Goal: Task Accomplishment & Management: Complete application form

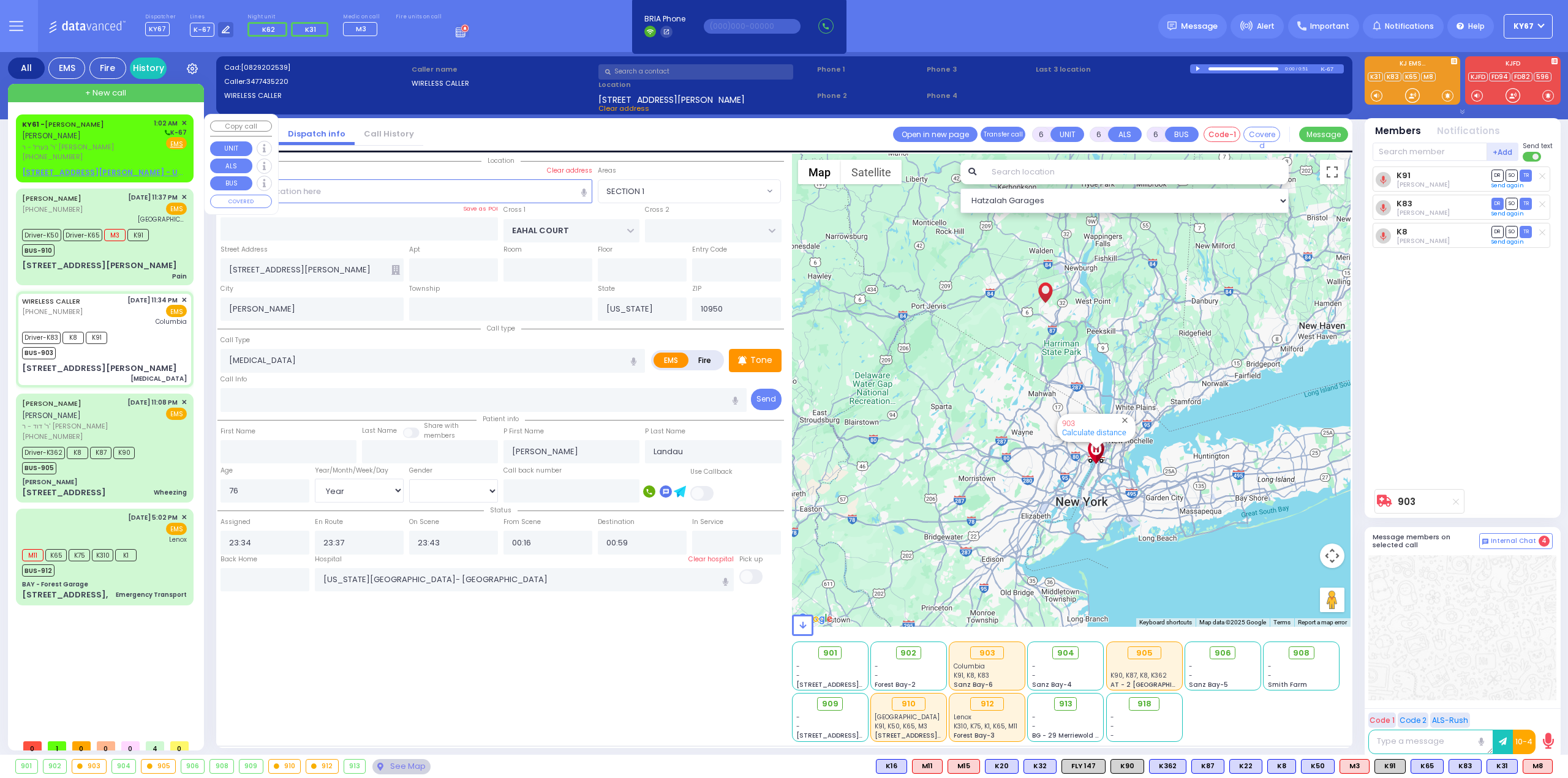
select select "SECTION 1"
select select "Year"
select select "[DEMOGRAPHIC_DATA]"
click at [127, 131] on div "KY61 - ARON ZEV POLACHECK אהרן זאב פאלאטשעק" at bounding box center [86, 130] width 127 height 24
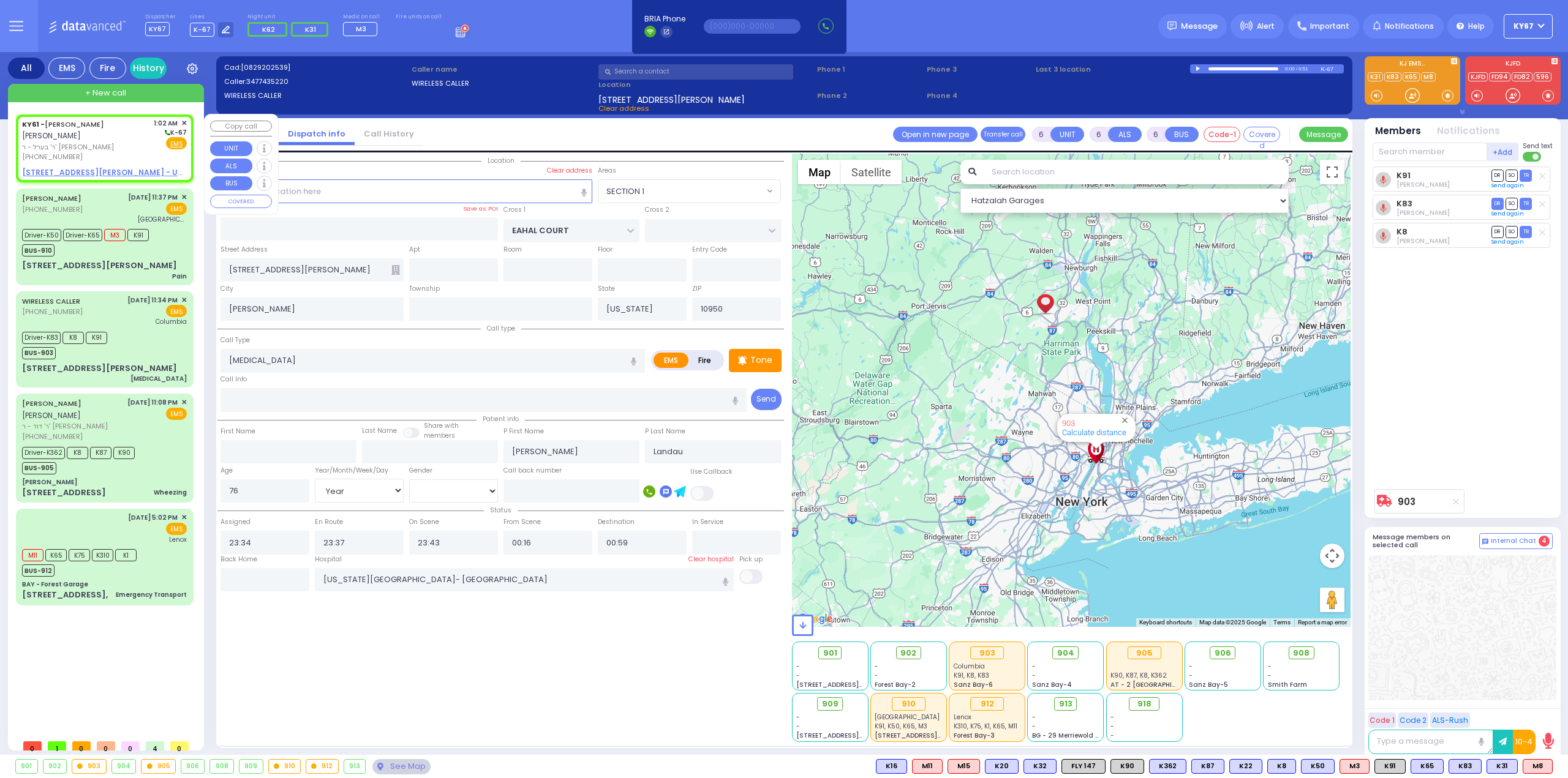
type input "2"
type input "1"
select select
radio input "true"
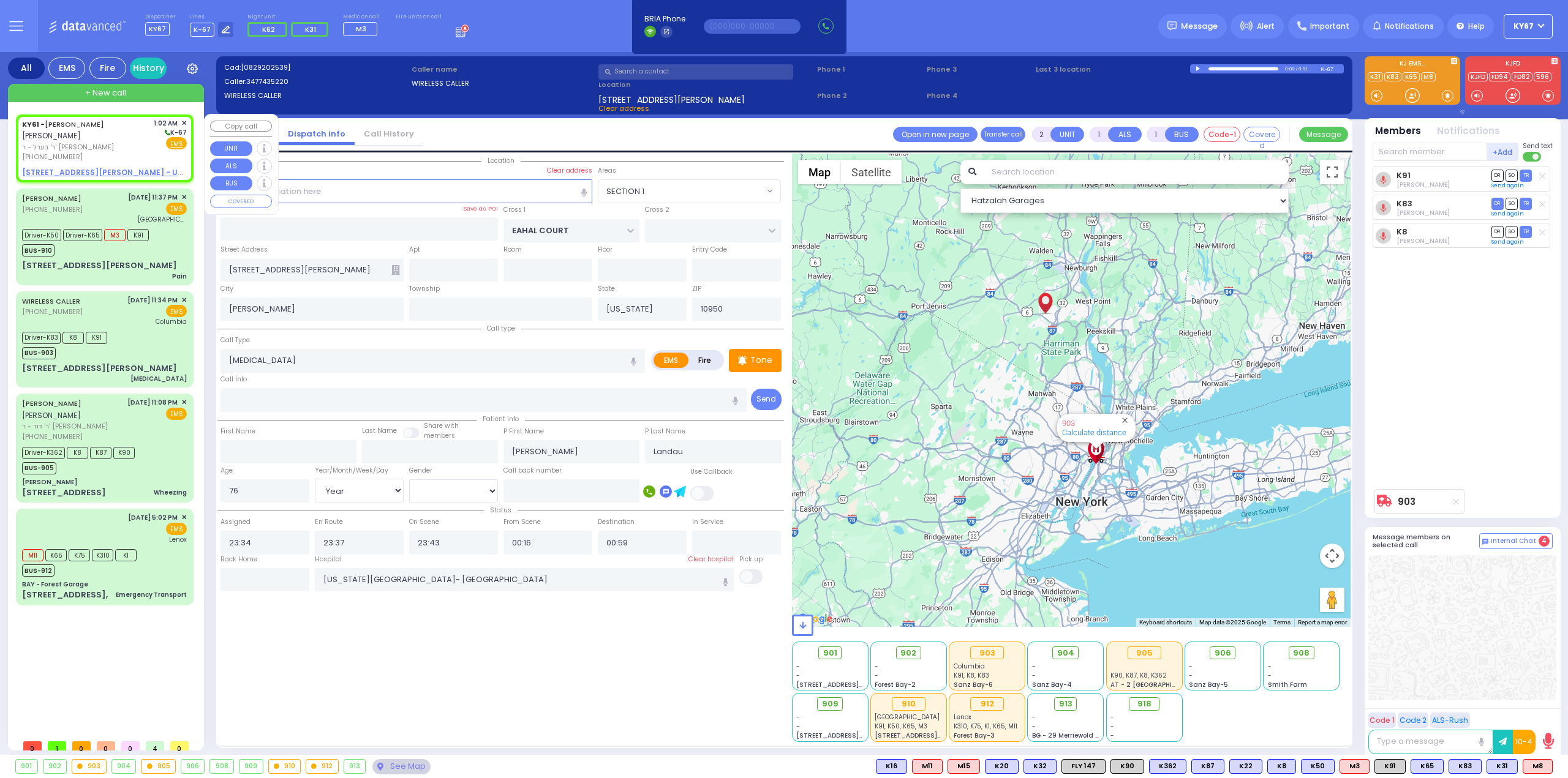
type input "[PERSON_NAME]"
type input "POLACHECK"
select select
type input "01:02"
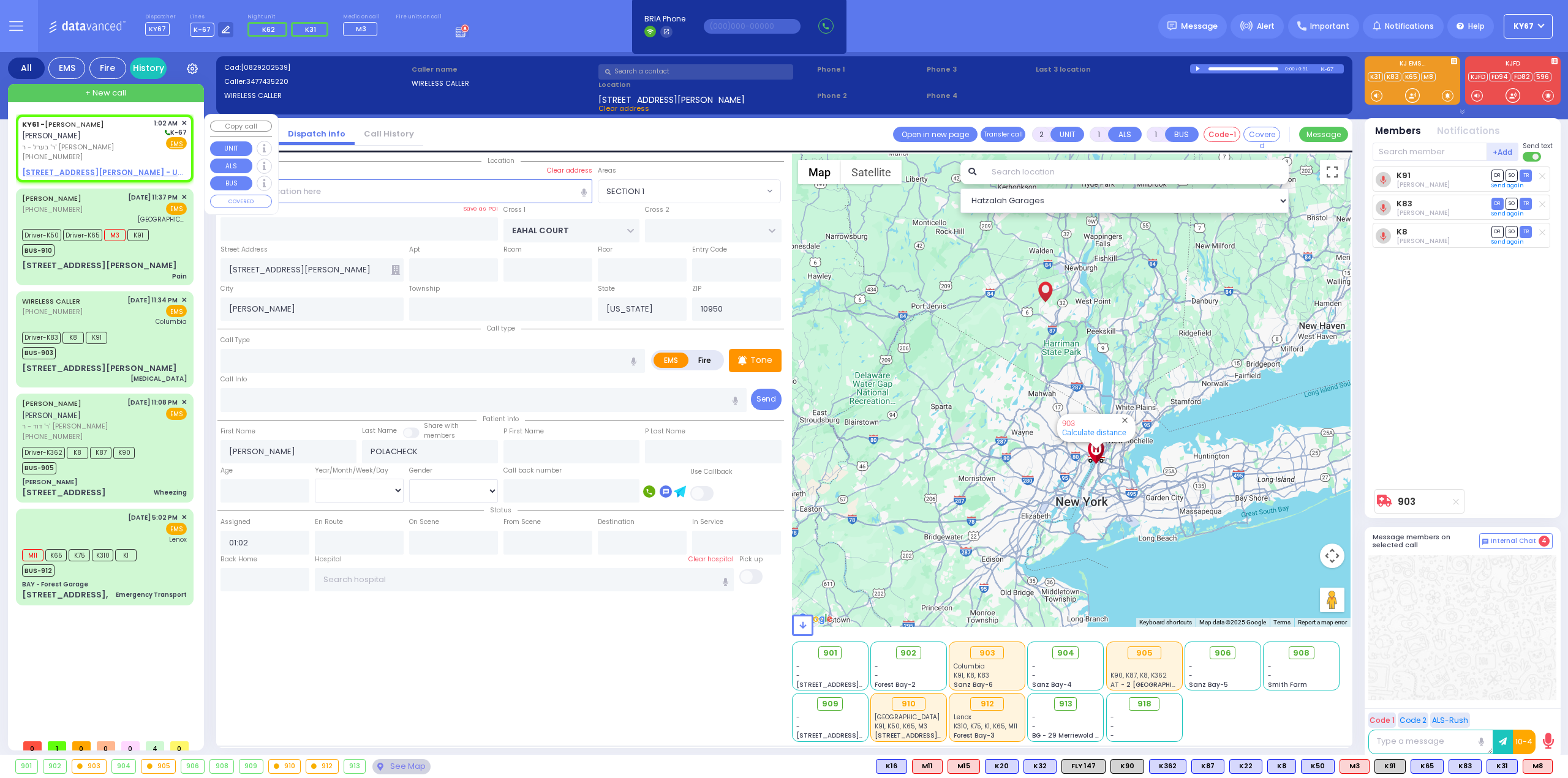
select select "Hatzalah Garages"
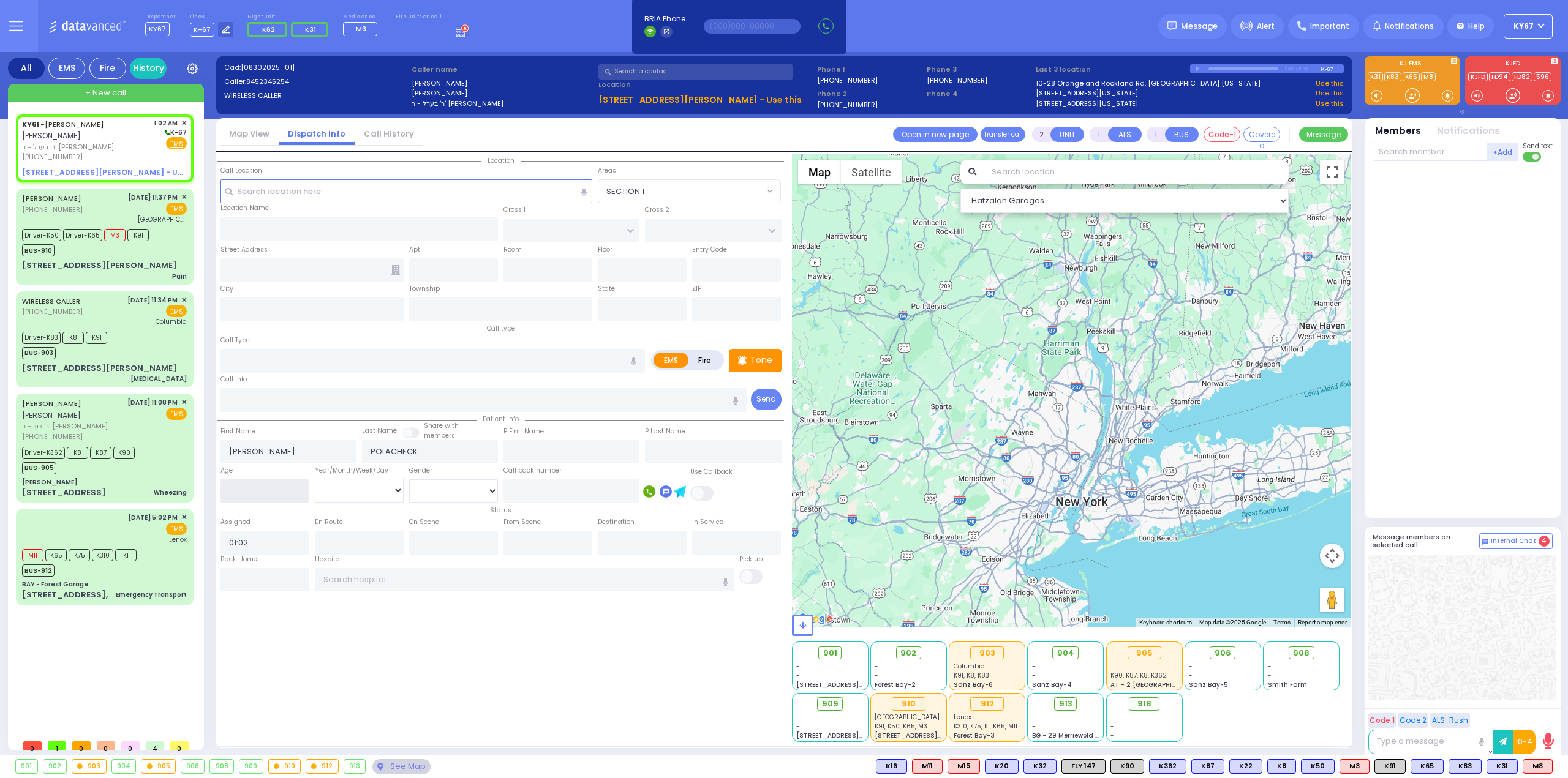
click at [261, 491] on input "number" at bounding box center [265, 491] width 89 height 23
type input "0"
type input "15"
click at [342, 491] on select "Year Month Week Day" at bounding box center [359, 491] width 89 height 23
select select
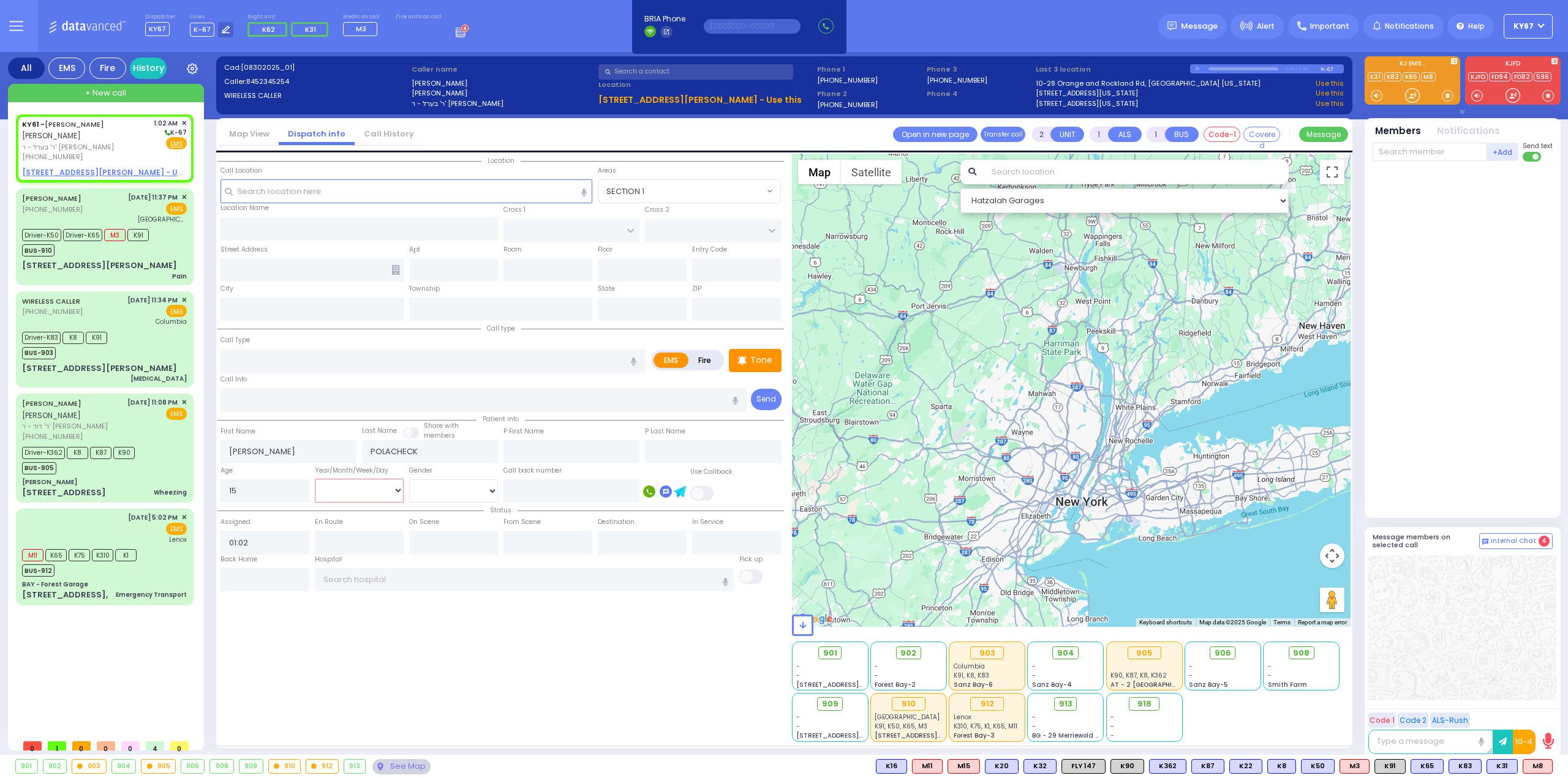
radio input "true"
select select
select select "Hatzalah Garages"
select select "Year"
click at [315, 479] on select "Year Month Week Day" at bounding box center [359, 491] width 89 height 23
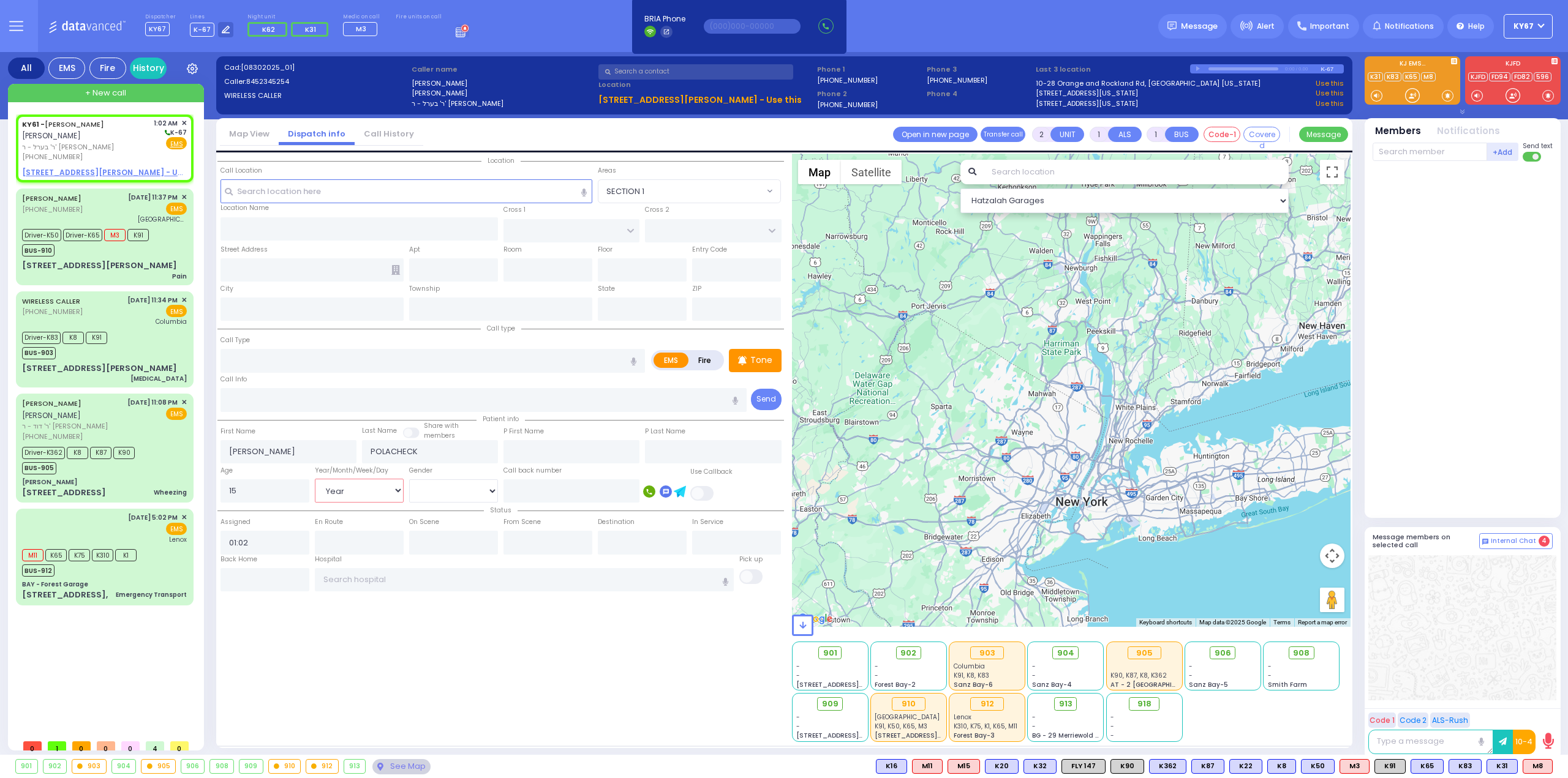
select select
radio input "true"
select select "Year"
click at [520, 699] on div "Location" at bounding box center [501, 448] width 567 height 588
select select "Hatzalah Garages"
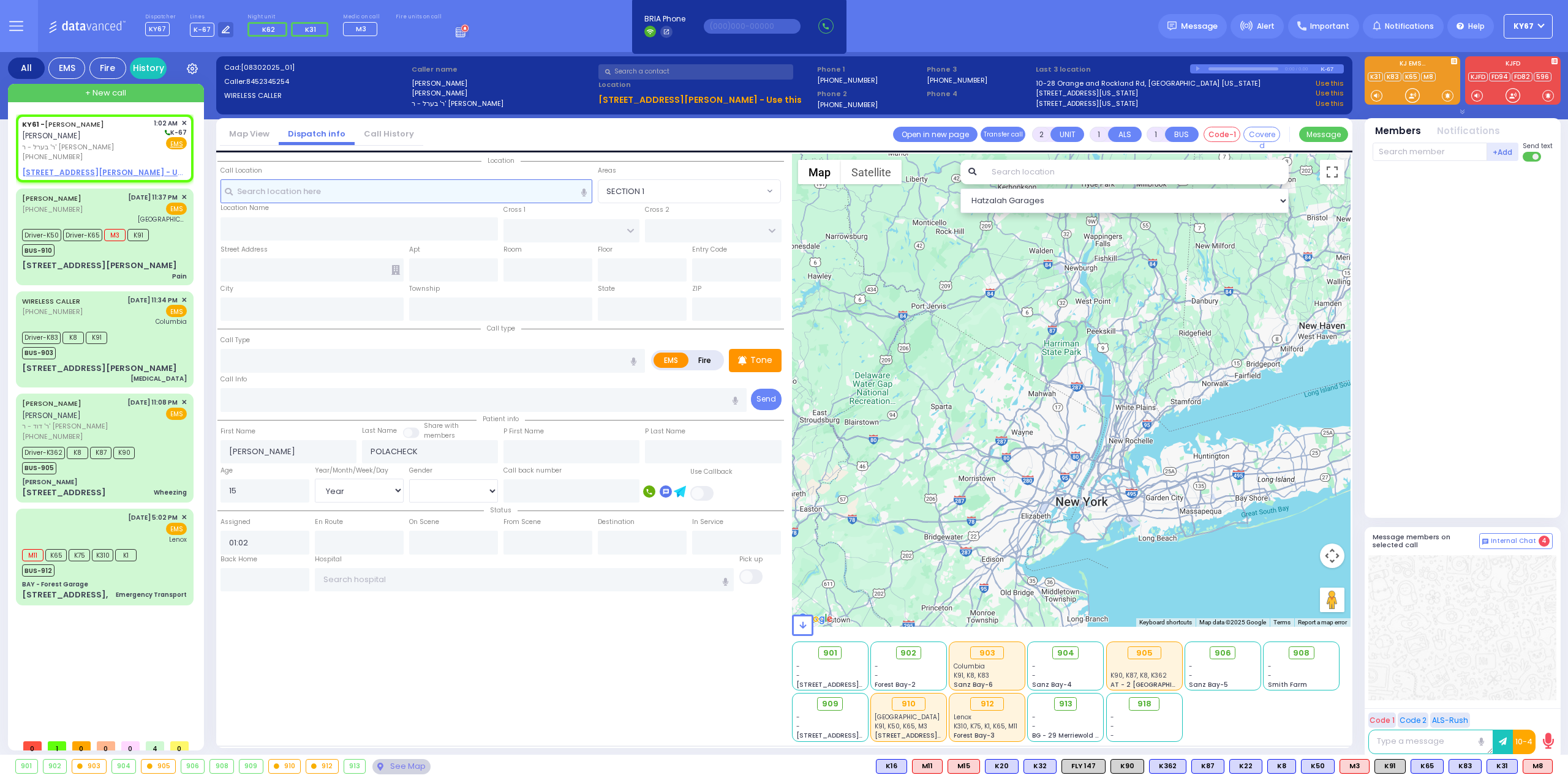
click at [297, 196] on input "text" at bounding box center [406, 191] width 373 height 23
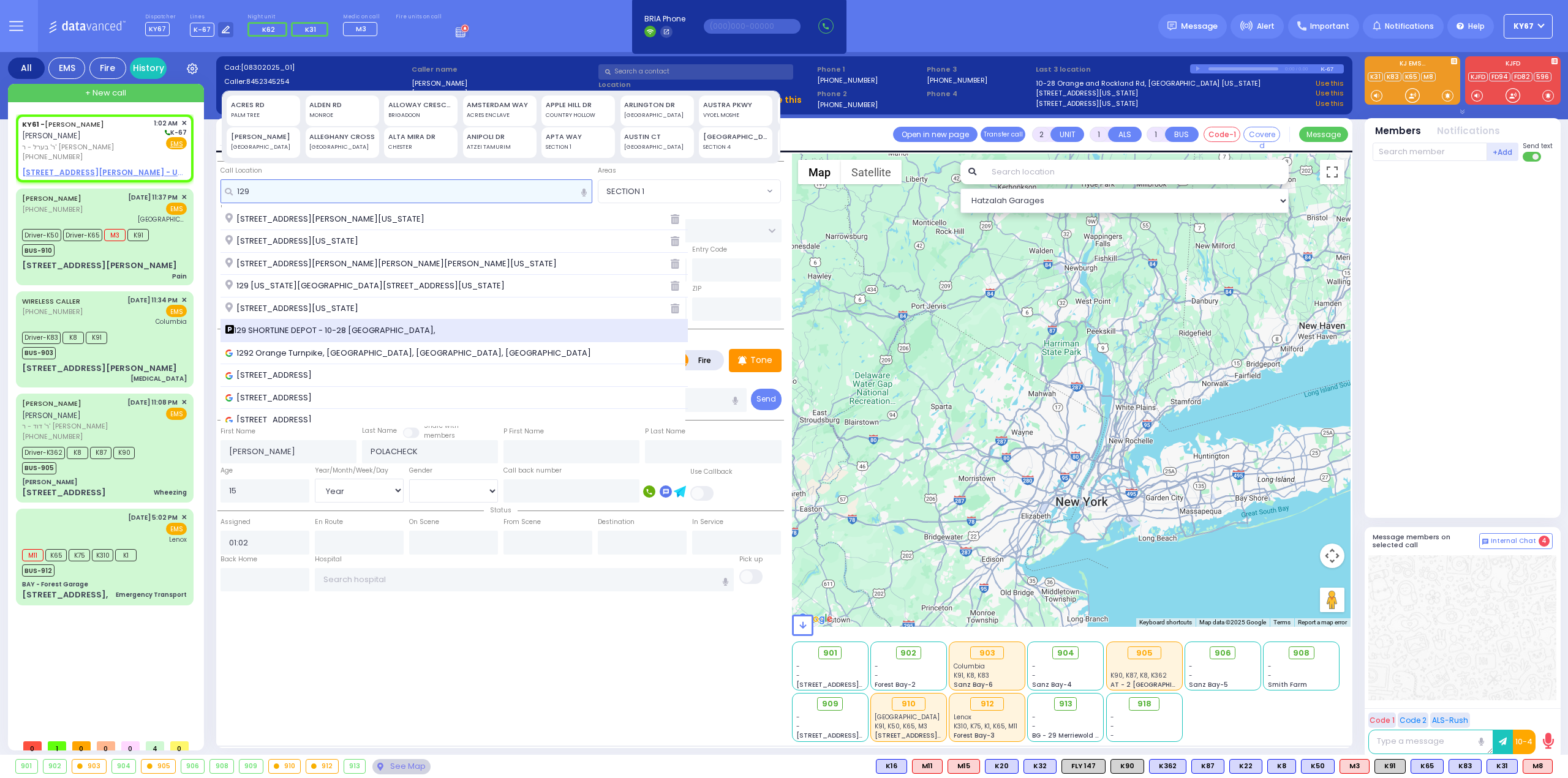
type input "129"
click at [290, 326] on span "129 SHORTLINE DEPOT - 10-28 Orange and Rockland Rd," at bounding box center [332, 330] width 214 height 12
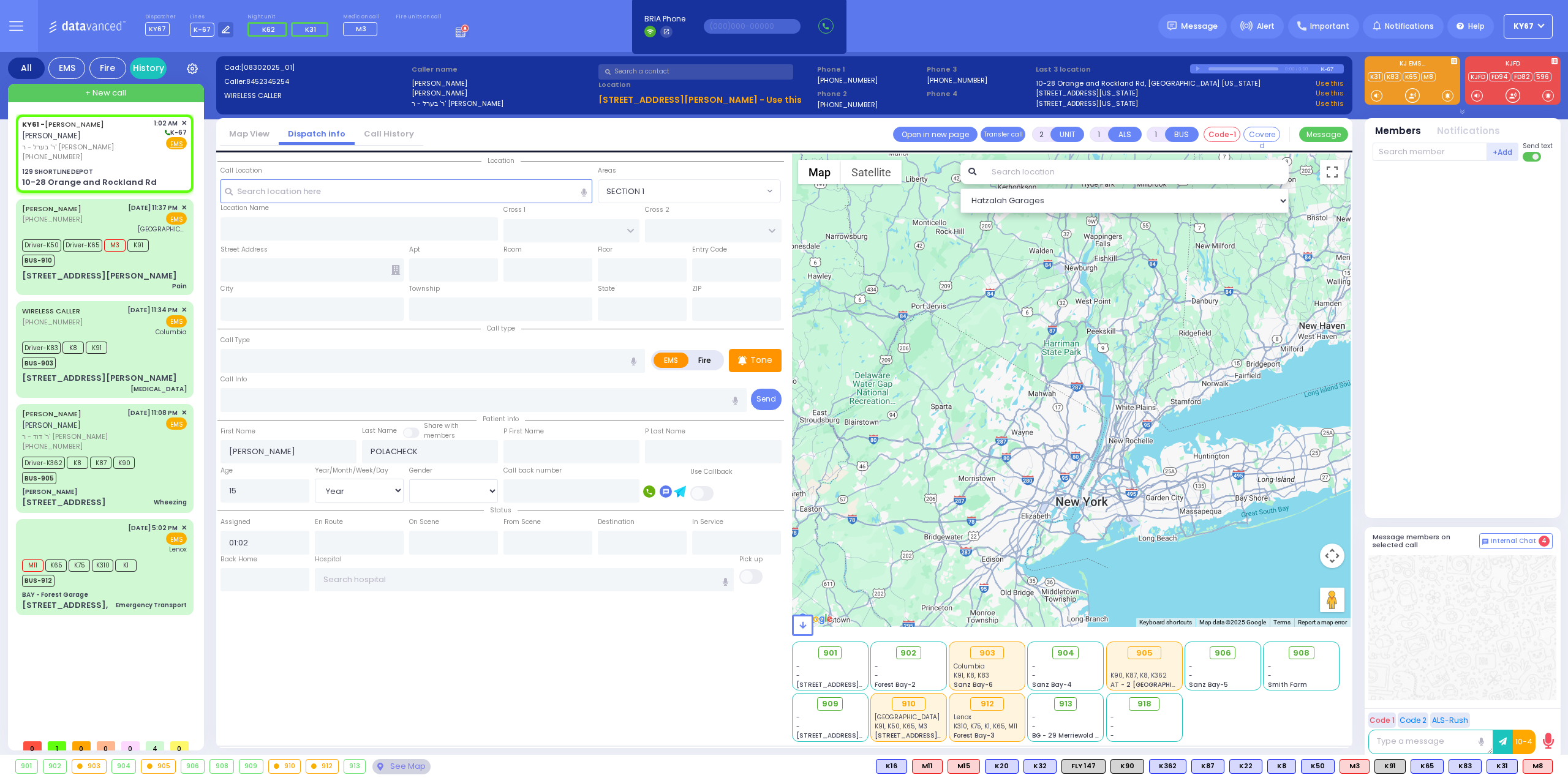
select select
radio input "true"
select select "Year"
select select "Hatzalah Garages"
type input "129 SHORTLINE DEPOT"
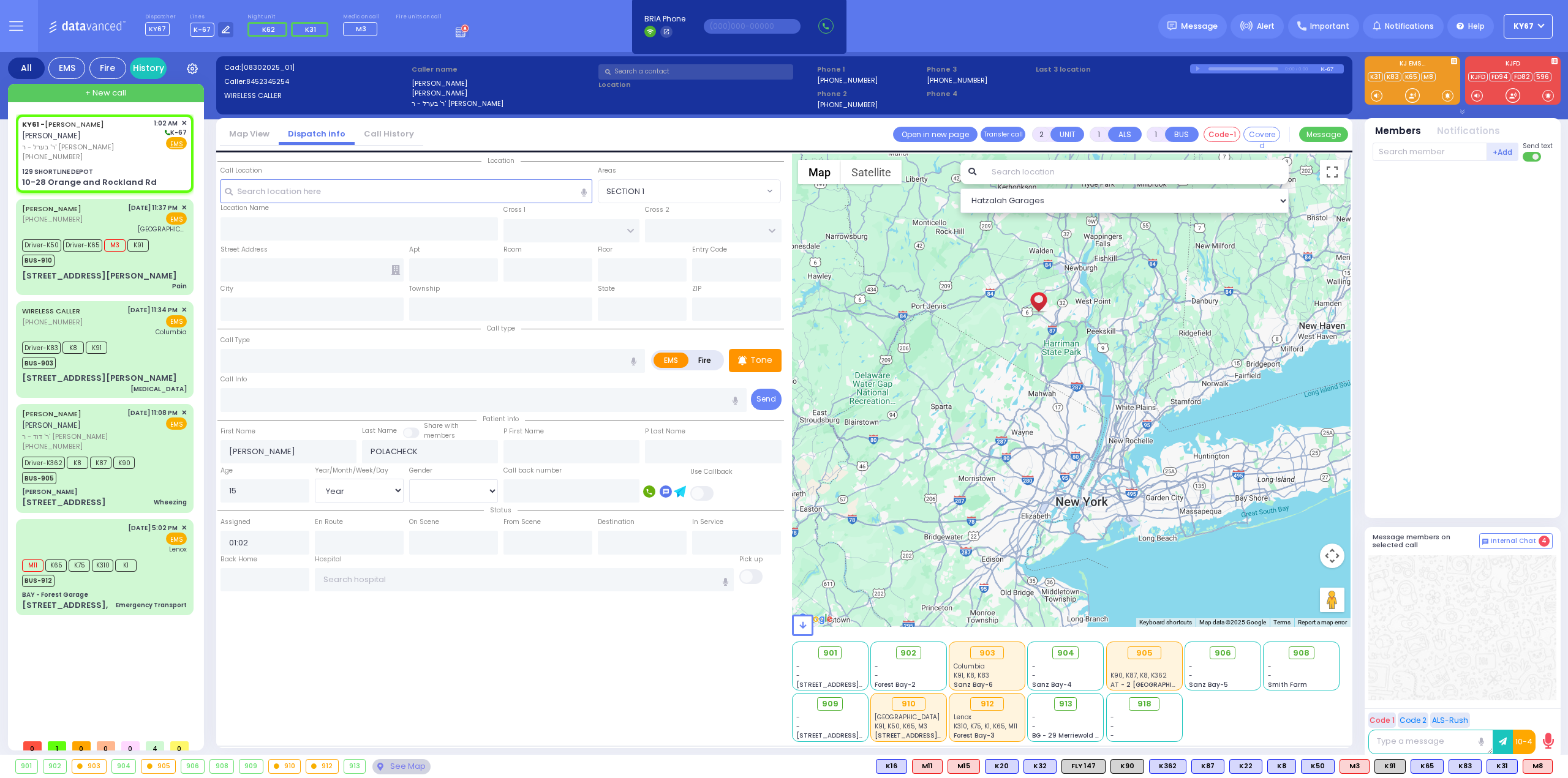
type input "10-28 Orange and Rockland Rd"
type input "Monroe"
type input "[US_STATE]"
type input "10950"
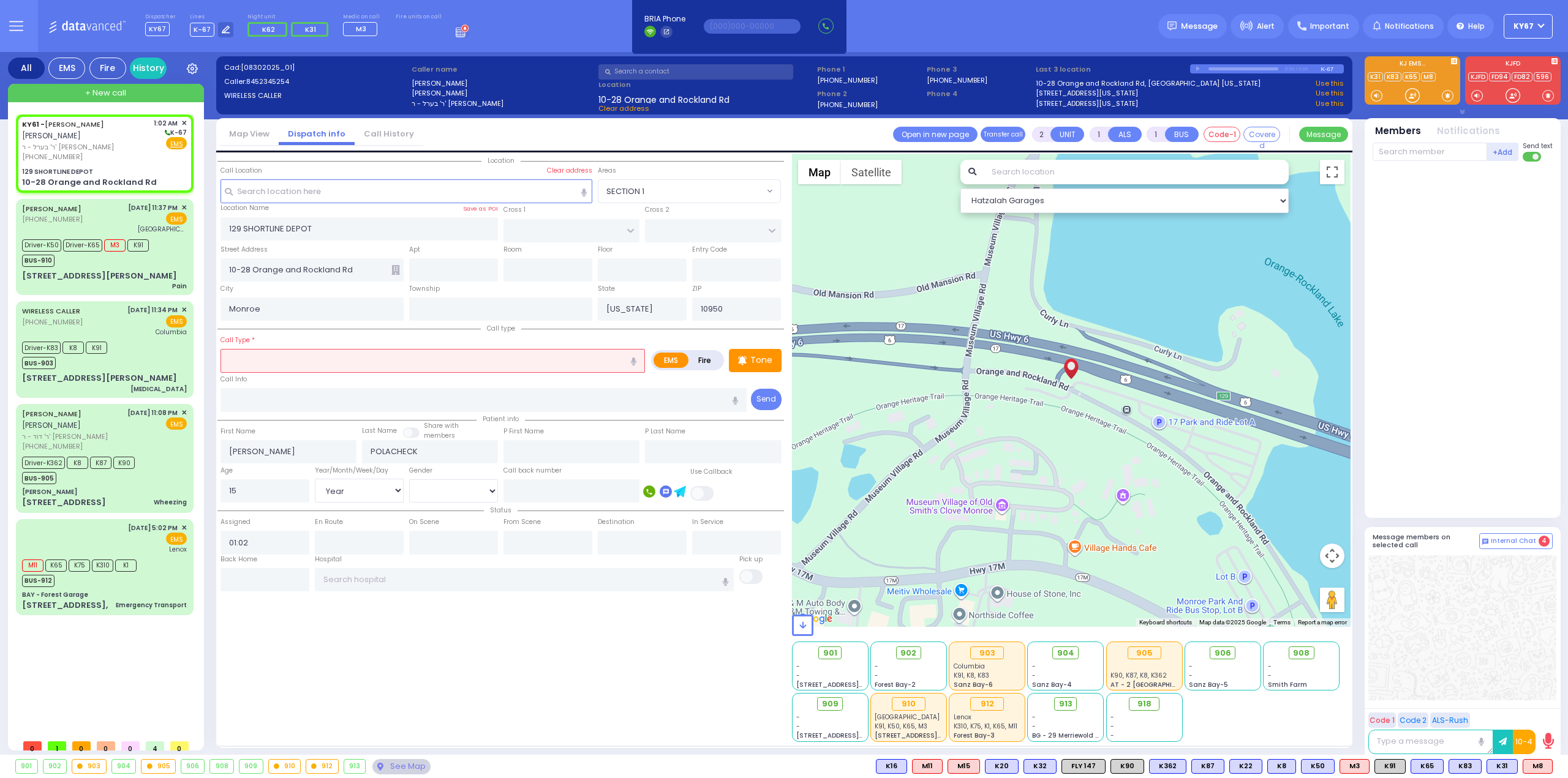
click at [454, 362] on input "text" at bounding box center [433, 361] width 425 height 23
type input "r"
type input "R"
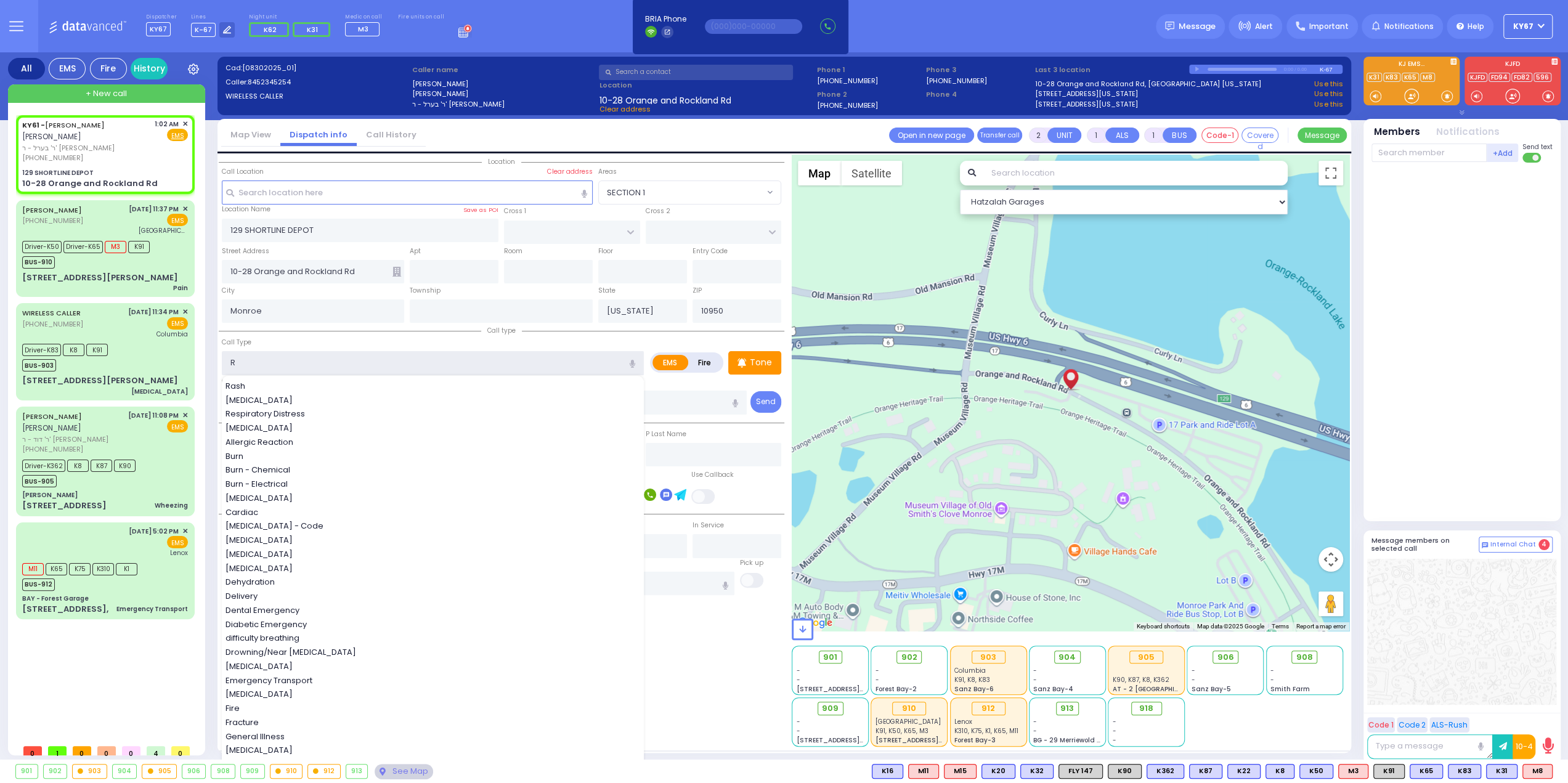
select select
radio input "true"
select select "Year"
select select "Hatzalah Garages"
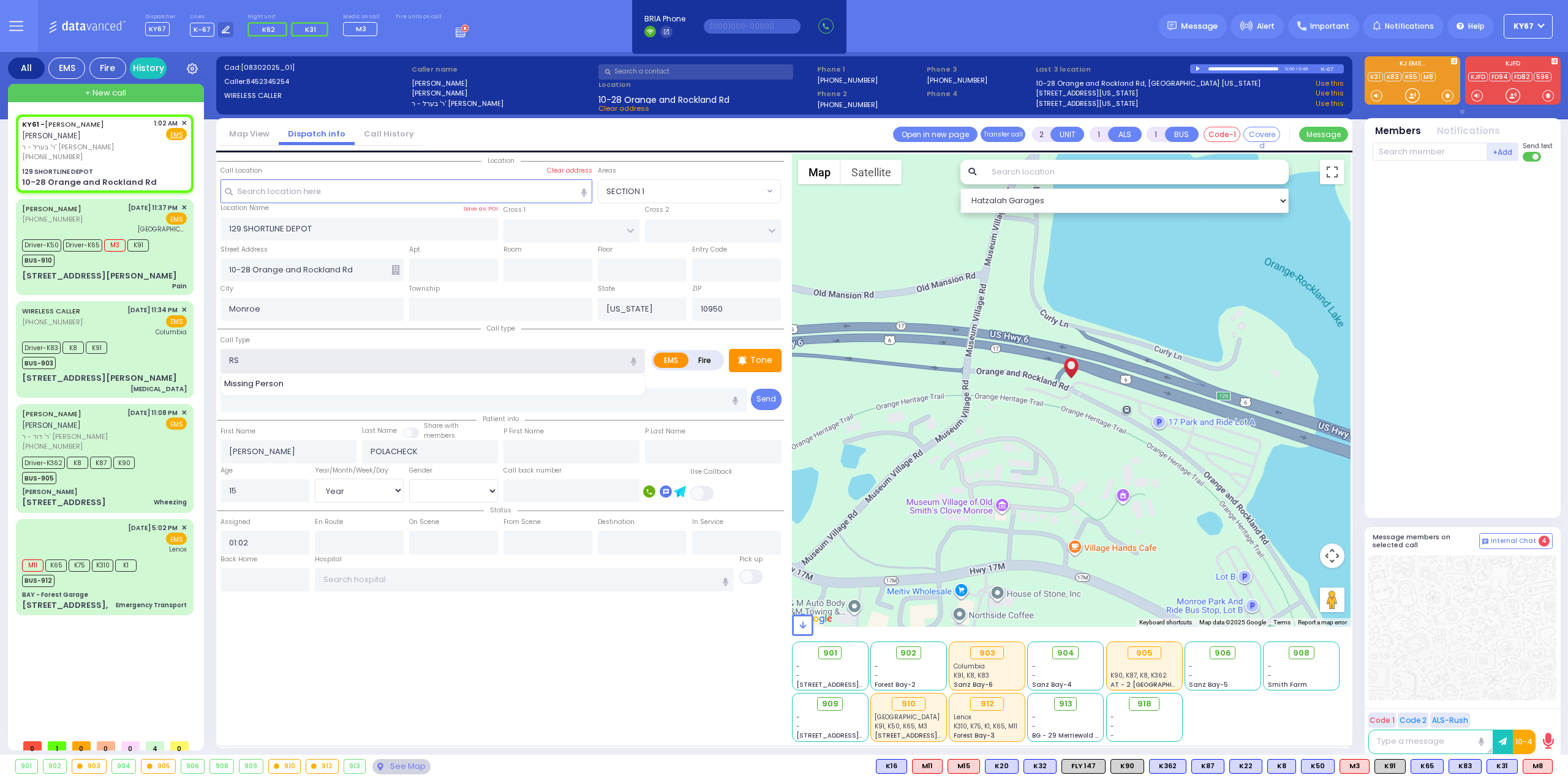
type input "RSV"
select select
radio input "true"
select select "Year"
select select "Hatzalah Garages"
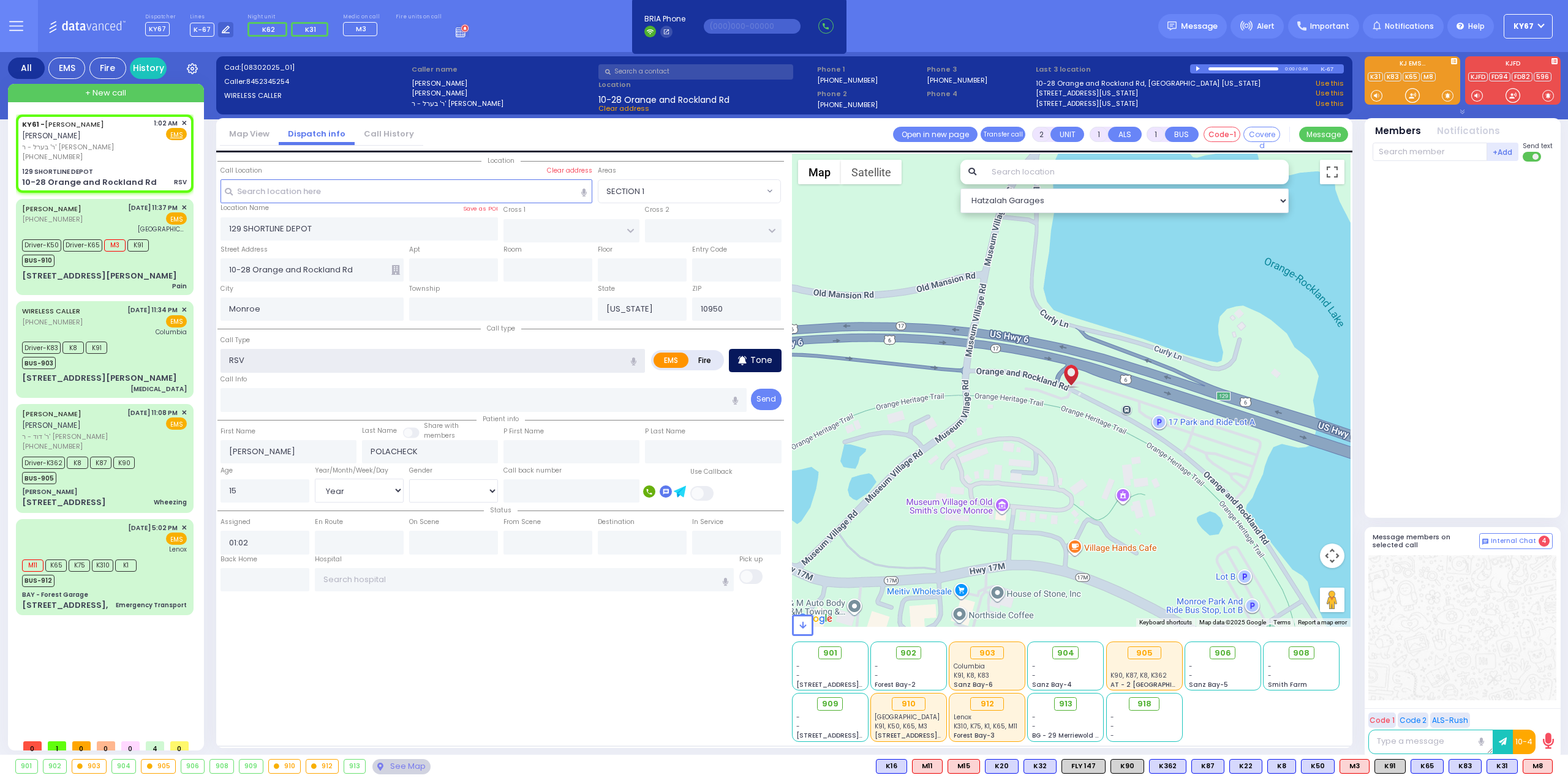
type input "RSV"
select select
radio input "true"
select select "Year"
select select "Hatzalah Garages"
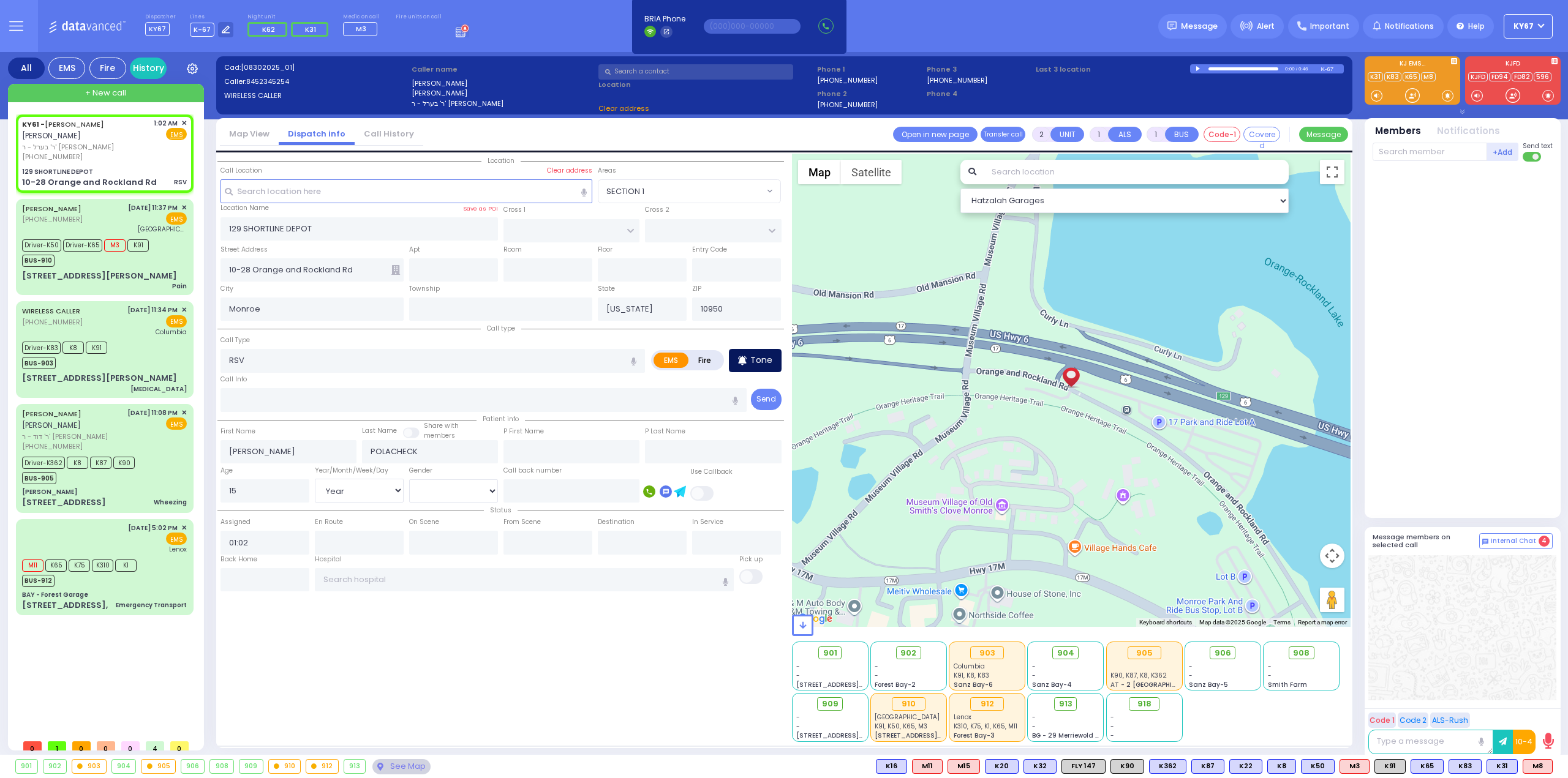
click at [752, 356] on p "Tone" at bounding box center [761, 361] width 22 height 13
click at [427, 576] on input "text" at bounding box center [525, 580] width 420 height 23
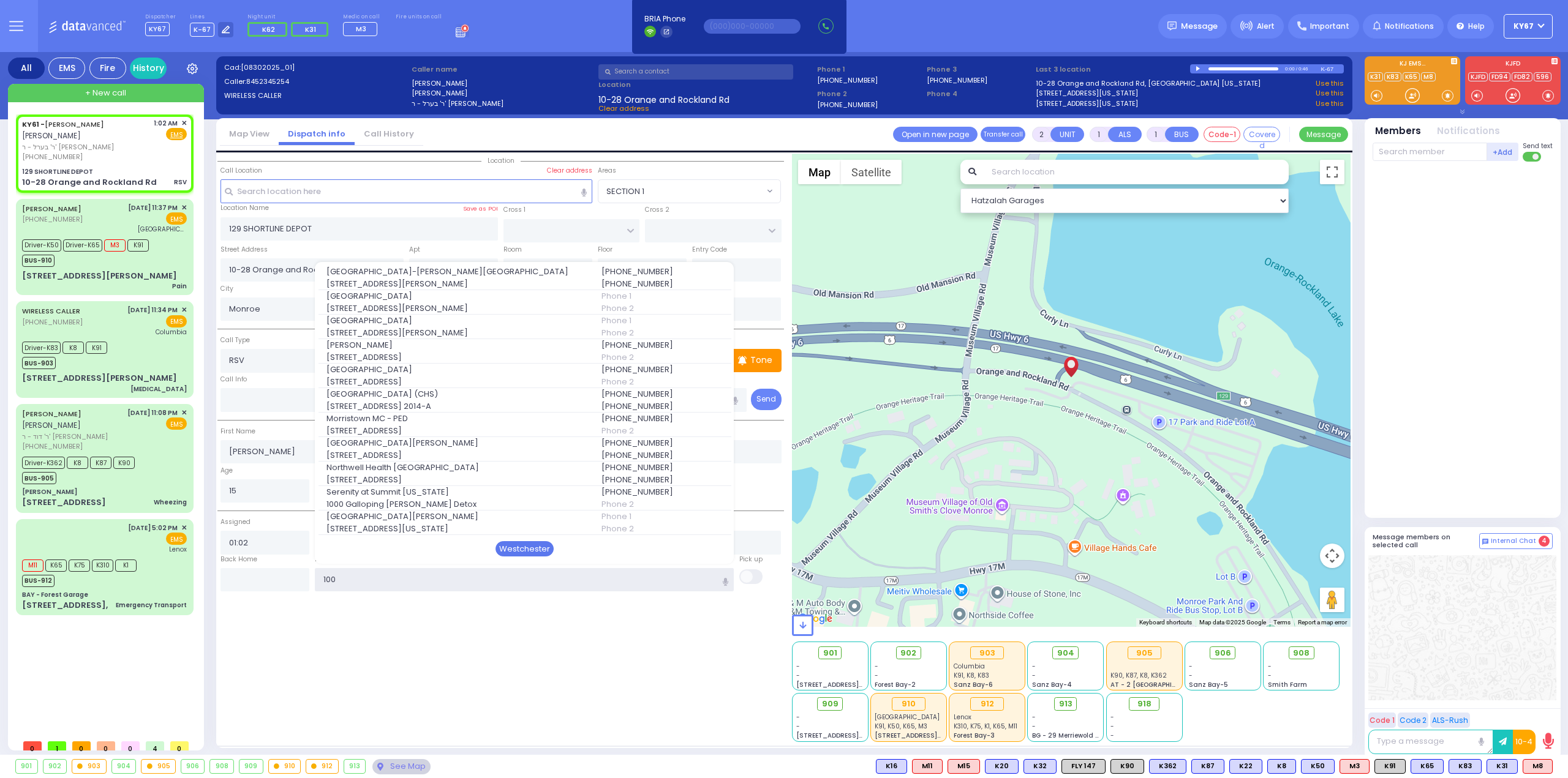
type input "100"
click at [527, 552] on div "Westchester" at bounding box center [525, 548] width 58 height 16
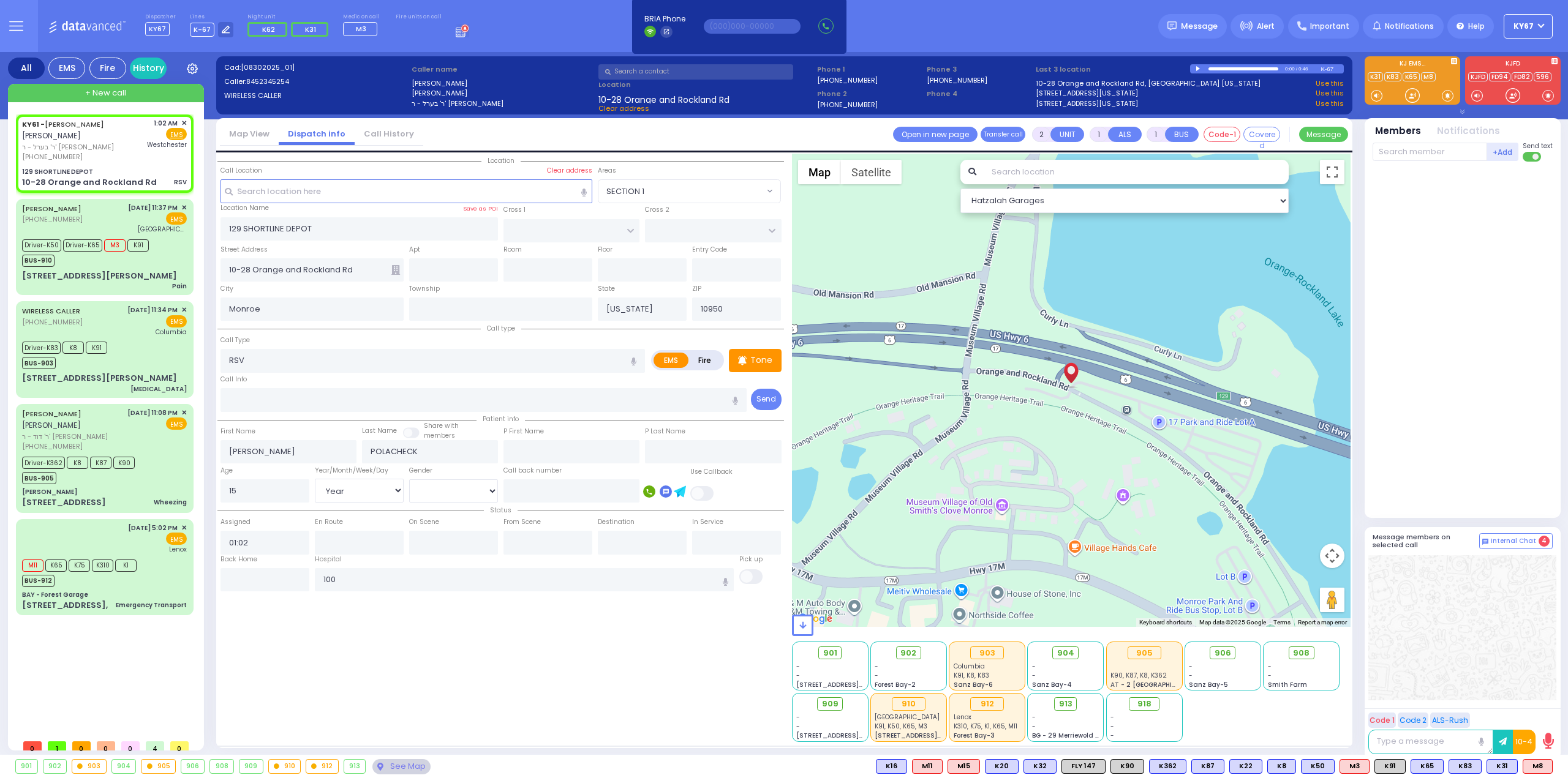
select select
radio input "true"
select select "Year"
type input "[GEOGRAPHIC_DATA]-[PERSON_NAME][GEOGRAPHIC_DATA]"
select select "Hatzalah Garages"
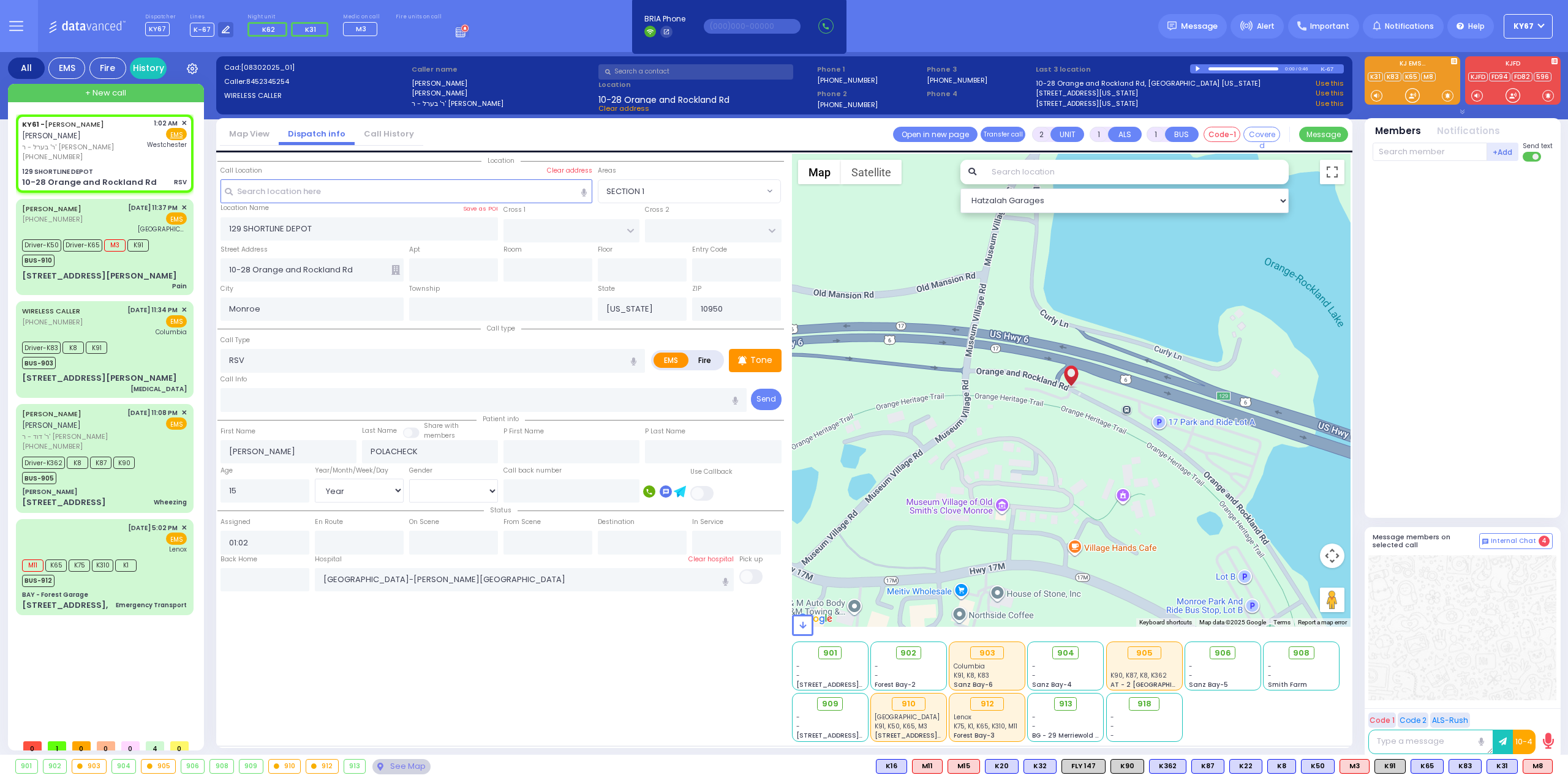
click at [1200, 67] on div at bounding box center [1199, 69] width 7 height 6
click at [1261, 69] on div at bounding box center [1243, 69] width 70 height 3
click at [1247, 69] on div at bounding box center [1237, 69] width 55 height 2
click at [1241, 68] on div at bounding box center [1243, 69] width 70 height 3
click at [1230, 68] on div at bounding box center [1228, 69] width 36 height 2
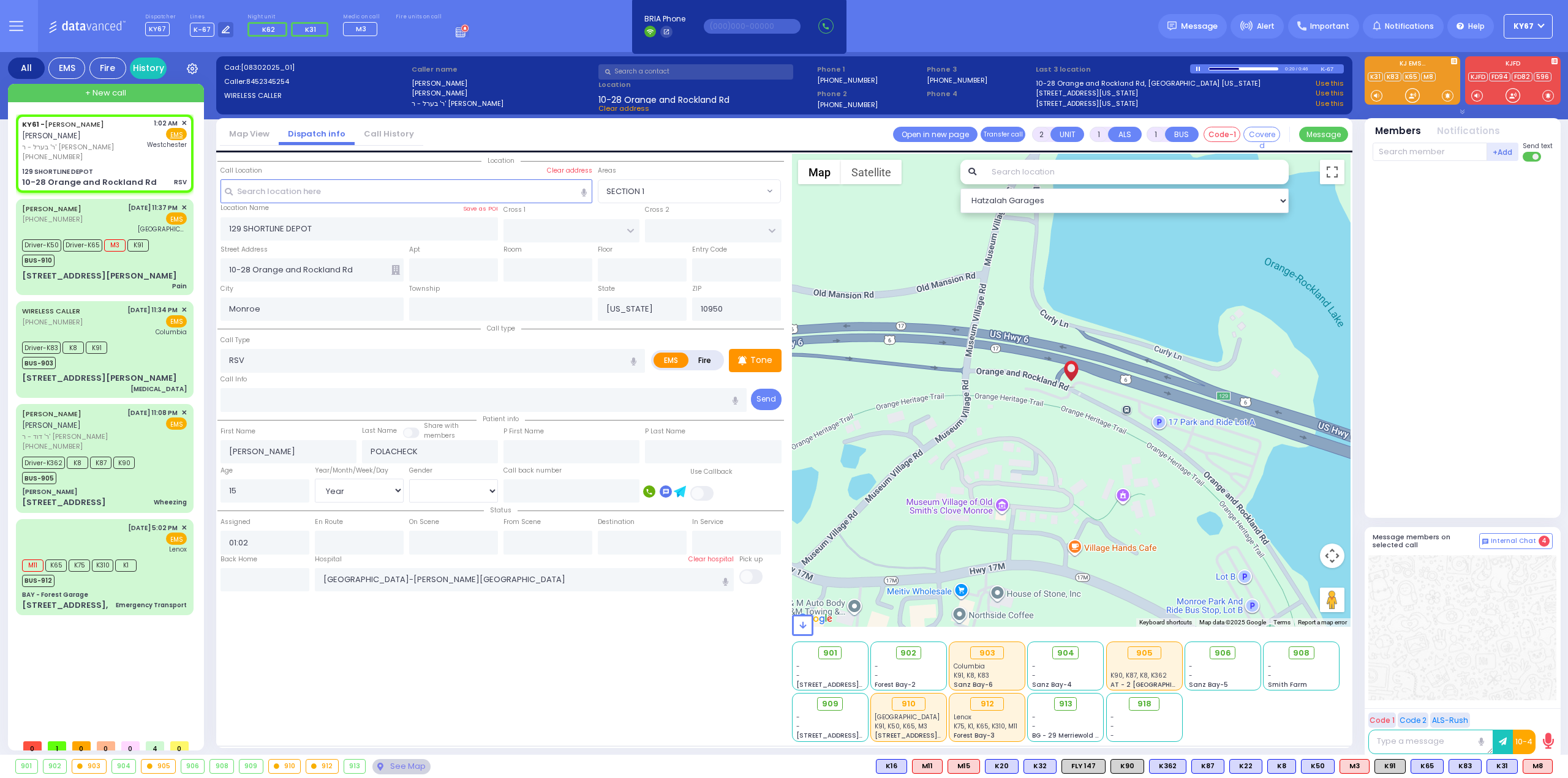
drag, startPoint x: 1434, startPoint y: 334, endPoint x: 1414, endPoint y: 306, distance: 34.4
click at [1434, 331] on div at bounding box center [1463, 337] width 183 height 341
click at [1197, 68] on div at bounding box center [1199, 69] width 7 height 5
click at [1209, 68] on div at bounding box center [1226, 69] width 33 height 2
click at [1197, 69] on div at bounding box center [1199, 69] width 7 height 6
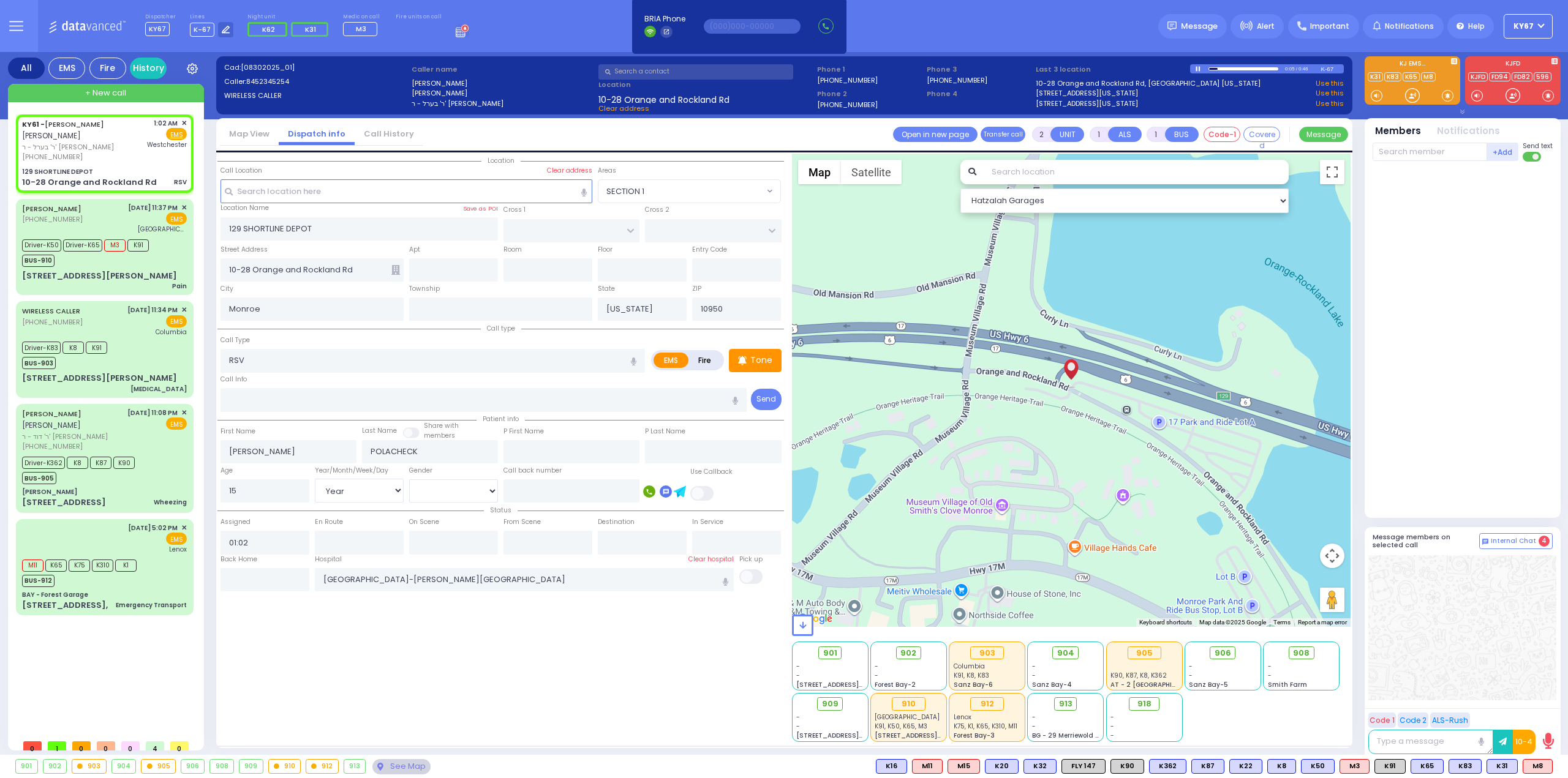
click at [1199, 66] on div at bounding box center [1199, 69] width 7 height 5
click at [382, 488] on select "Year Month Week Day" at bounding box center [359, 491] width 89 height 23
select select "Month"
click at [315, 479] on select "Year Month Week Day" at bounding box center [359, 491] width 89 height 23
select select
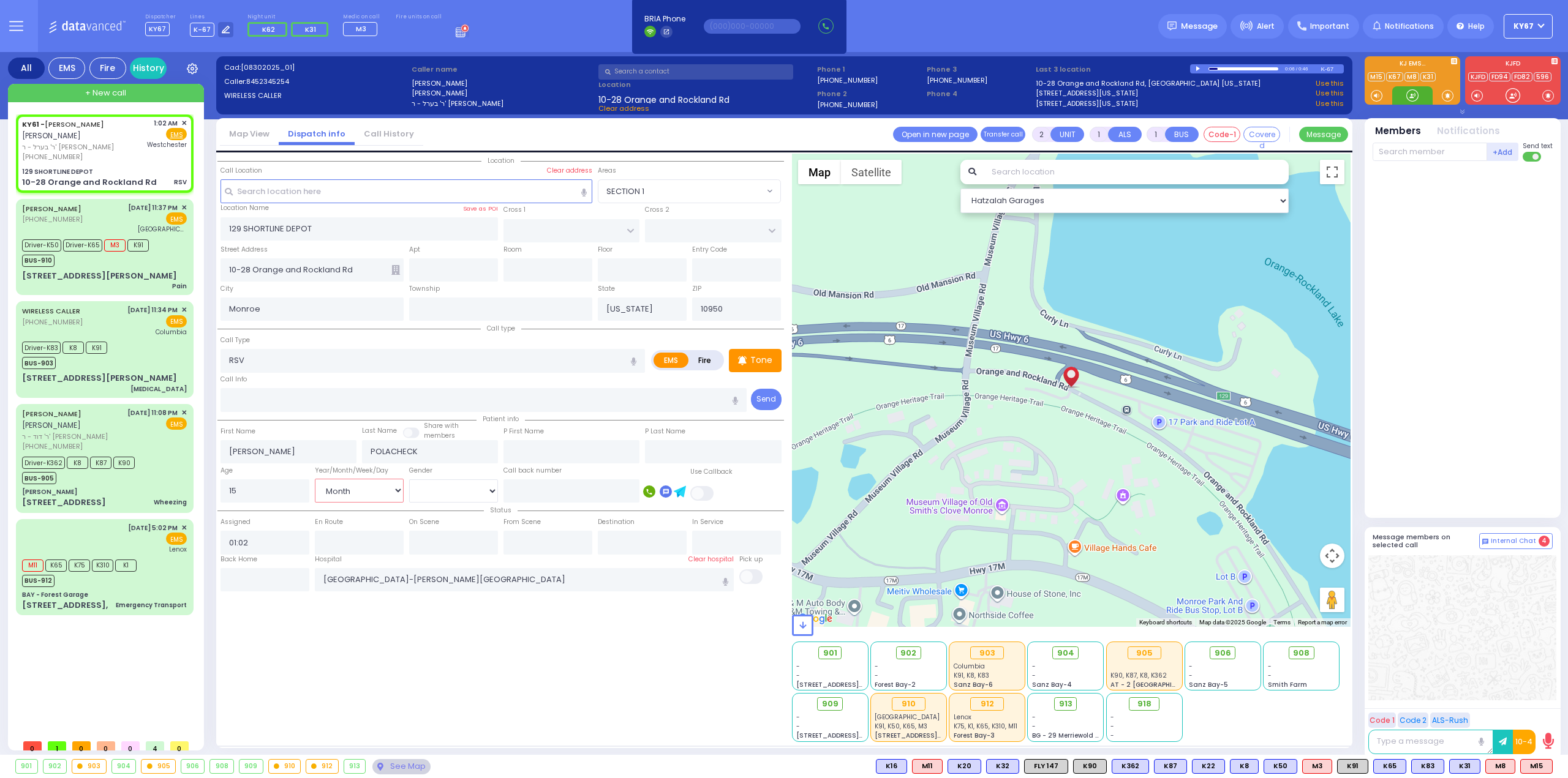
radio input "true"
select select "Month"
select select "Hatzalah Garages"
click at [416, 695] on div "Location" at bounding box center [501, 448] width 567 height 588
click at [1415, 150] on input "text" at bounding box center [1429, 152] width 115 height 18
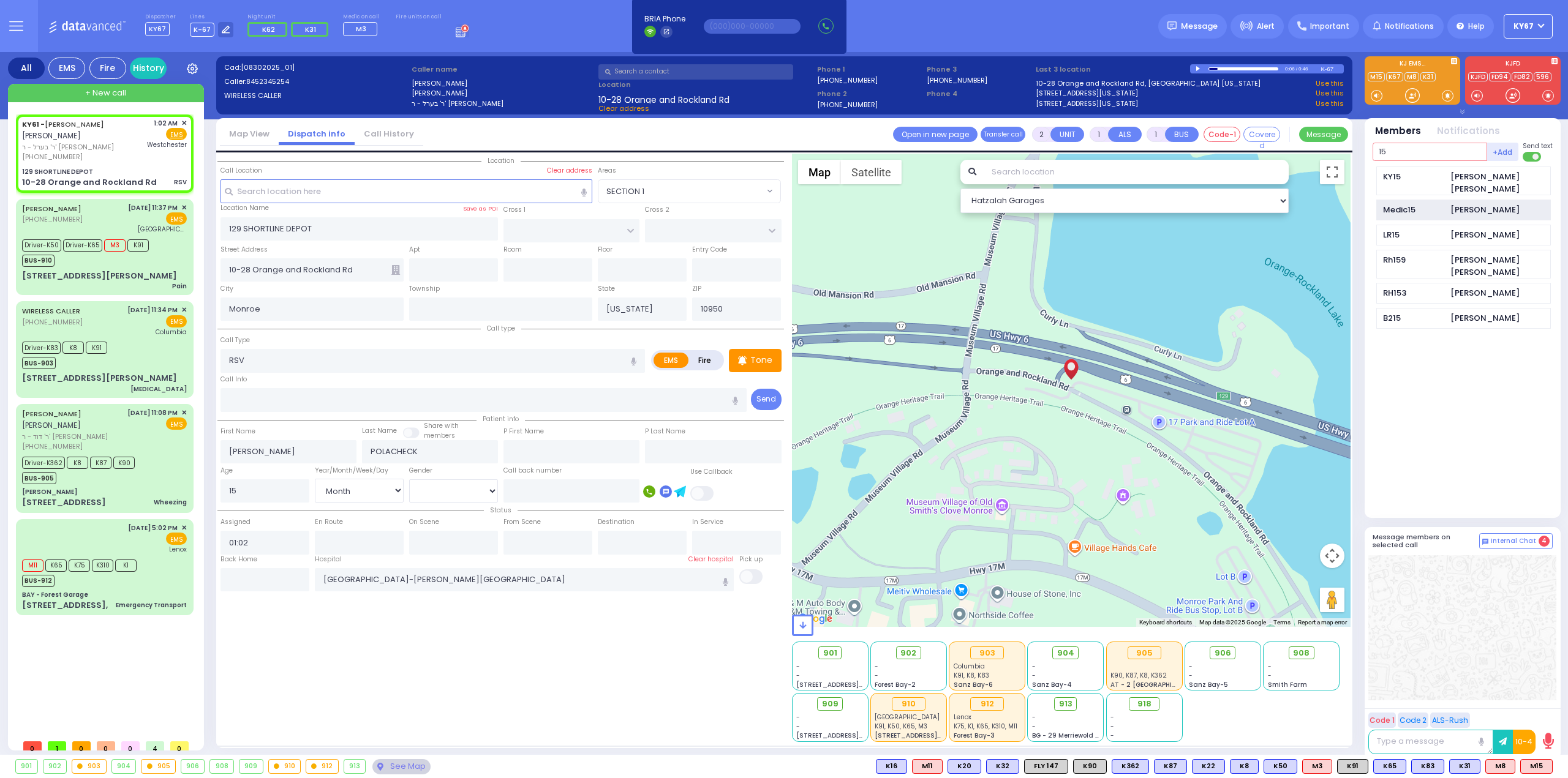
type input "15"
click at [1444, 201] on div "Medic15 Jacob Friedman" at bounding box center [1463, 211] width 174 height 21
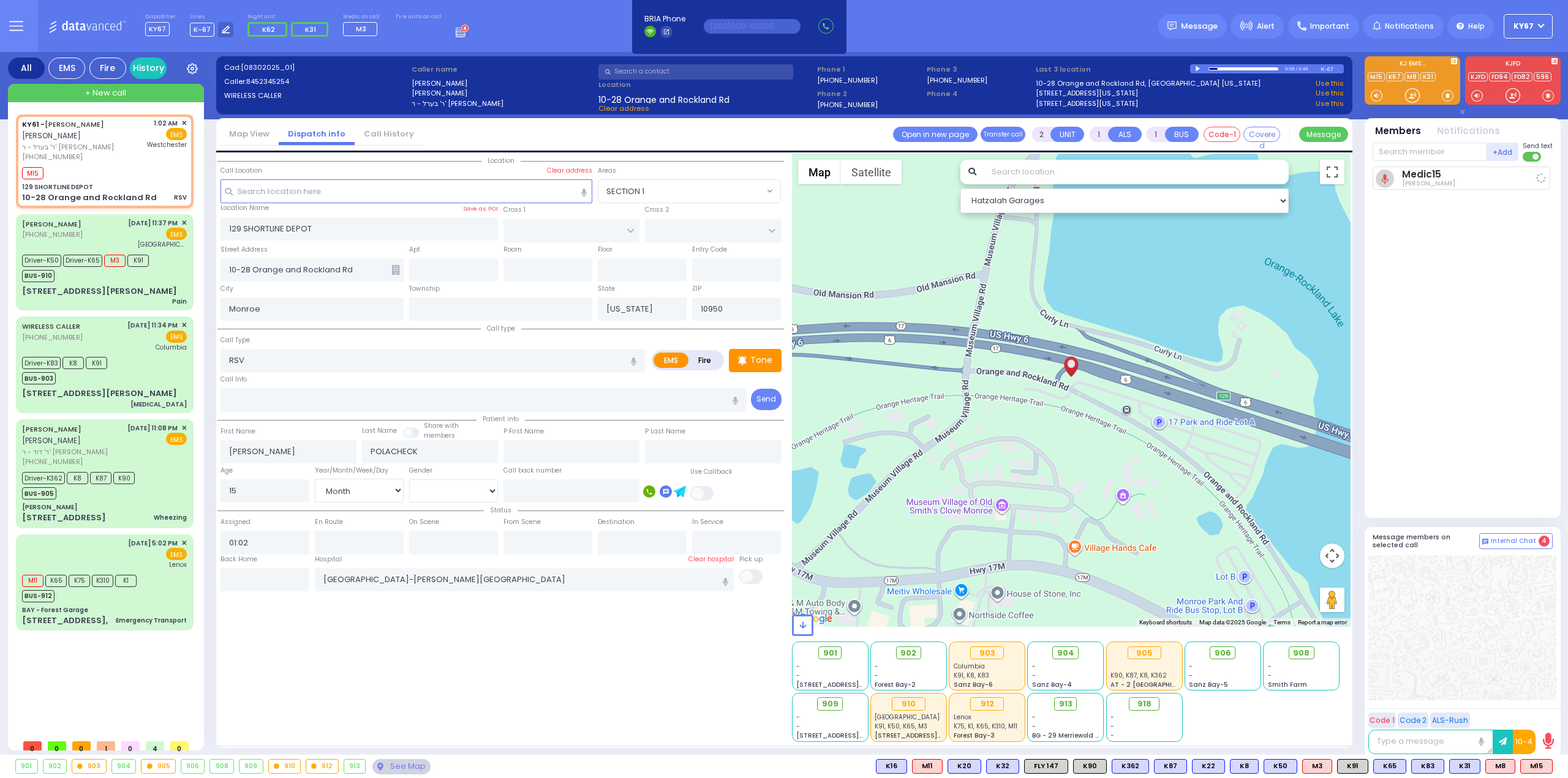
select select
radio input "true"
select select "Month"
type input "01:04"
click at [1199, 67] on div at bounding box center [1199, 69] width 7 height 6
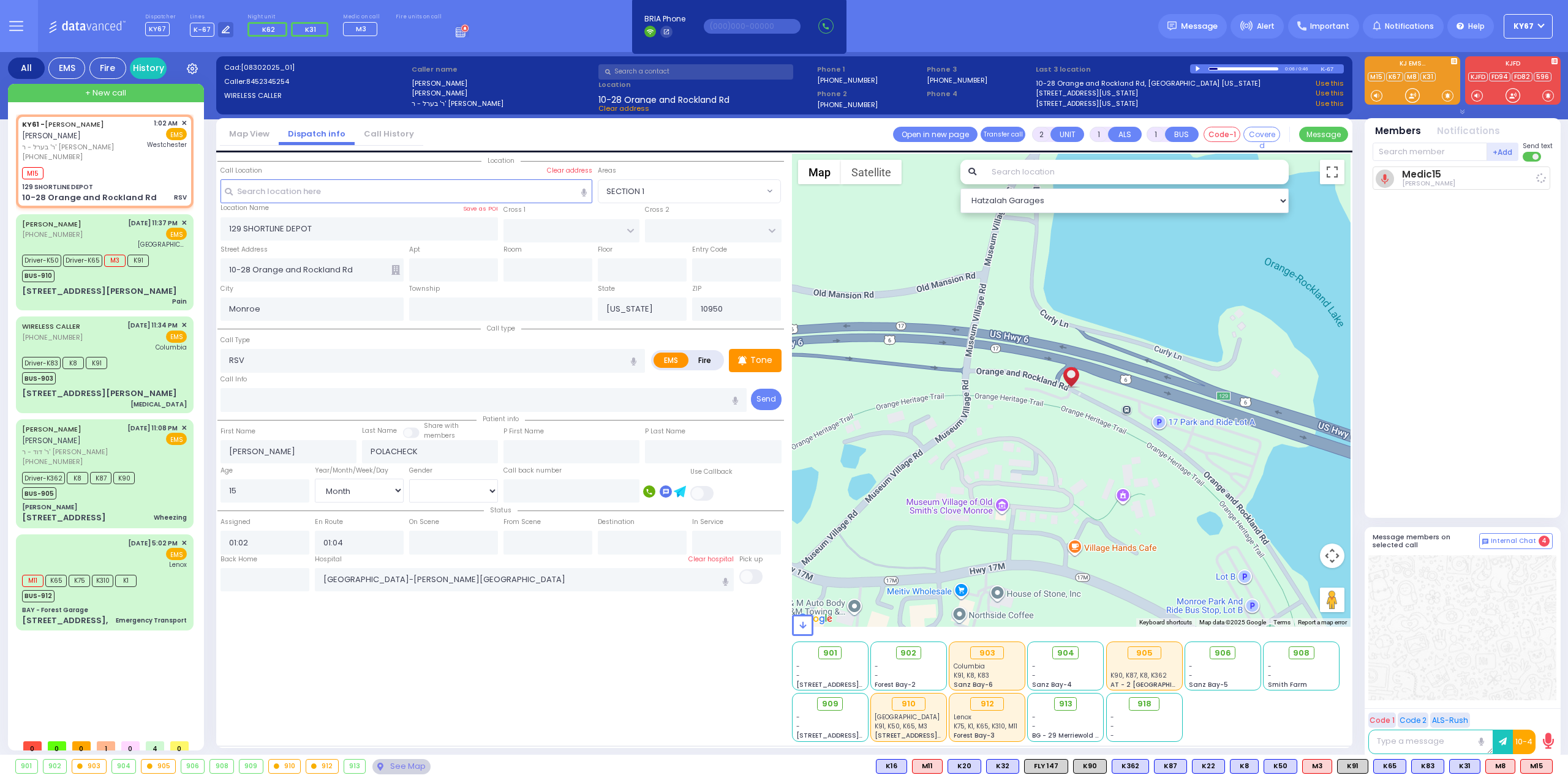
select select "Hatzalah Garages"
click at [1198, 66] on div at bounding box center [1199, 69] width 7 height 5
click at [1534, 766] on span "K85" at bounding box center [1536, 766] width 32 height 13
select select
radio input "true"
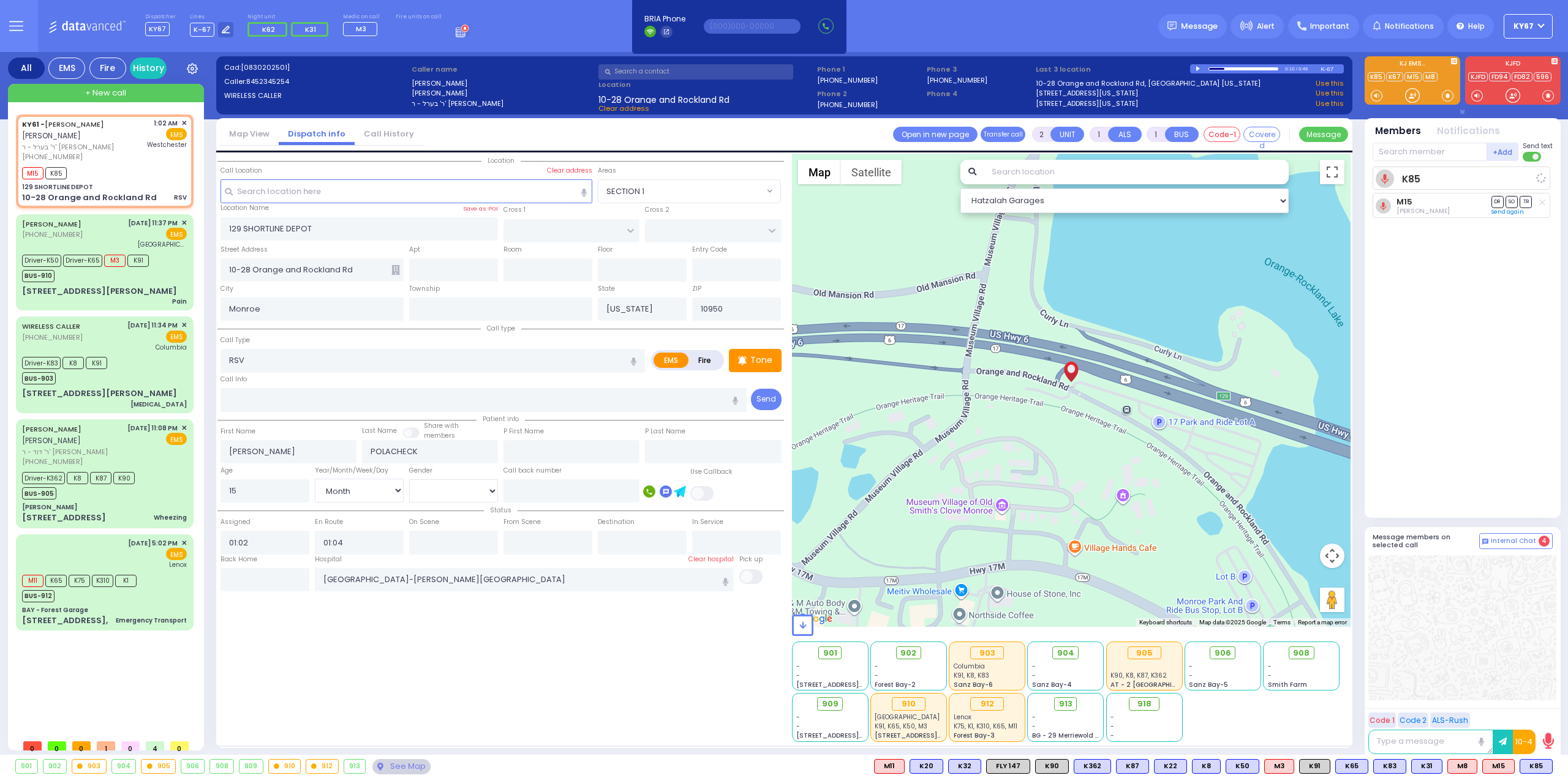
select select "Month"
select select "Hatzalah Garages"
click at [1197, 69] on div at bounding box center [1199, 69] width 7 height 6
click at [1197, 67] on div at bounding box center [1199, 69] width 7 height 5
click at [1197, 69] on div at bounding box center [1199, 69] width 7 height 6
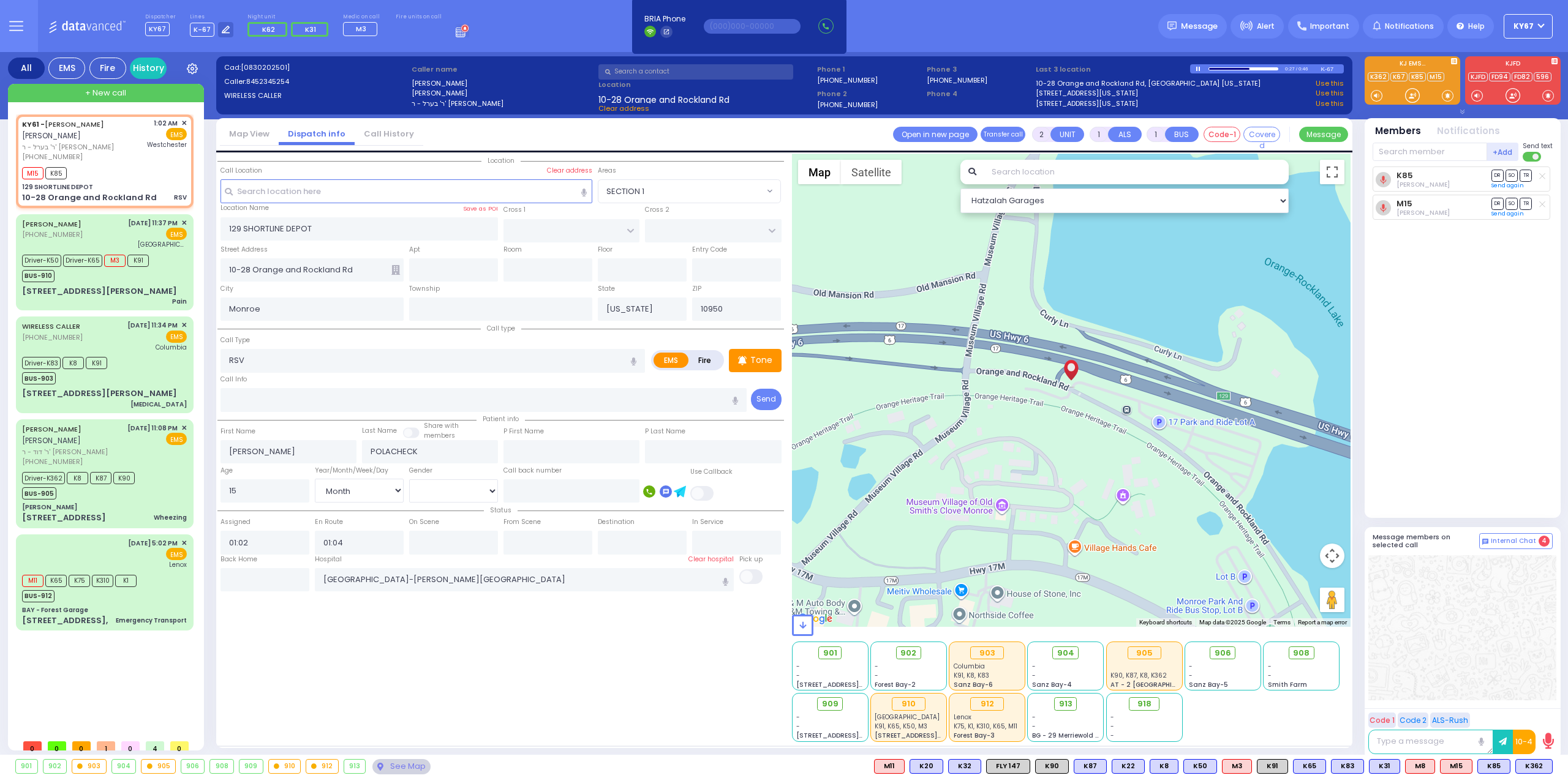
click at [1195, 71] on div "0:27 / 0:46" at bounding box center [1256, 69] width 131 height 9
click at [85, 156] on rect at bounding box center [89, 155] width 10 height 10
type input "8452345254"
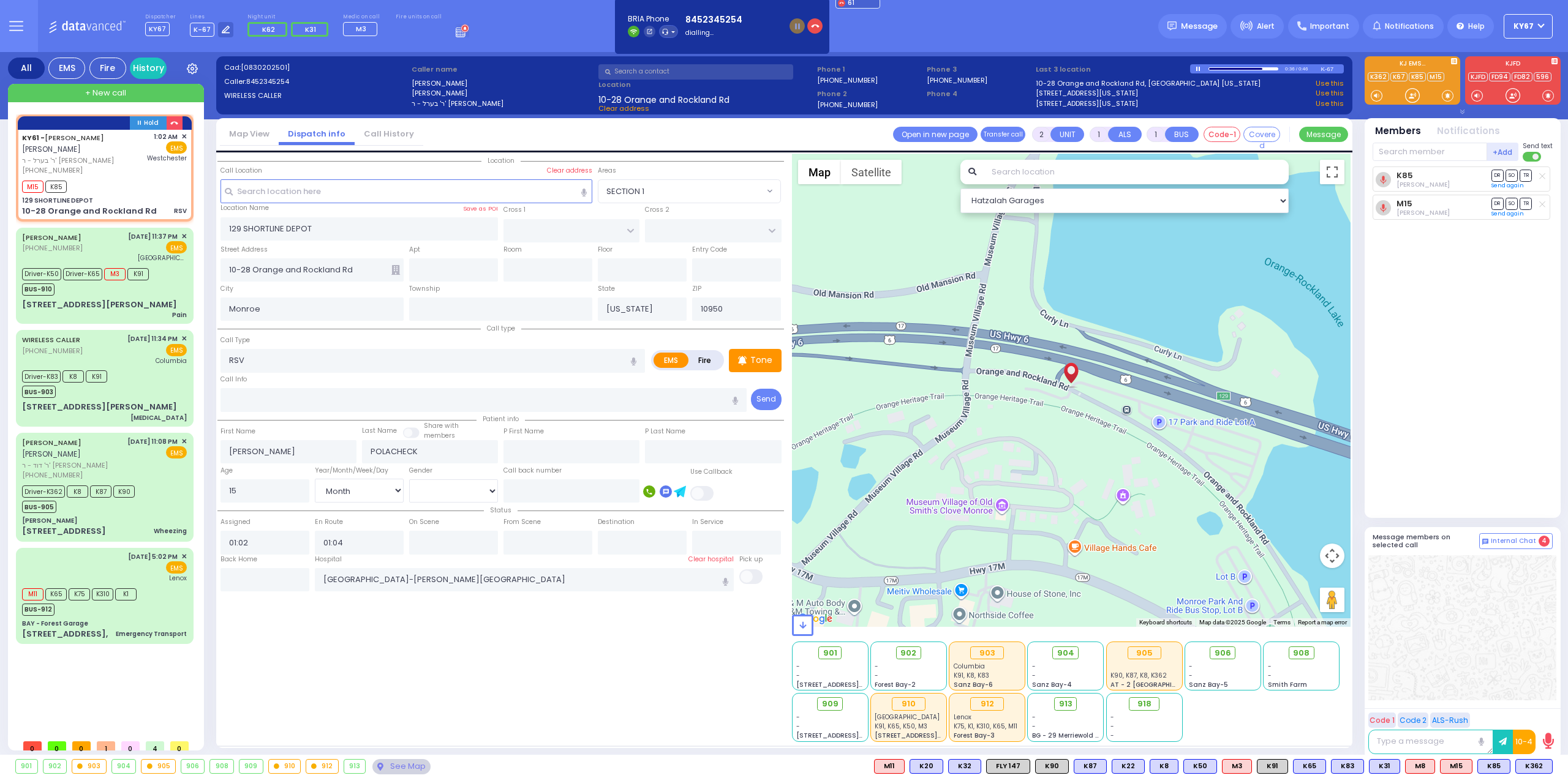
click at [1198, 72] on div "0:36 / 0:46" at bounding box center [1256, 69] width 131 height 9
click at [1198, 69] on div at bounding box center [1199, 69] width 7 height 5
drag, startPoint x: 1261, startPoint y: 68, endPoint x: 1282, endPoint y: 68, distance: 21.0
click at [1281, 68] on div "0:36 / 0:46" at bounding box center [1256, 69] width 131 height 9
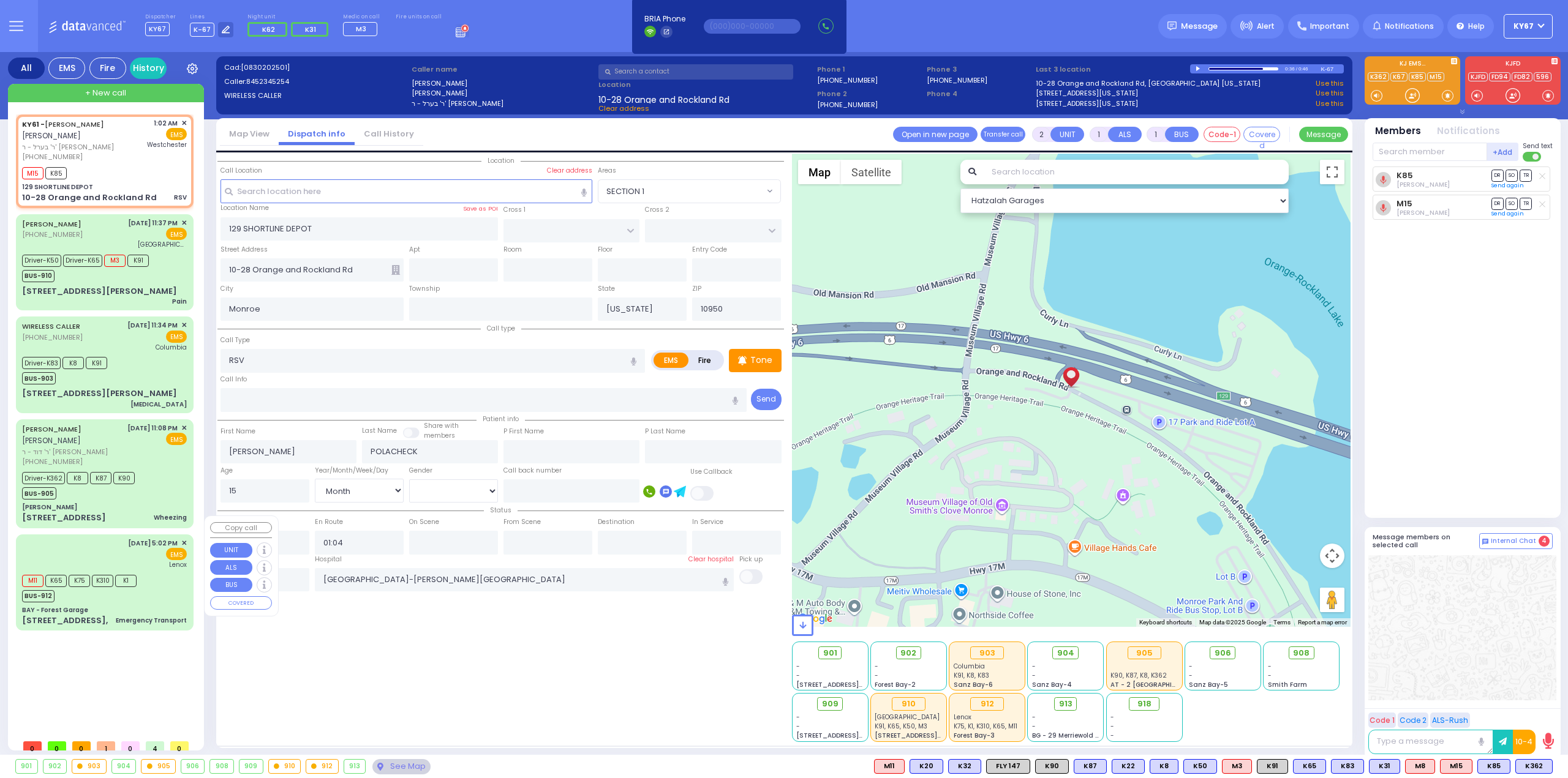
click at [153, 576] on div "M11 K65 K75 K310 K1 BUS-912" at bounding box center [104, 586] width 164 height 31
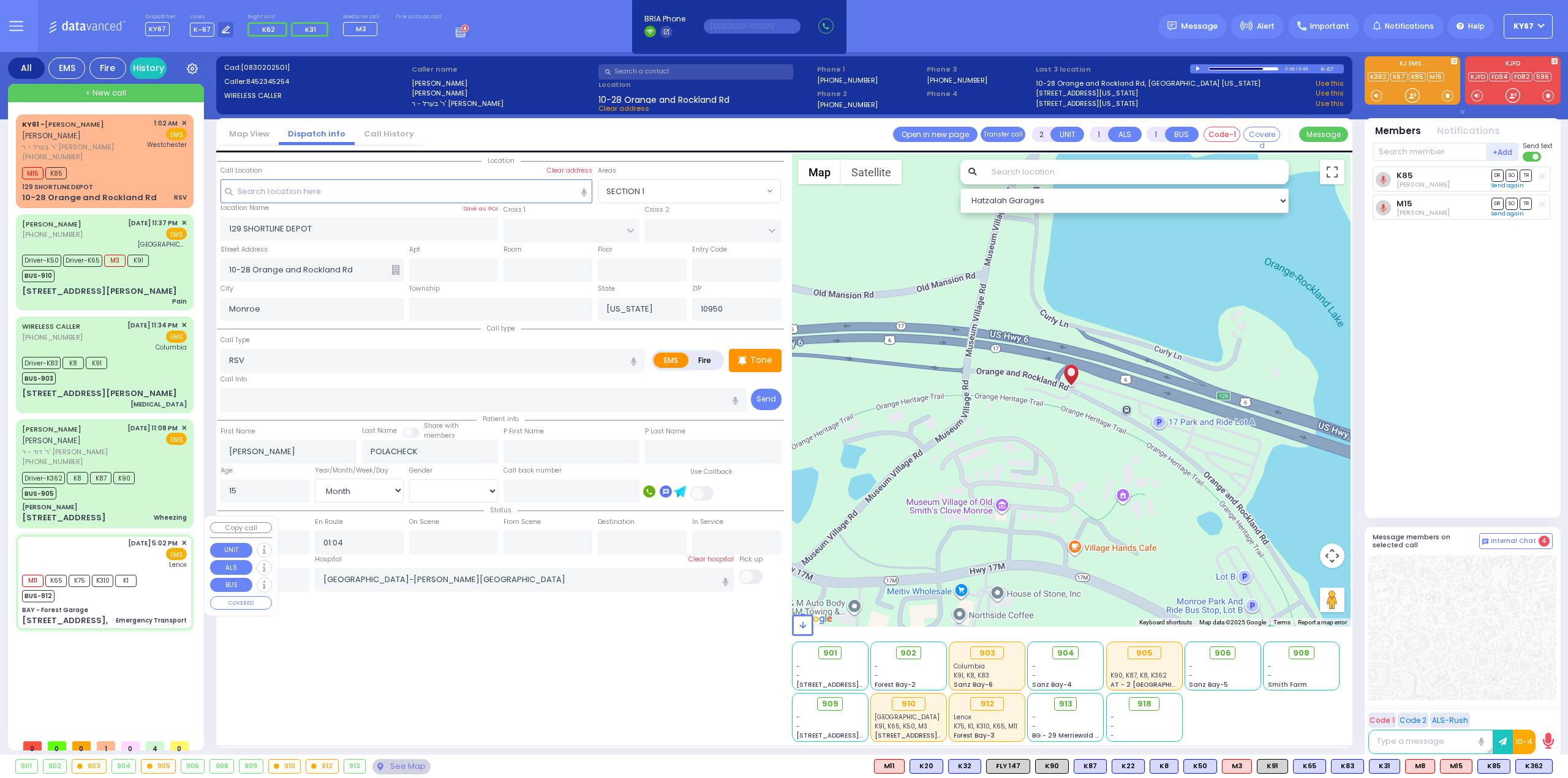
type input "6"
select select
type input "Emergency Transport"
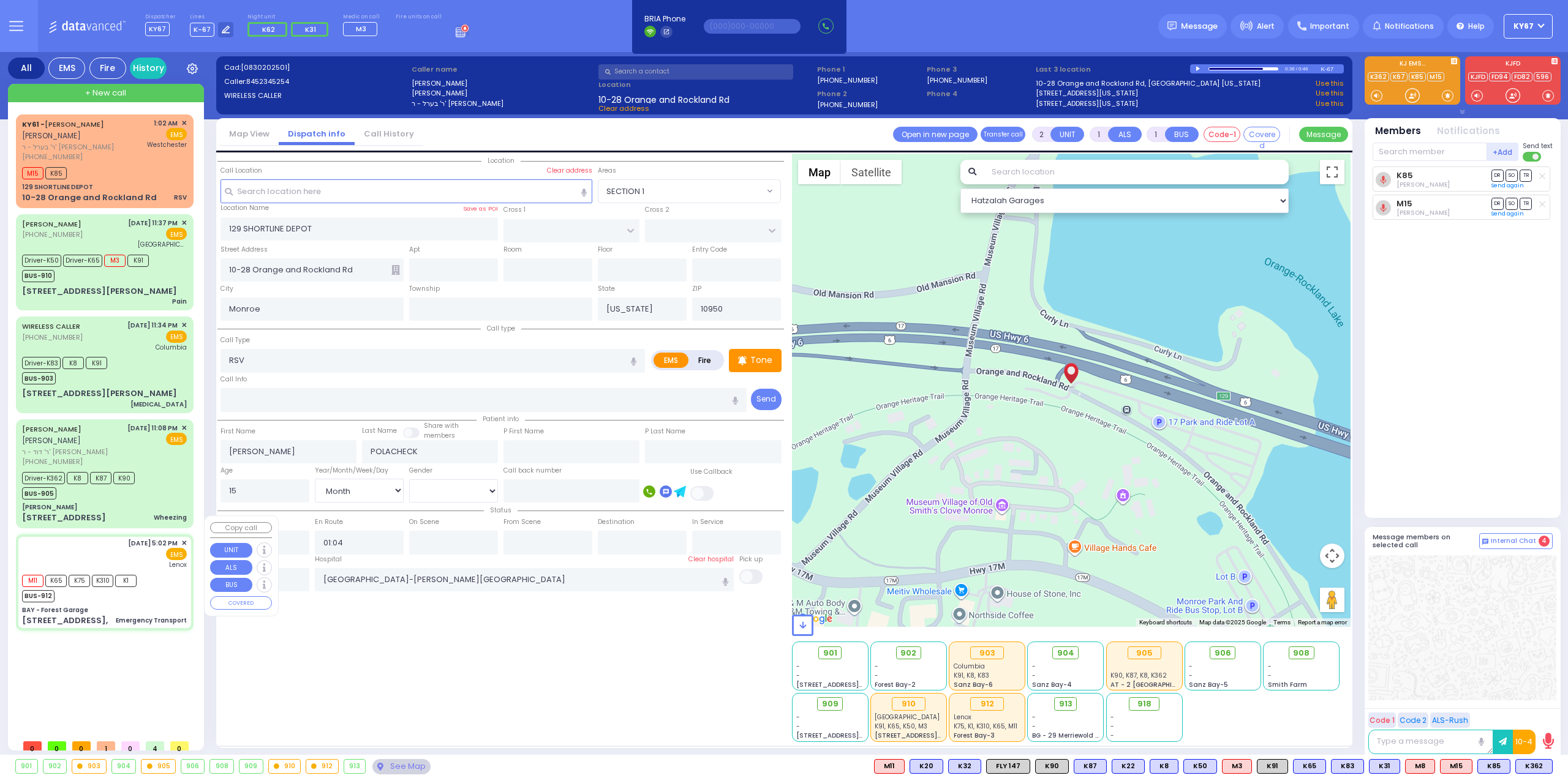
radio input "true"
type input "David"
type input "Stern"
type input "72"
select select "Year"
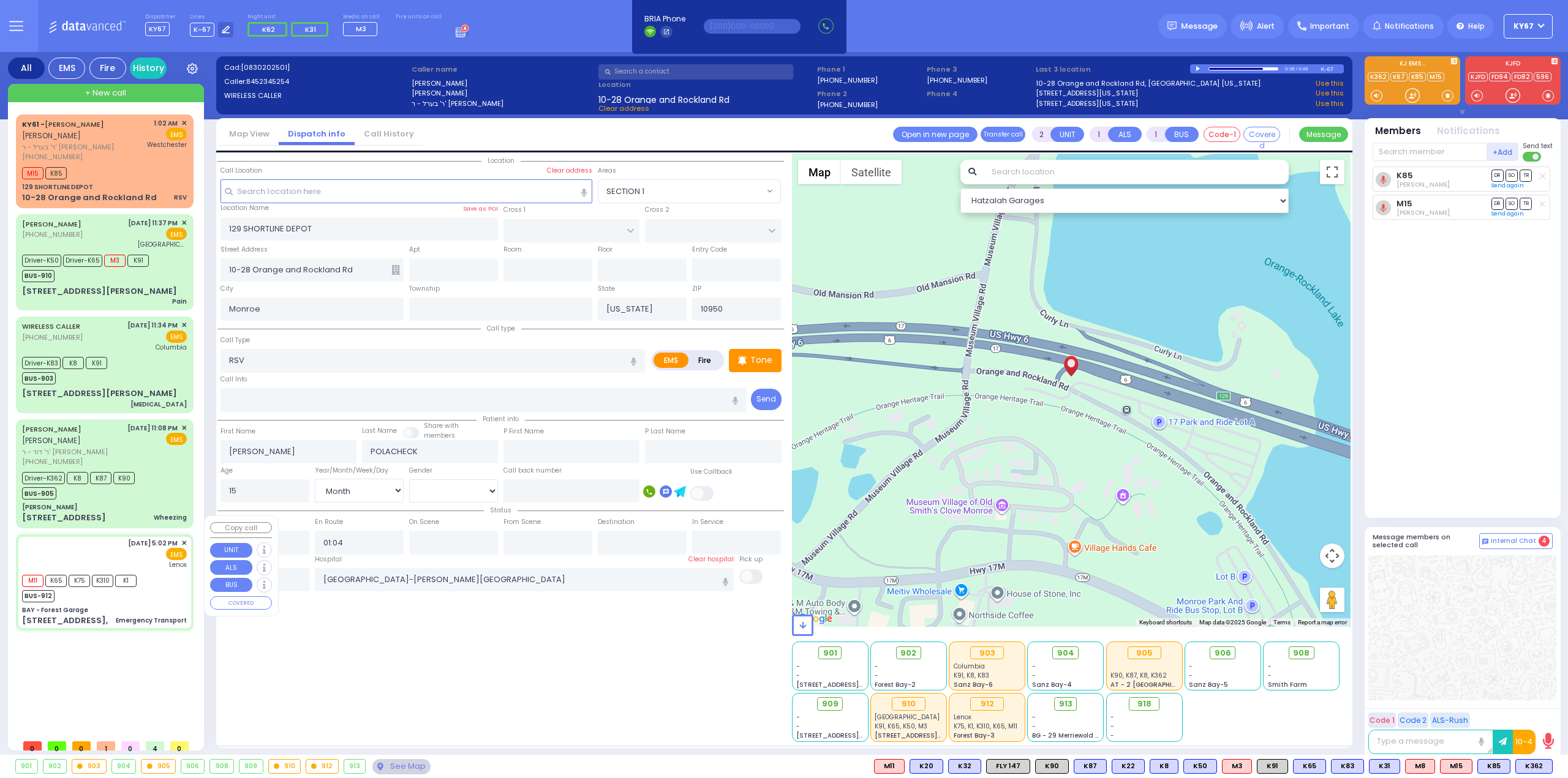
select select "[DEMOGRAPHIC_DATA]"
type input "17:02"
type input "19:32"
type input "19:47"
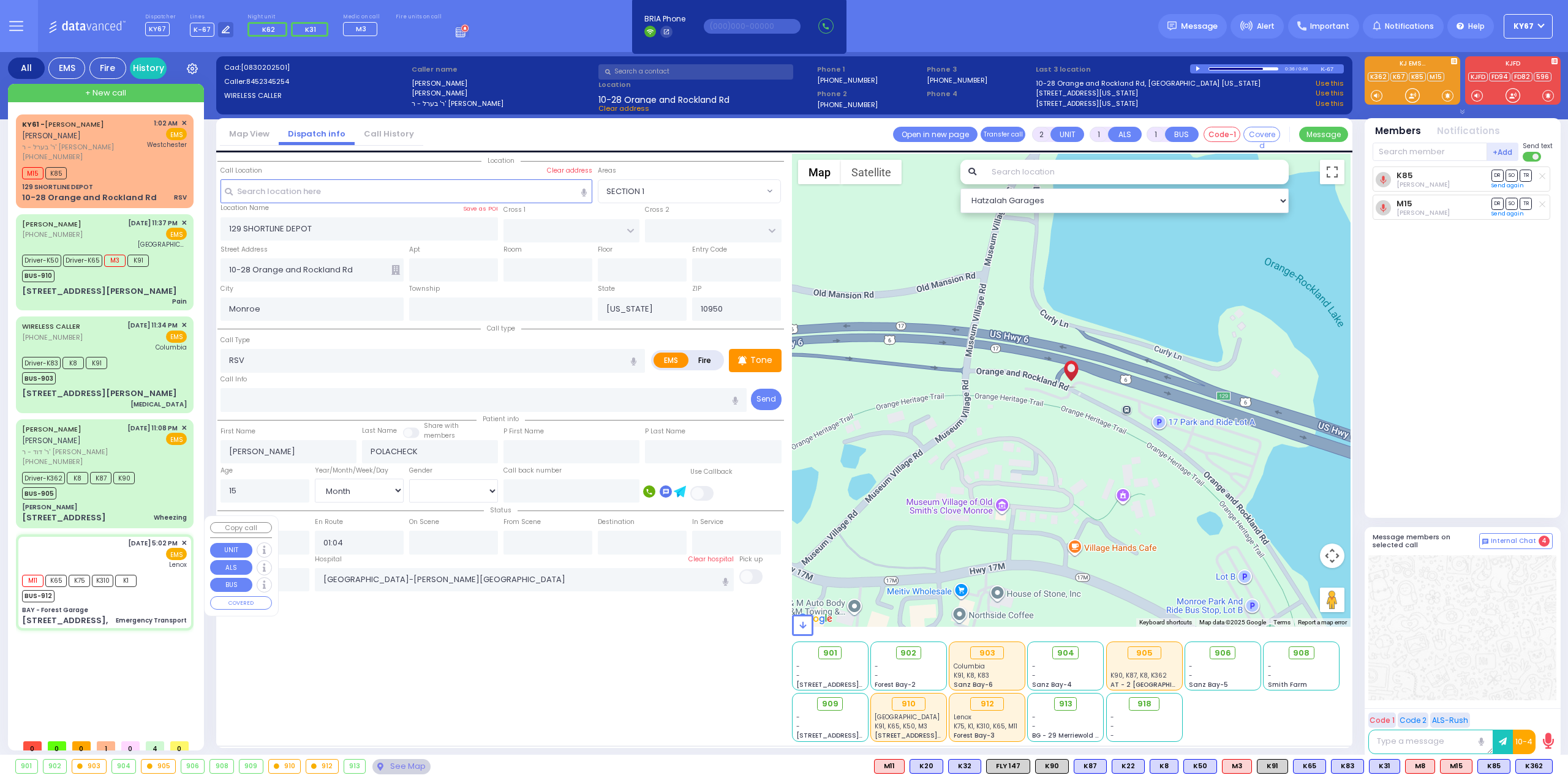
type input "20:50"
type input "Lenox Hill Hospital"
select select "Hatzalah Garages"
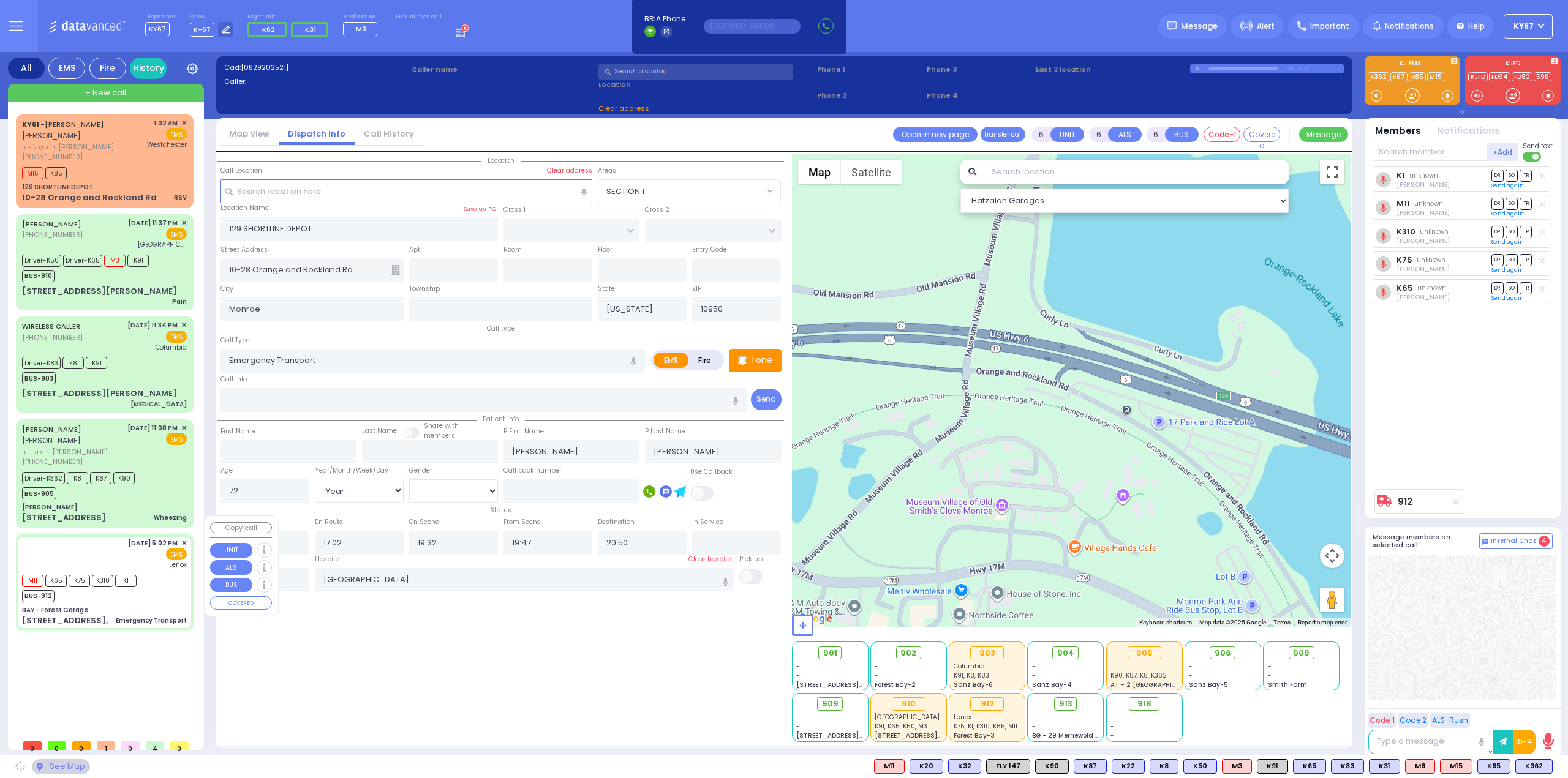
type input "BAY - Forest Garage"
type input "SANZ COURT"
type input "HAYES COURT"
type input "63 Forest Rd,"
select select "SECTION 2"
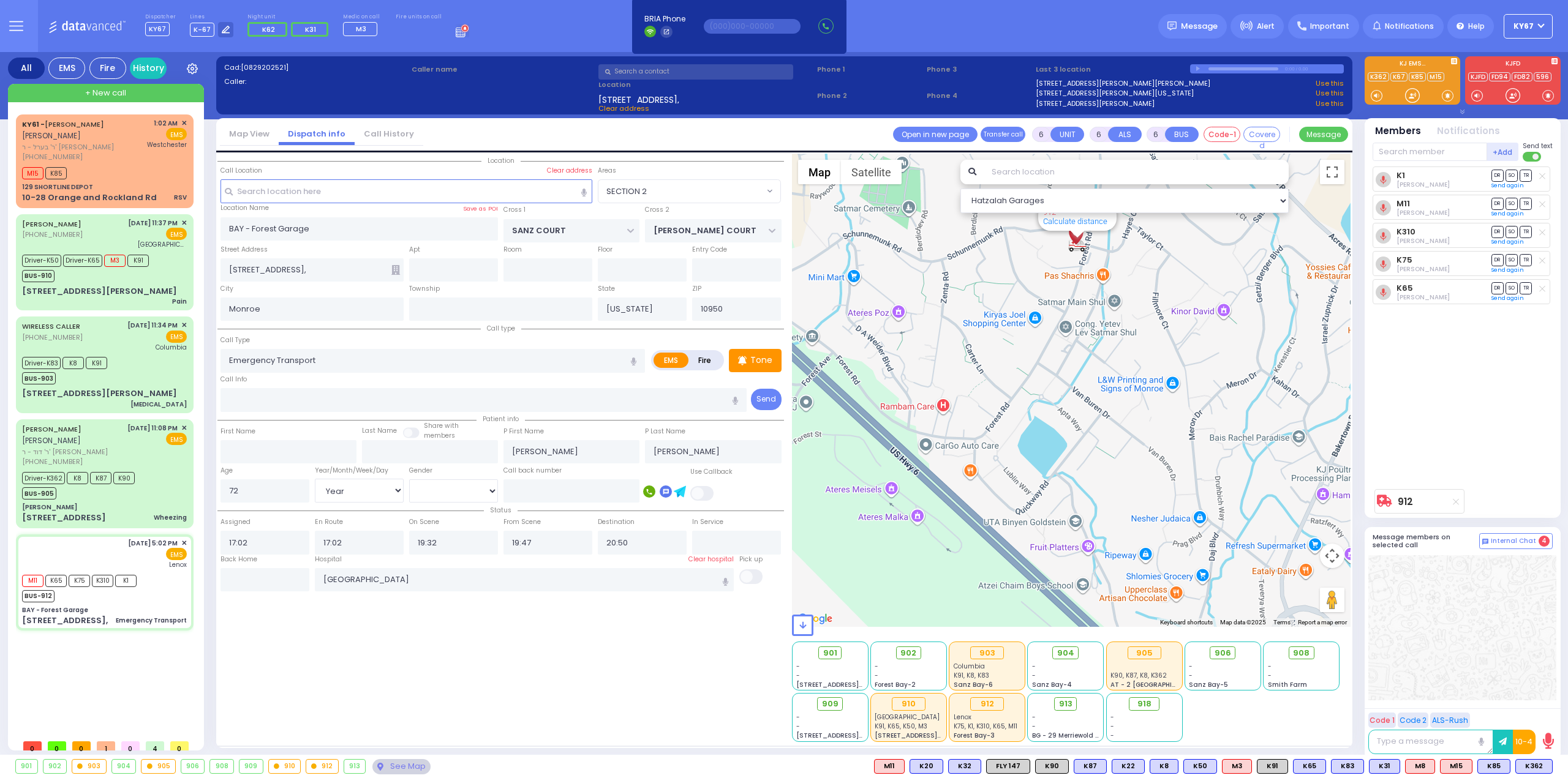
drag, startPoint x: 1057, startPoint y: 339, endPoint x: 1043, endPoint y: 422, distance: 84.2
click at [1043, 422] on div "912 Calculate distance" at bounding box center [1071, 390] width 559 height 473
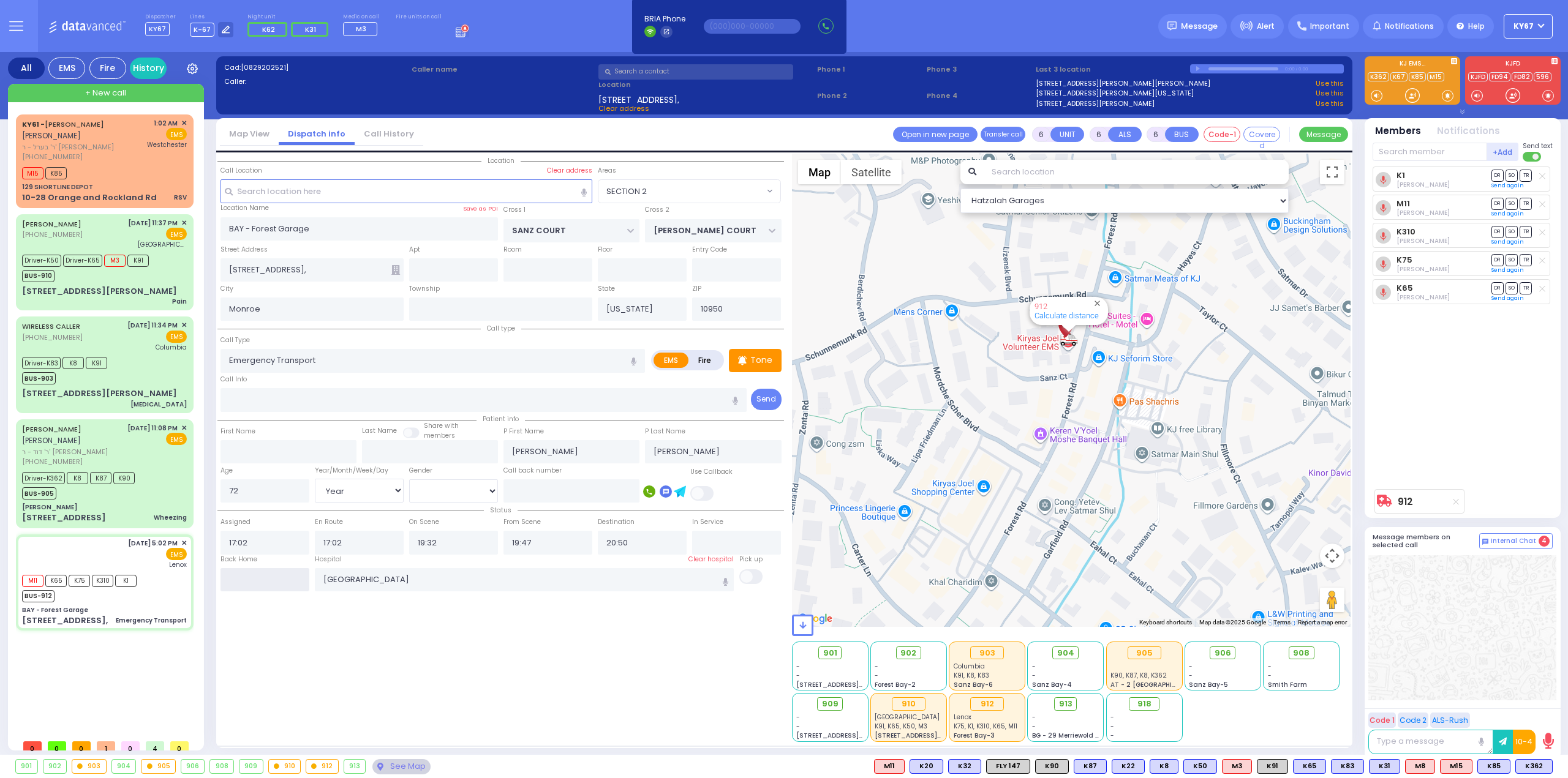
click at [272, 577] on input "text" at bounding box center [265, 580] width 89 height 23
type input "01:06"
select select
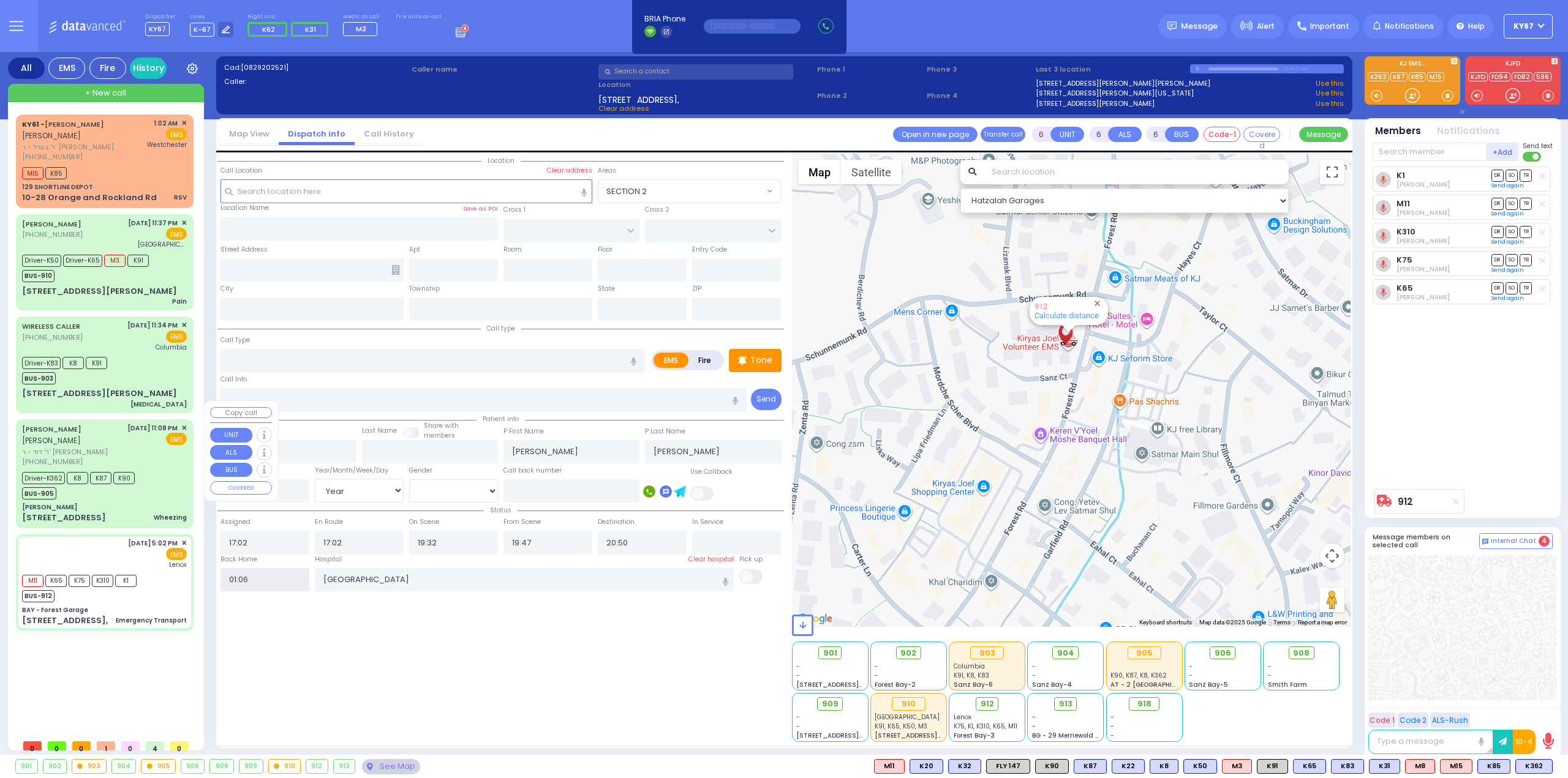
radio input "true"
select select
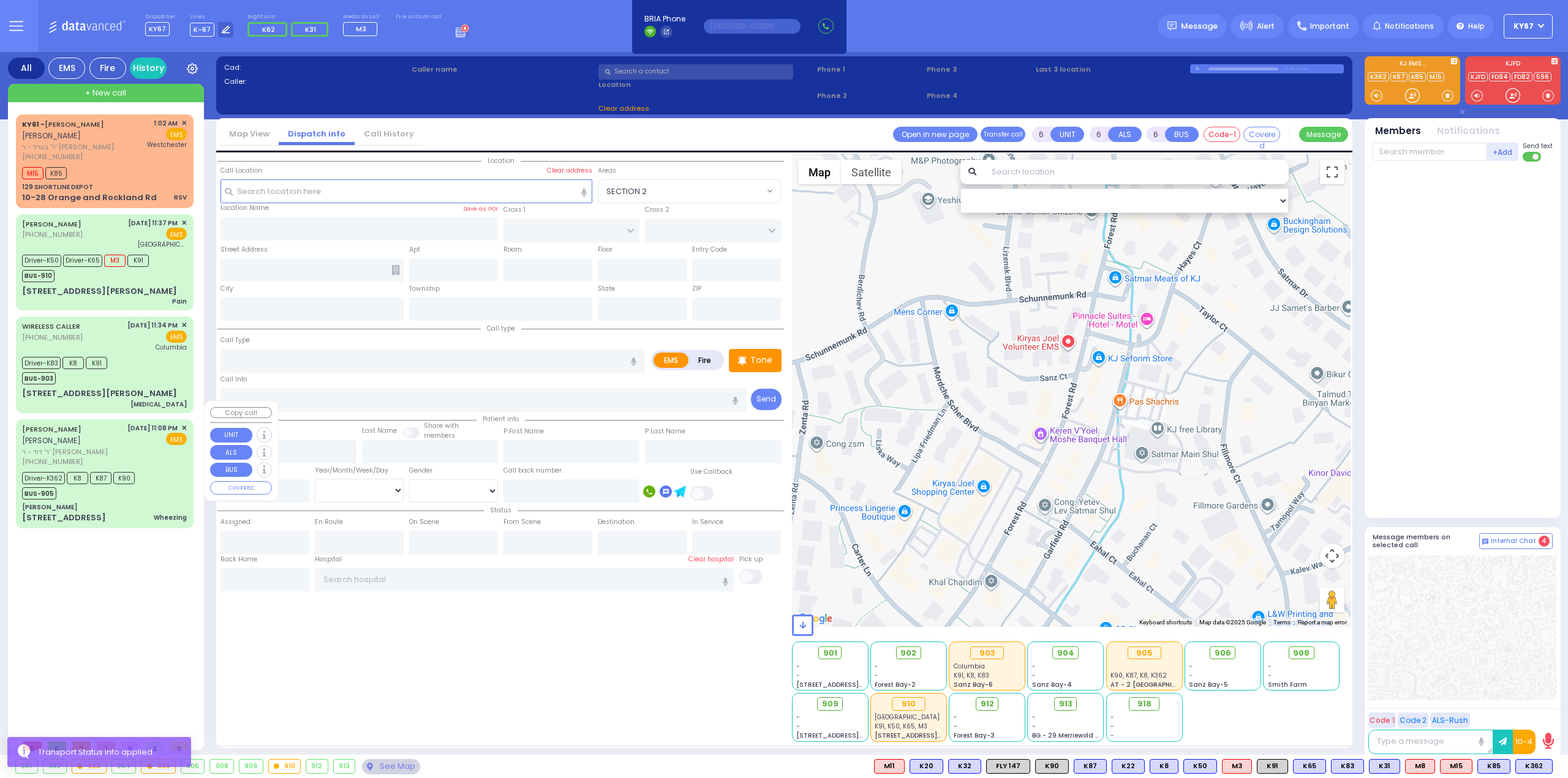
click at [164, 472] on div "Driver-K362 K8 K87 K90 BUS-905" at bounding box center [104, 484] width 164 height 31
select select
type input "Wheezing"
radio input "true"
type input "MOSHE ARYE"
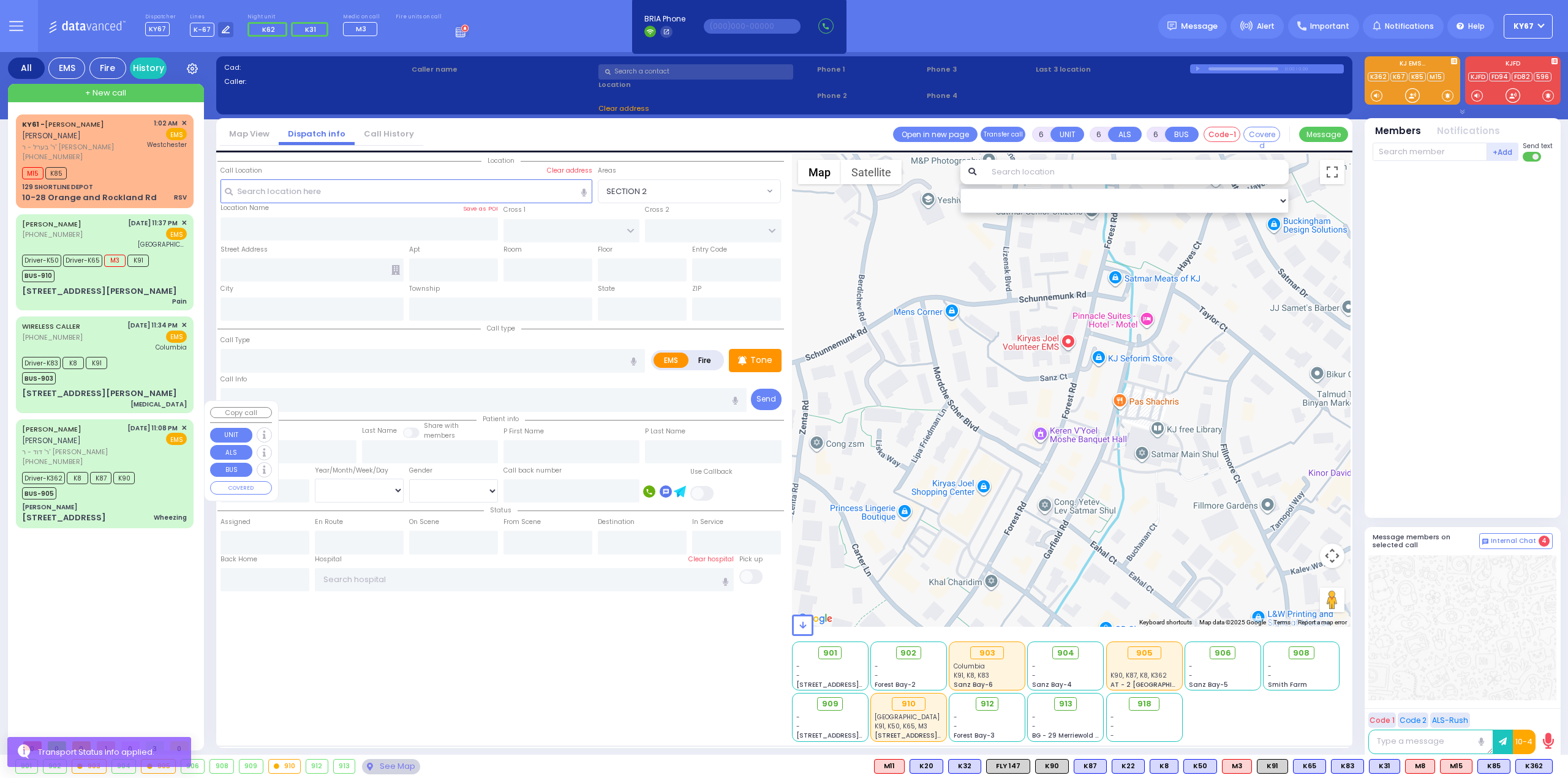
type input "COHEN"
type input "David"
type input "Kohn"
type input "4"
select select "Month"
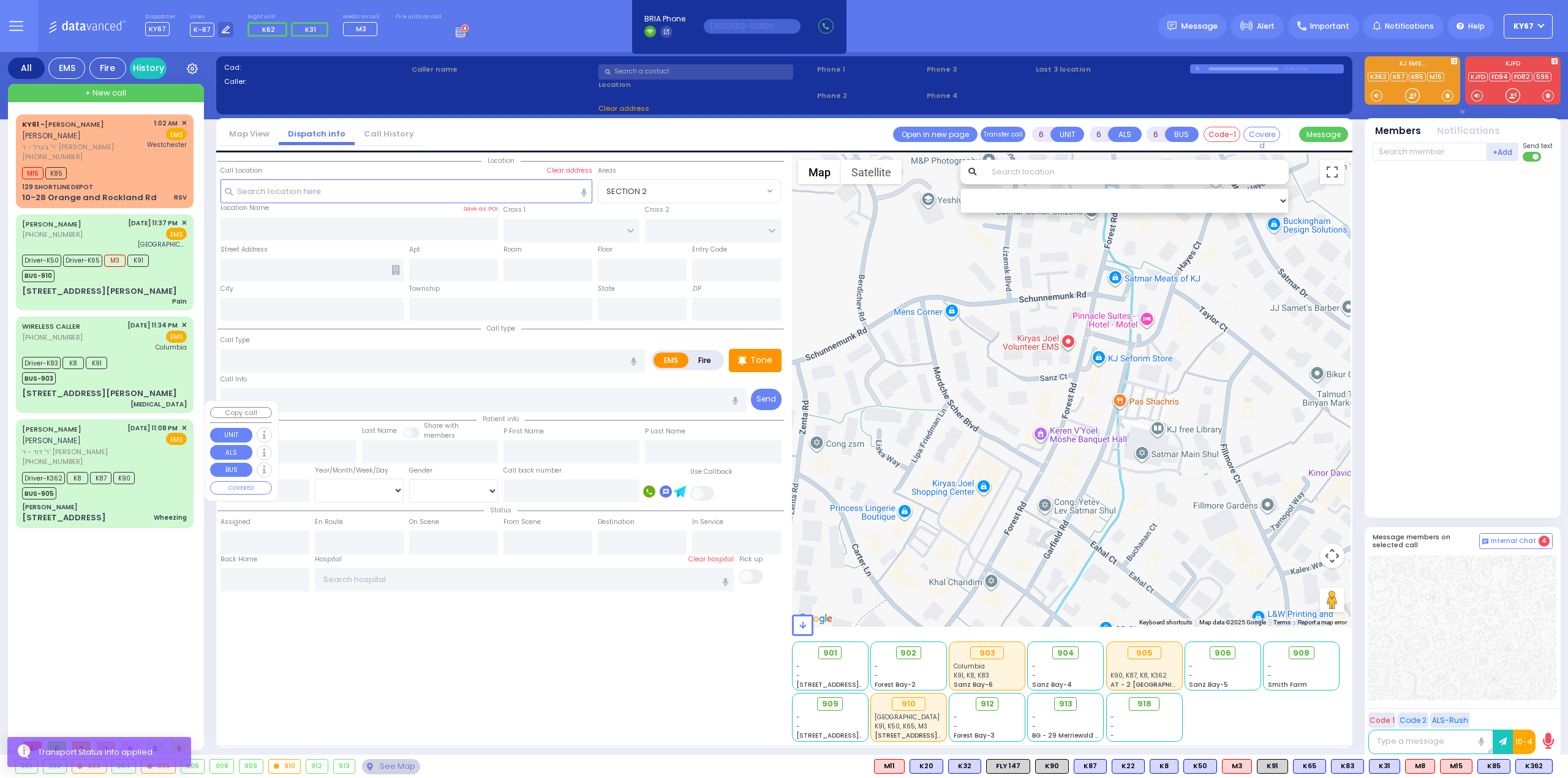
select select "[DEMOGRAPHIC_DATA]"
type input "23:08"
type input "23:11"
type input "23:16"
type input "23:28"
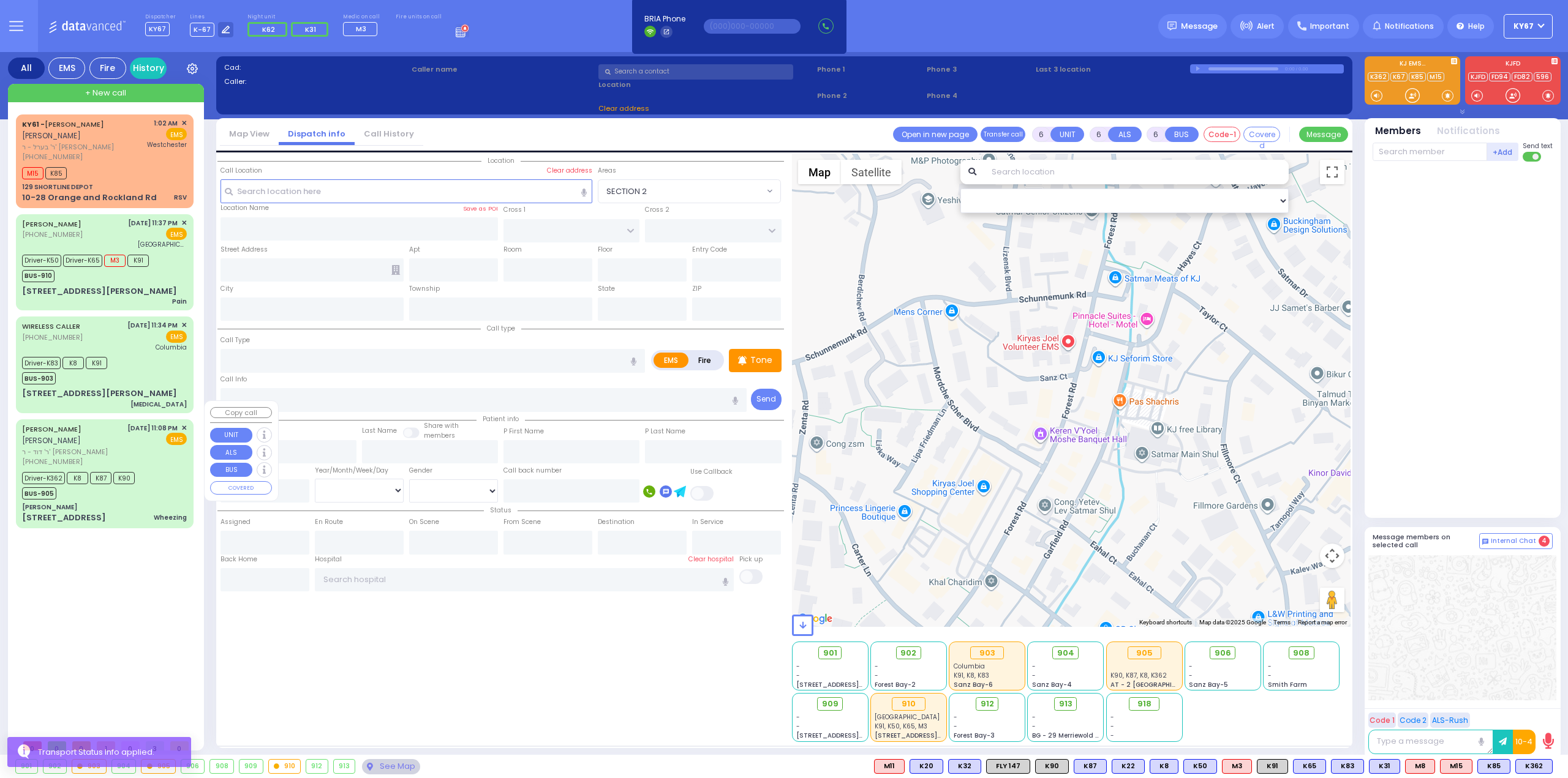
type input "00:27"
type input "Valley Hospital 4 Valley Health Plaza Paramus Paramus"
select select "Hatzalah Garages"
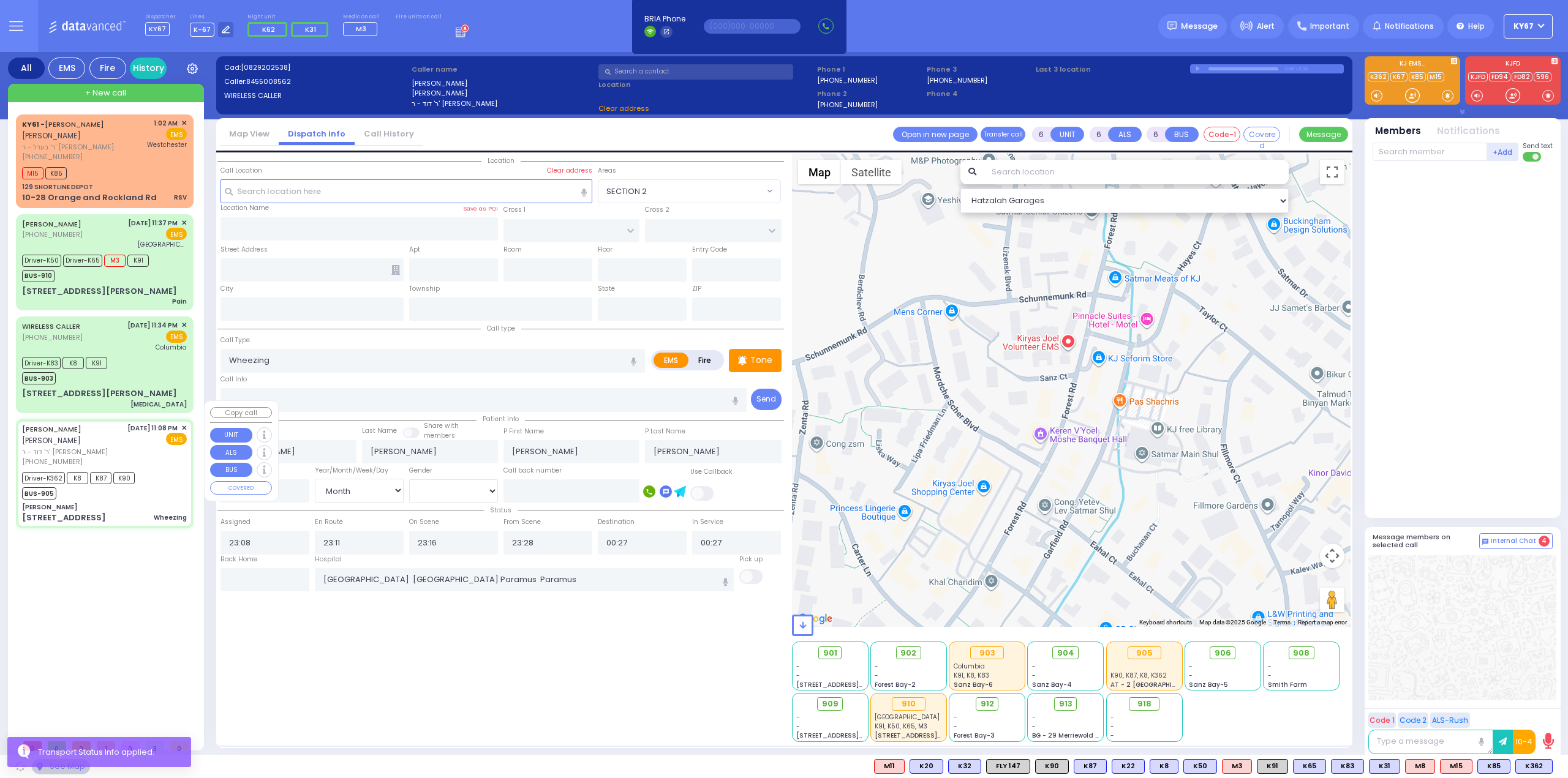
type input "Dr. Markowitz - ZelCare"
type input "[GEOGRAPHIC_DATA]"
type input "3 Hamaspik Way"
type input "[PERSON_NAME]"
type input "[US_STATE]"
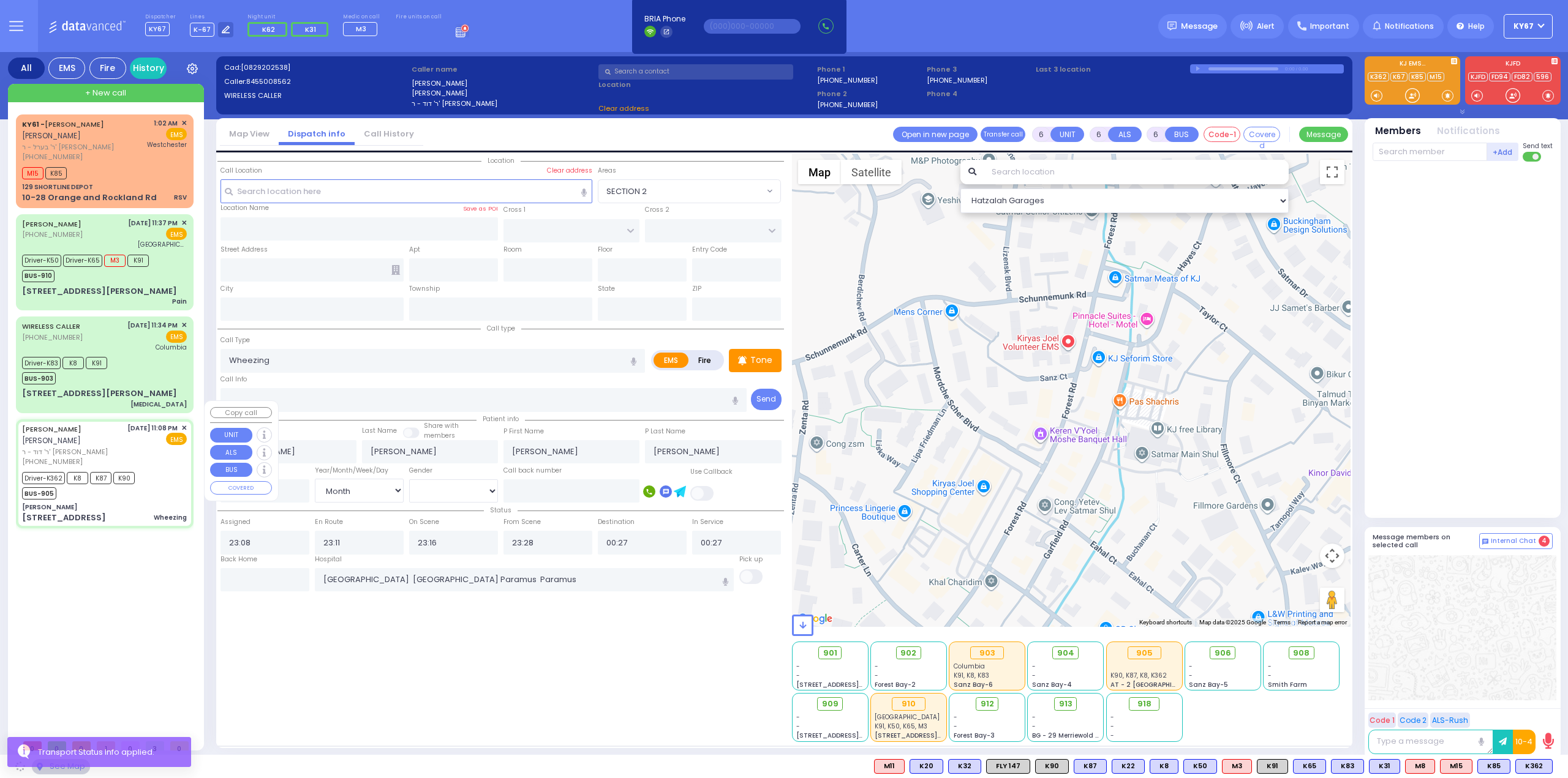
type input "10950"
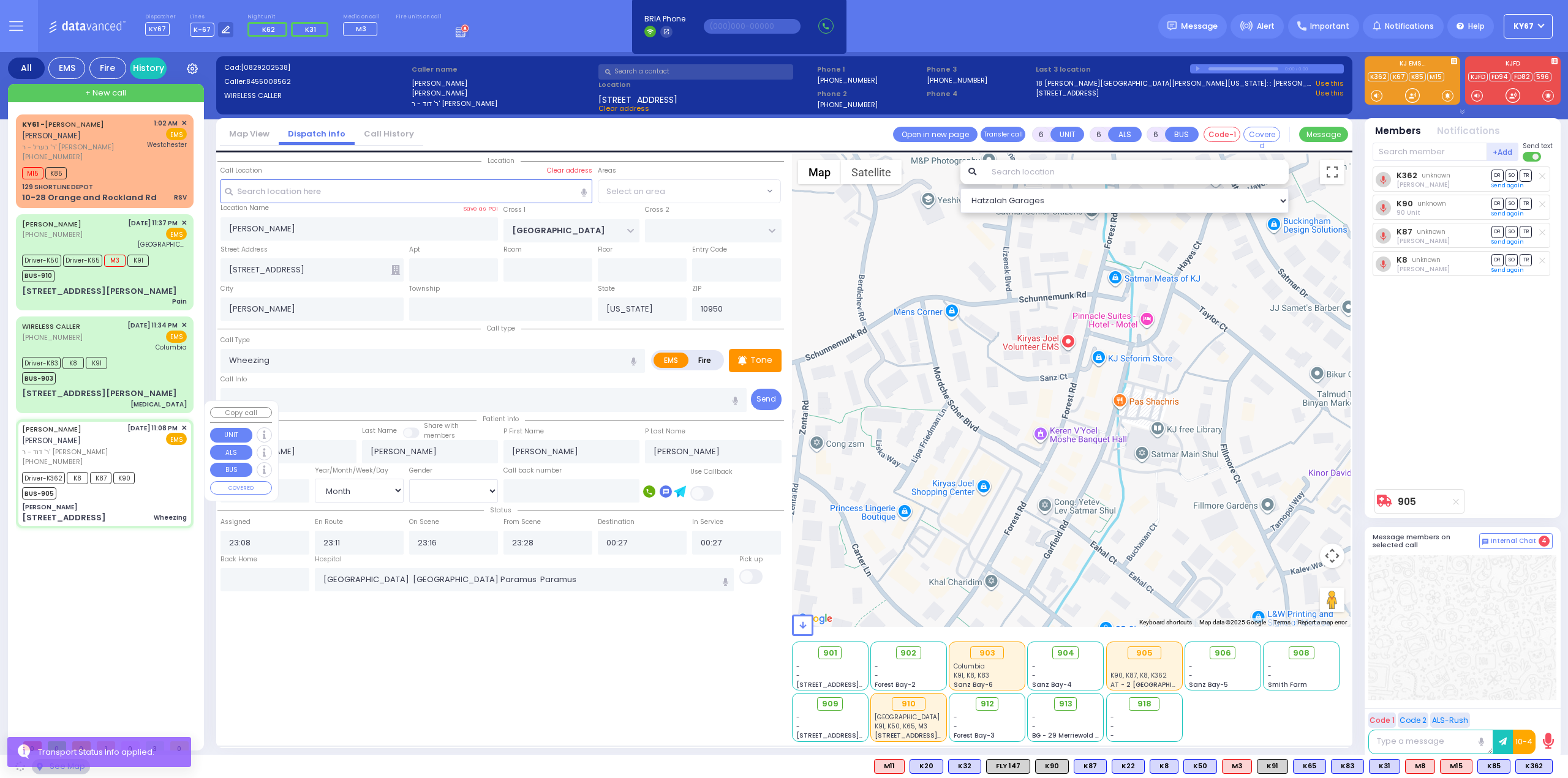
select select "SECTION 4"
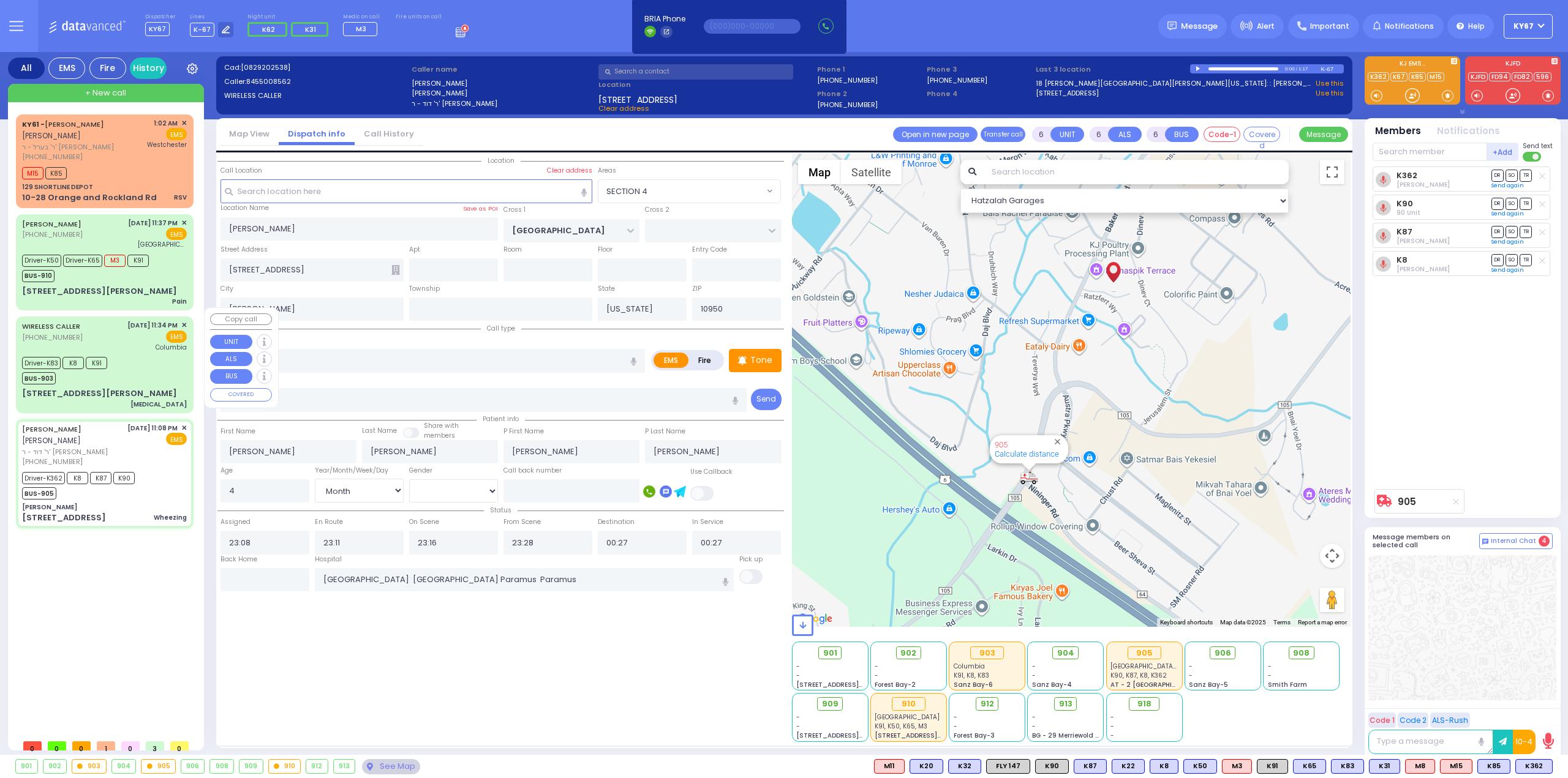
click at [115, 354] on div "Driver-K83 K8 K91 BUS-903" at bounding box center [104, 369] width 164 height 31
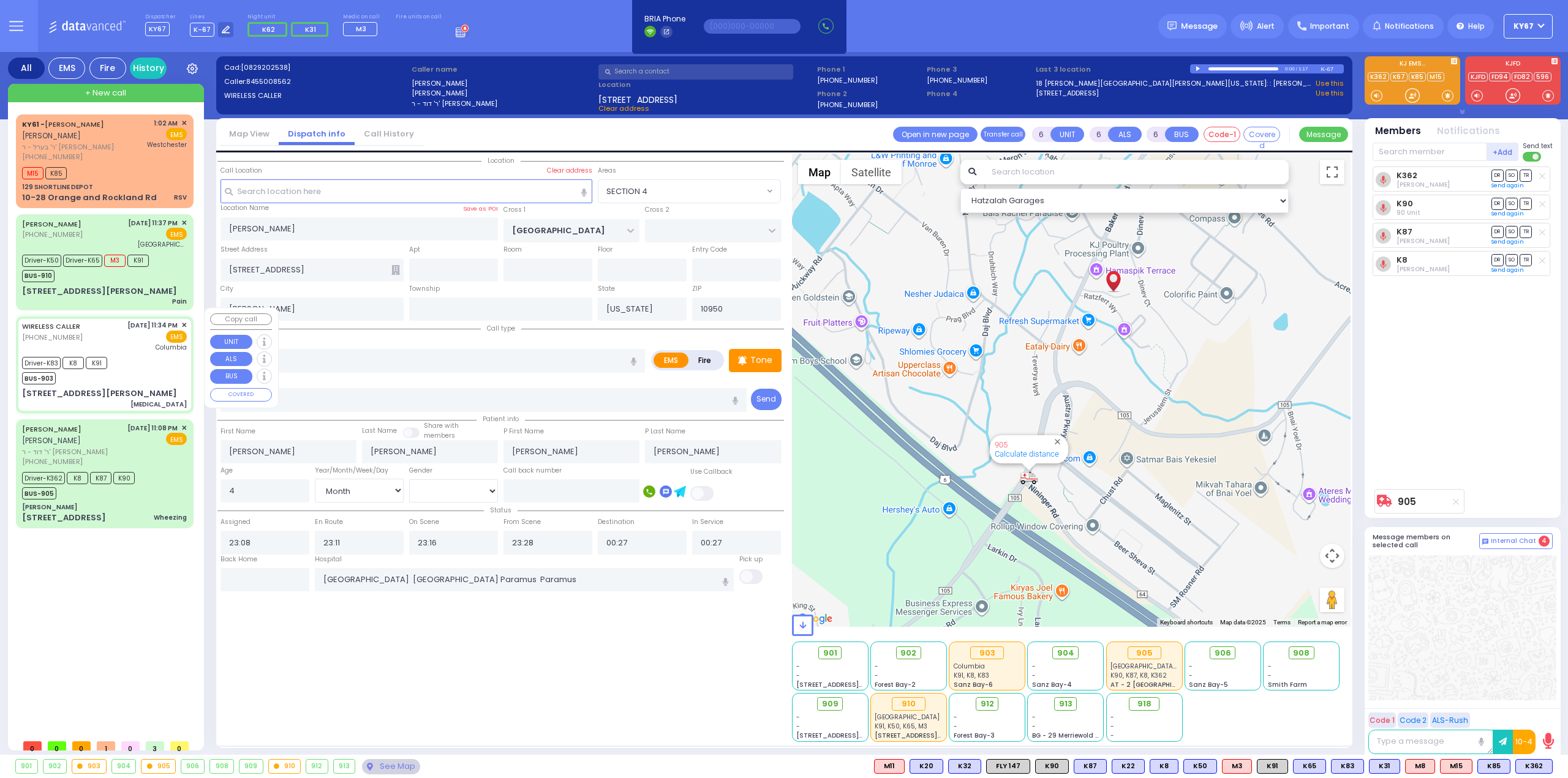
select select
type input "[MEDICAL_DATA]"
radio input "true"
type input "[PERSON_NAME]"
type input "Landau"
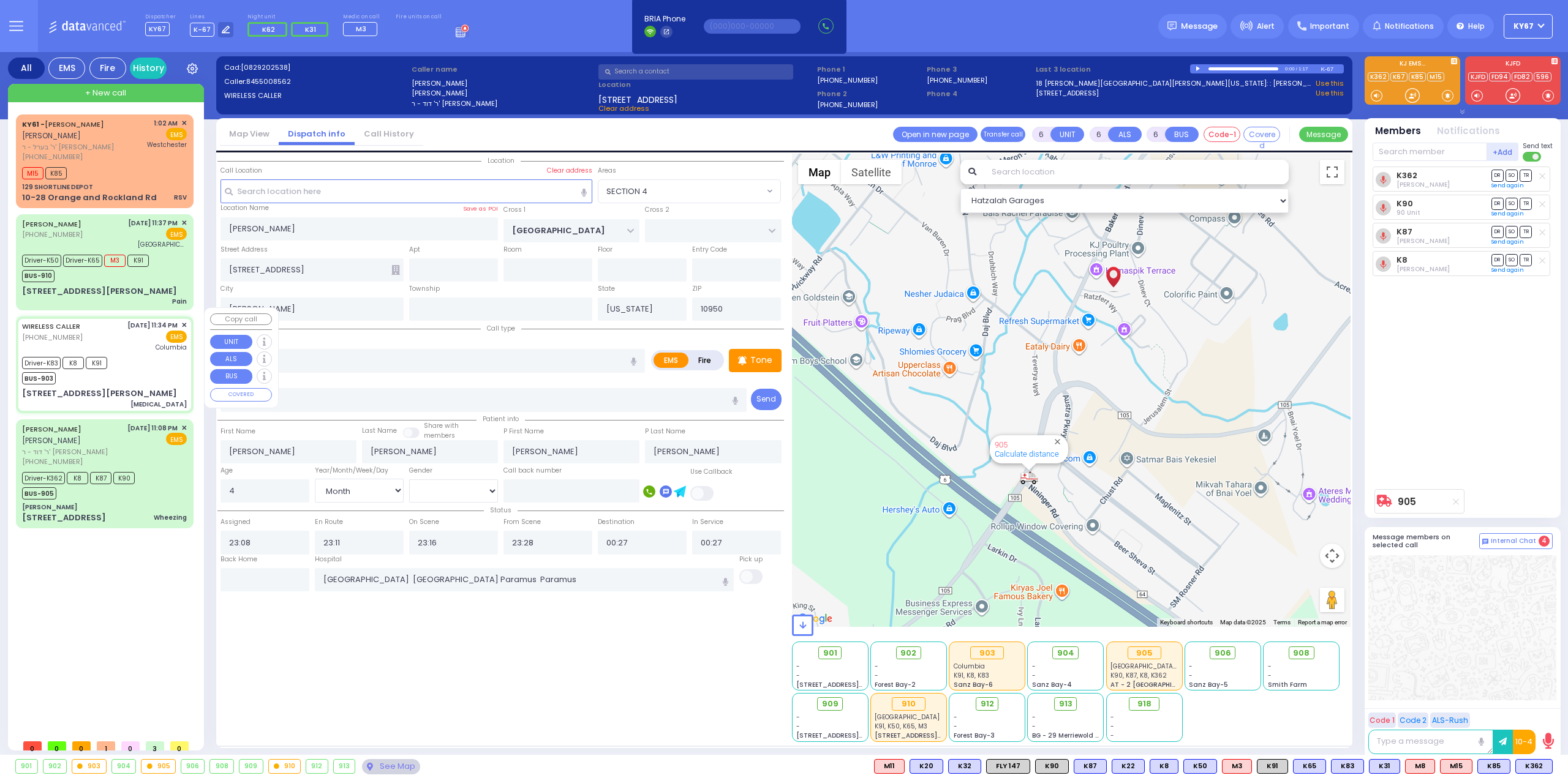
type input "76"
select select "Year"
select select "[DEMOGRAPHIC_DATA]"
type input "23:34"
type input "23:37"
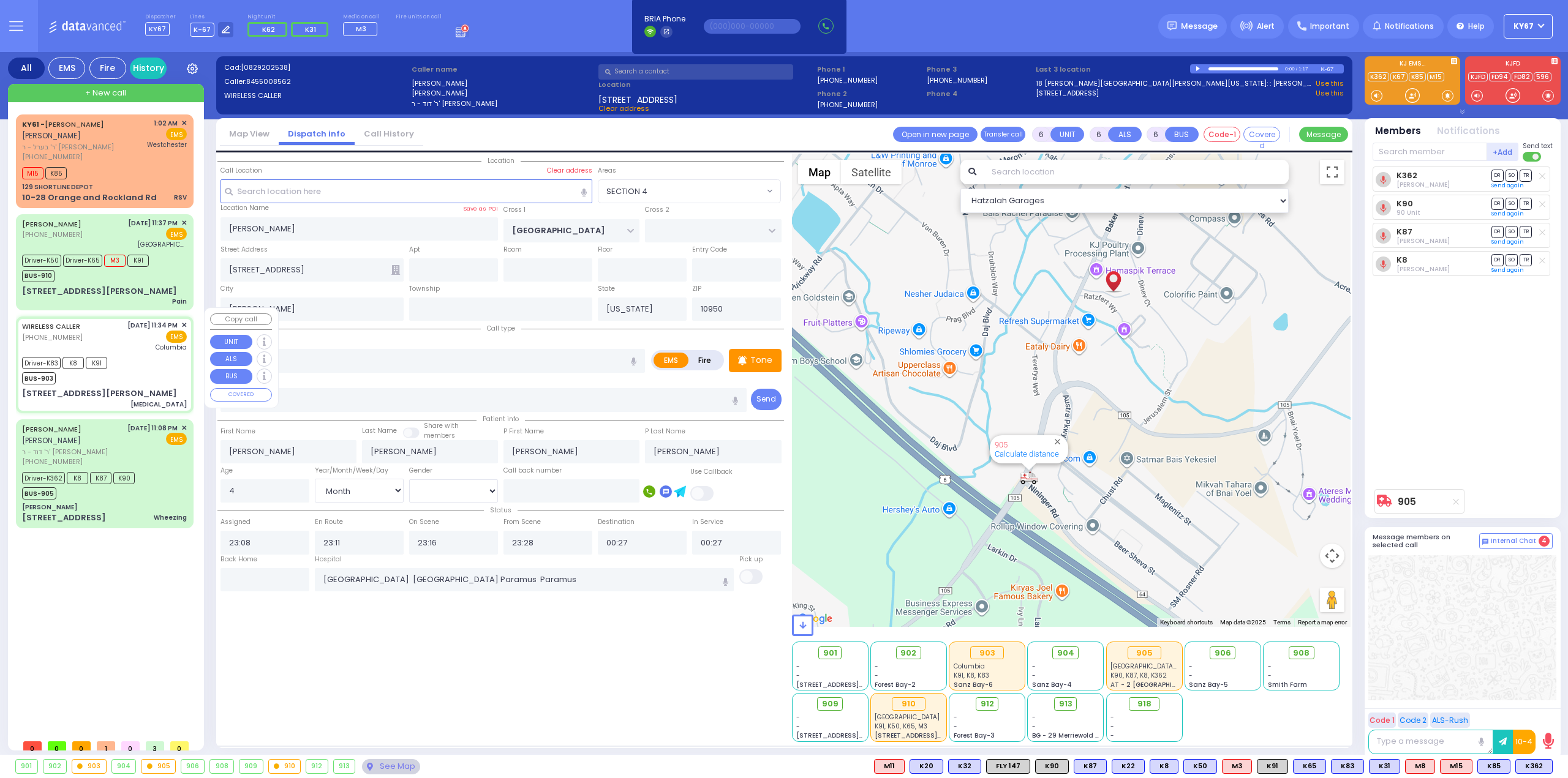
type input "23:43"
type input "00:16"
type input "00:59"
type input "[US_STATE][GEOGRAPHIC_DATA]- [GEOGRAPHIC_DATA]"
select select "Hatzalah Garages"
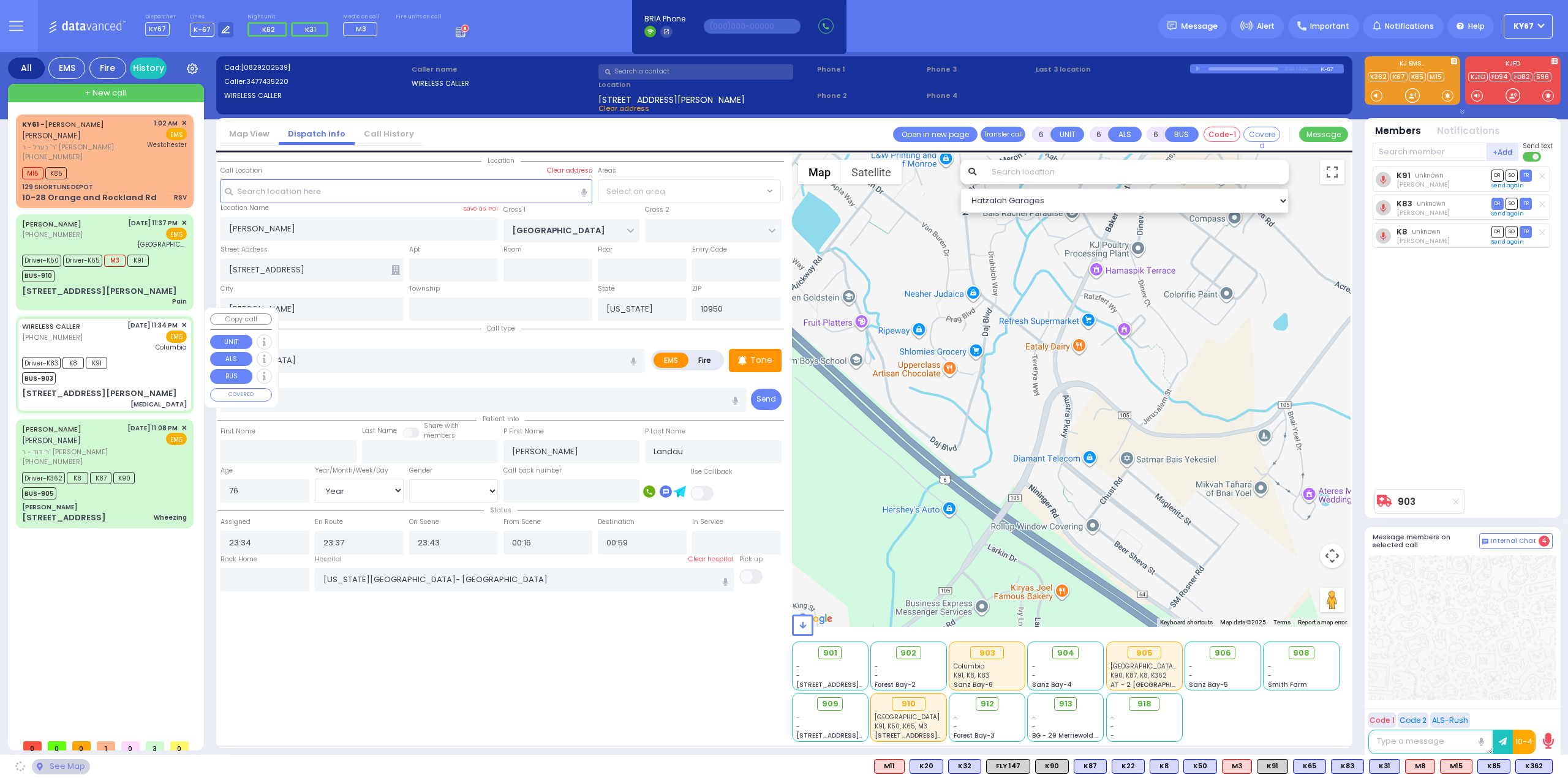
type input "EAHAL COURT"
type input "[STREET_ADDRESS][PERSON_NAME]"
select select "SECTION 1"
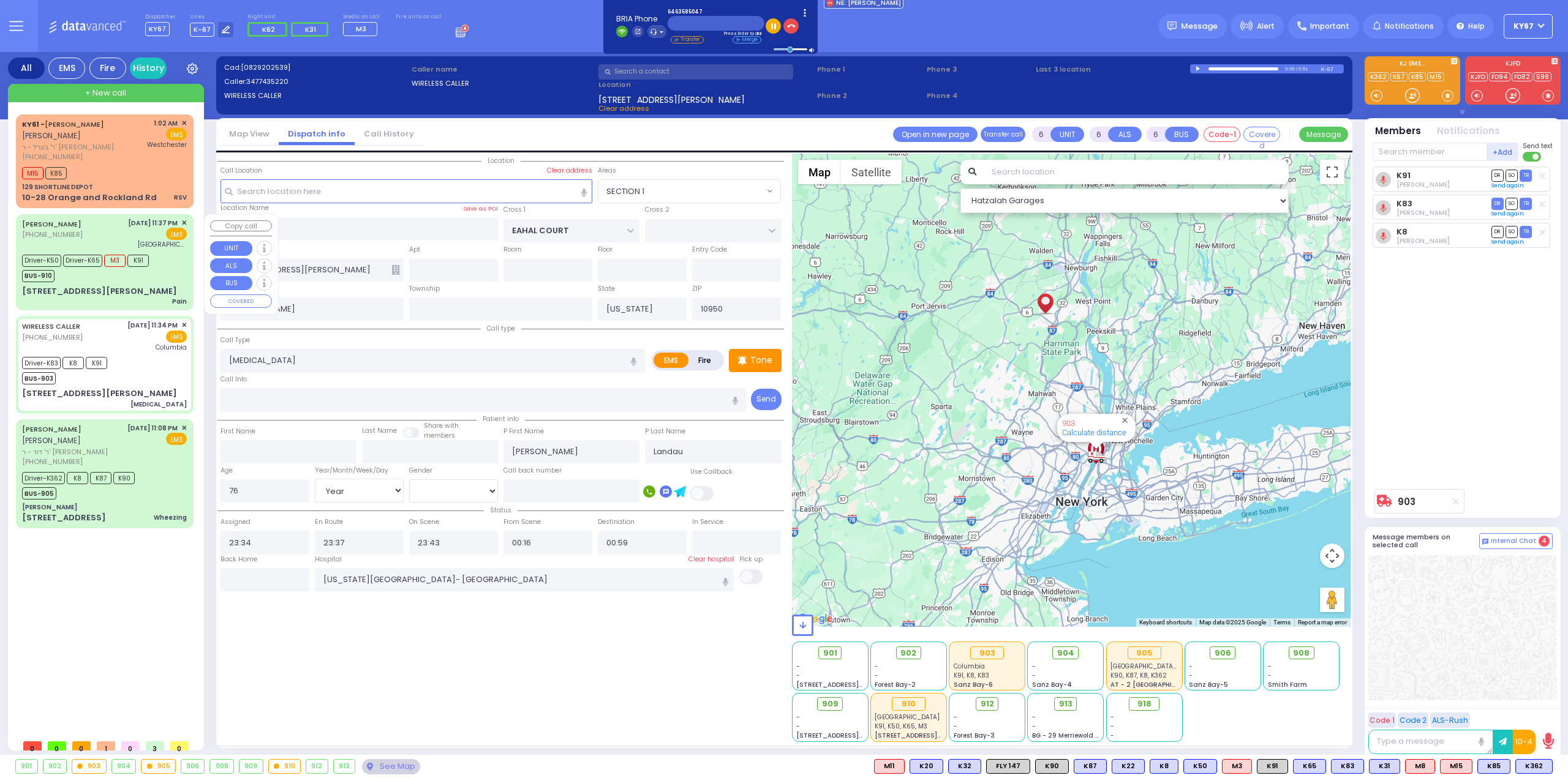
click at [141, 283] on div "ISRAEL ZAHLER (845) 500-2544 8/29/2025 11:37 PM ✕ EMS Driver-K50" at bounding box center [104, 263] width 173 height 93
select select
type input "Pain"
radio input "true"
type input "ISRAEL"
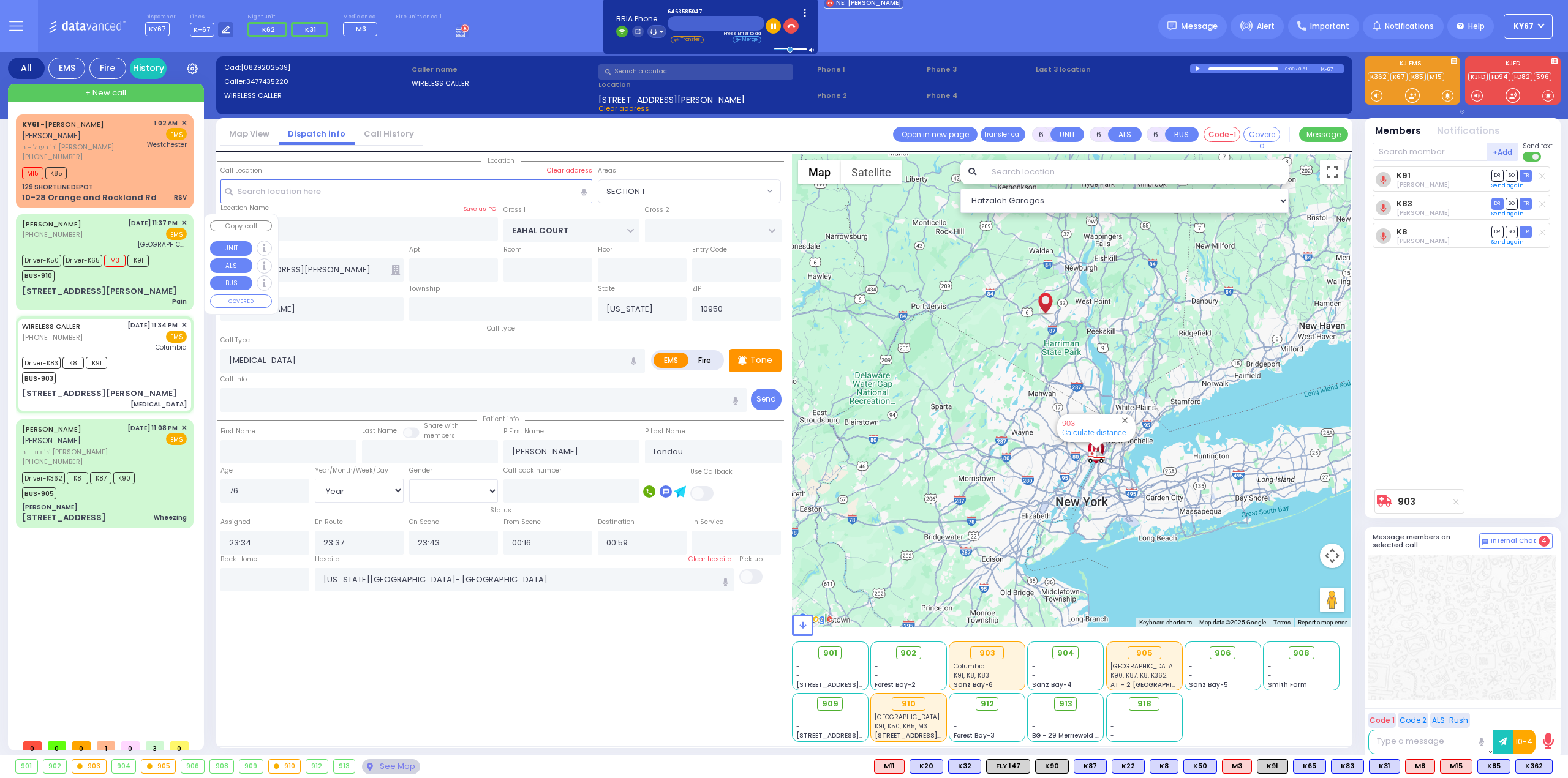
type input "ZAHLER"
type input "Shloma"
type input "Zahler"
type input "5"
select select "Year"
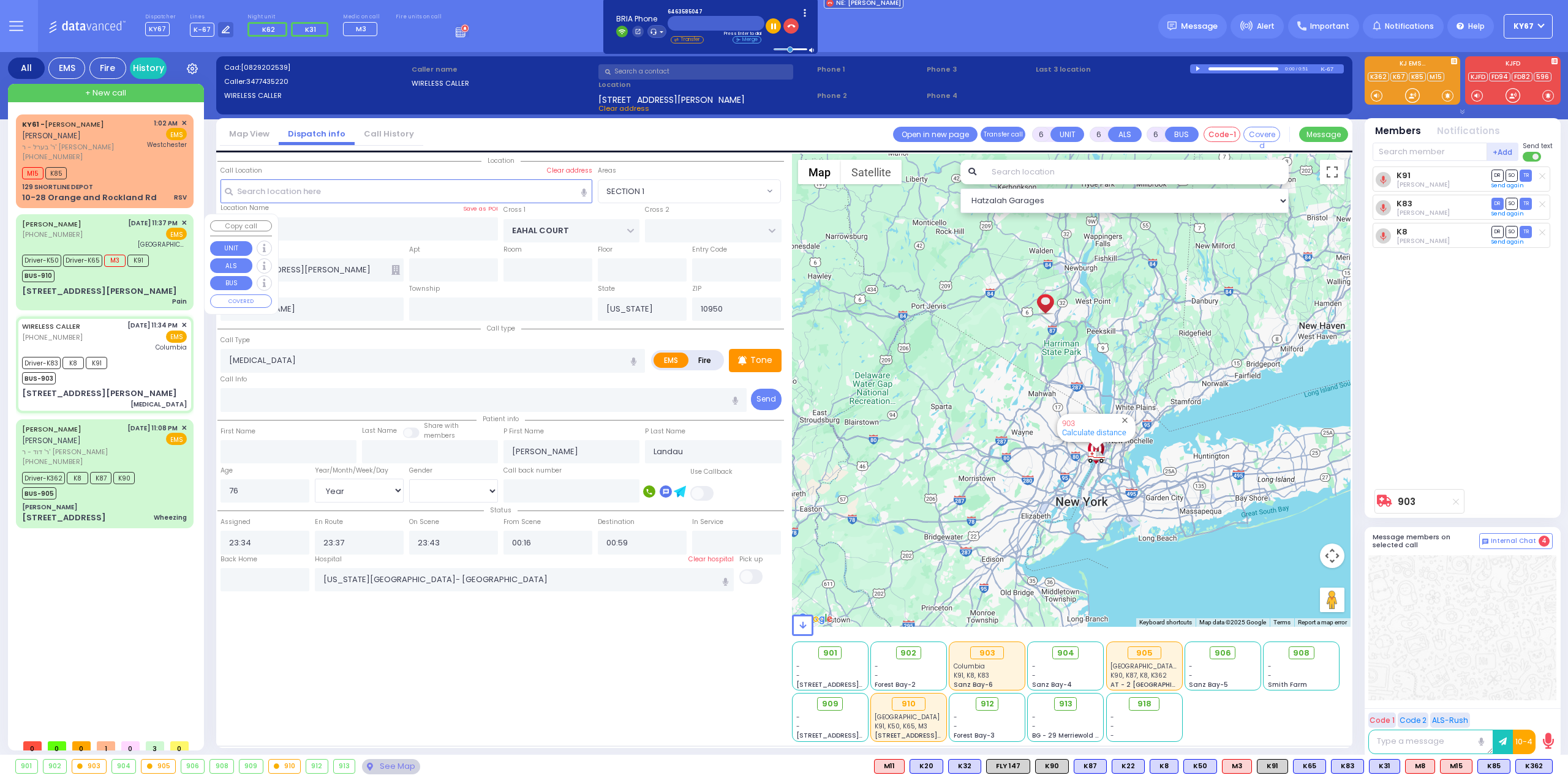
select select "[DEMOGRAPHIC_DATA]"
type input "23:37"
type input "23:38"
type input "23:42"
type input "00:12"
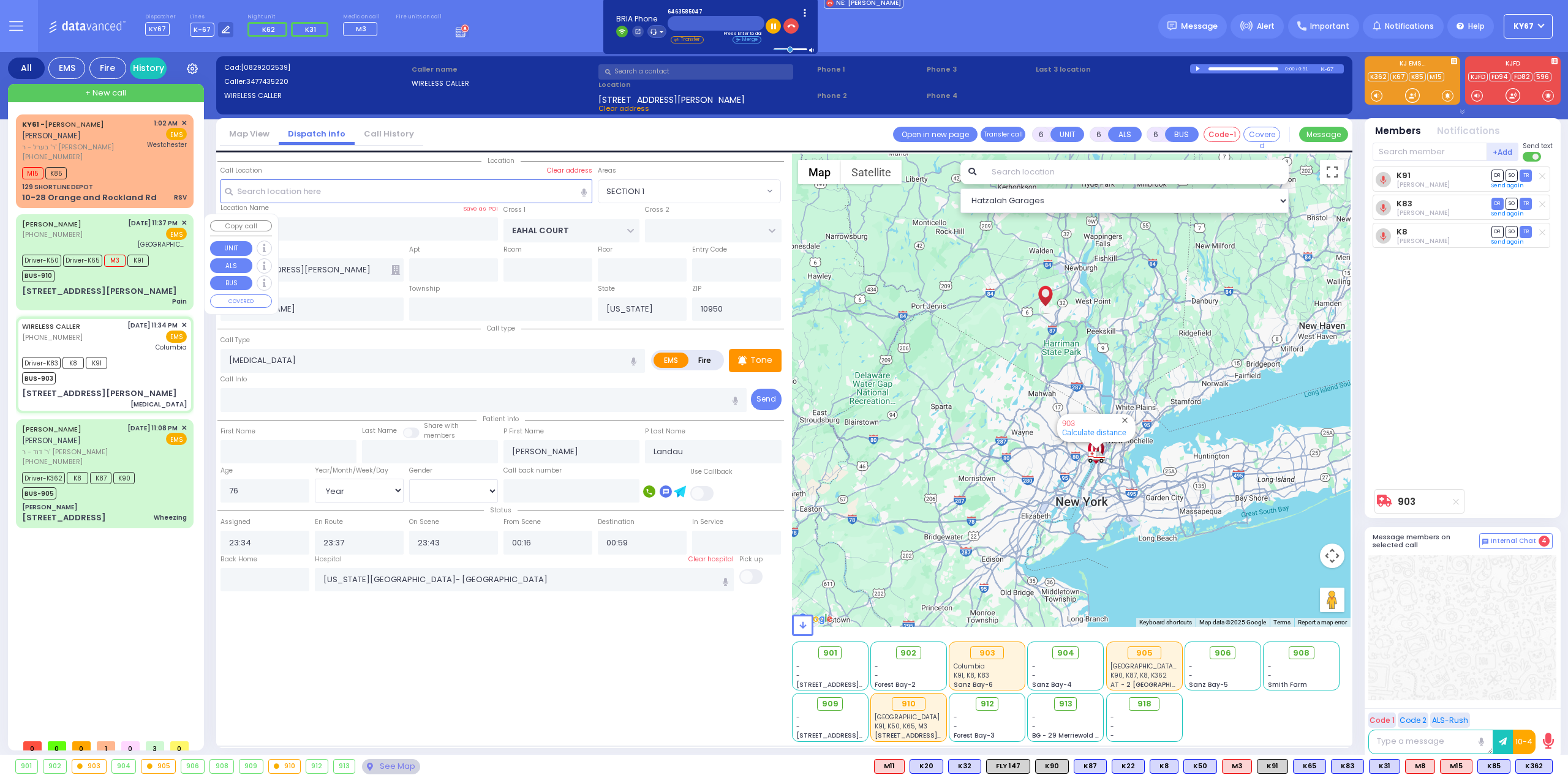
type input "01:10"
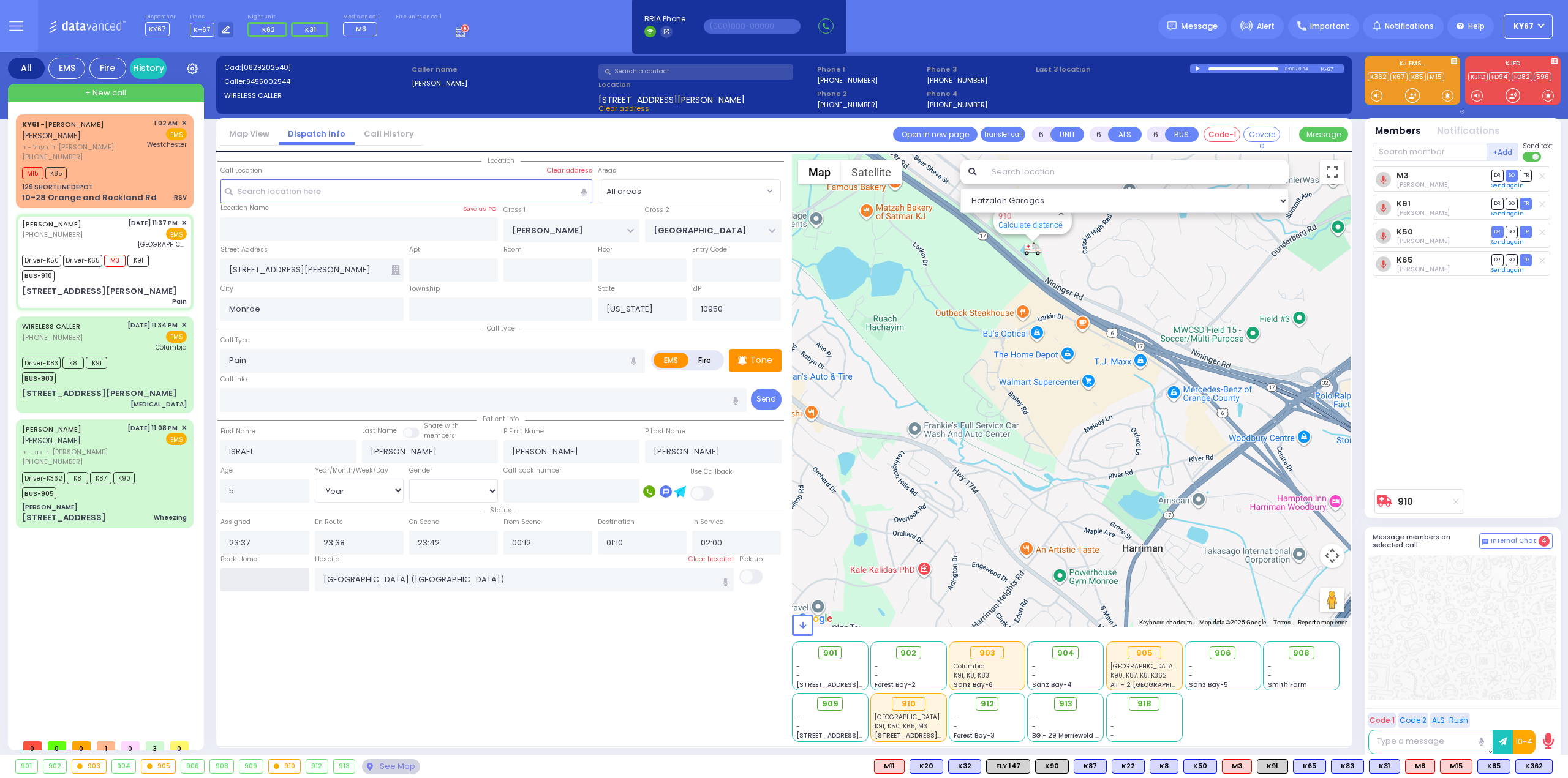
click at [289, 574] on input "text" at bounding box center [265, 580] width 89 height 23
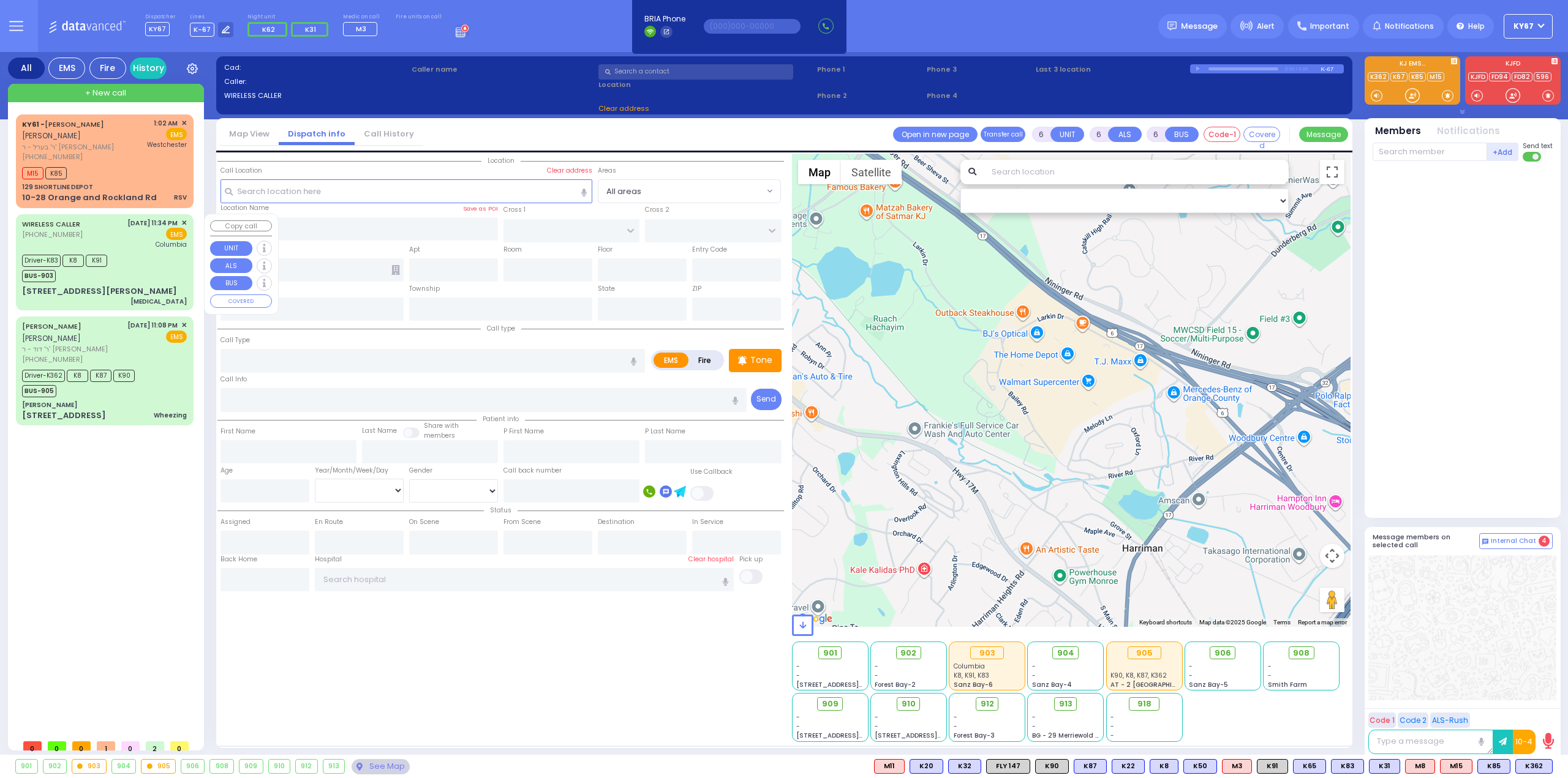
click at [137, 261] on div "Driver-K83 K8 K91 BUS-903" at bounding box center [104, 267] width 164 height 31
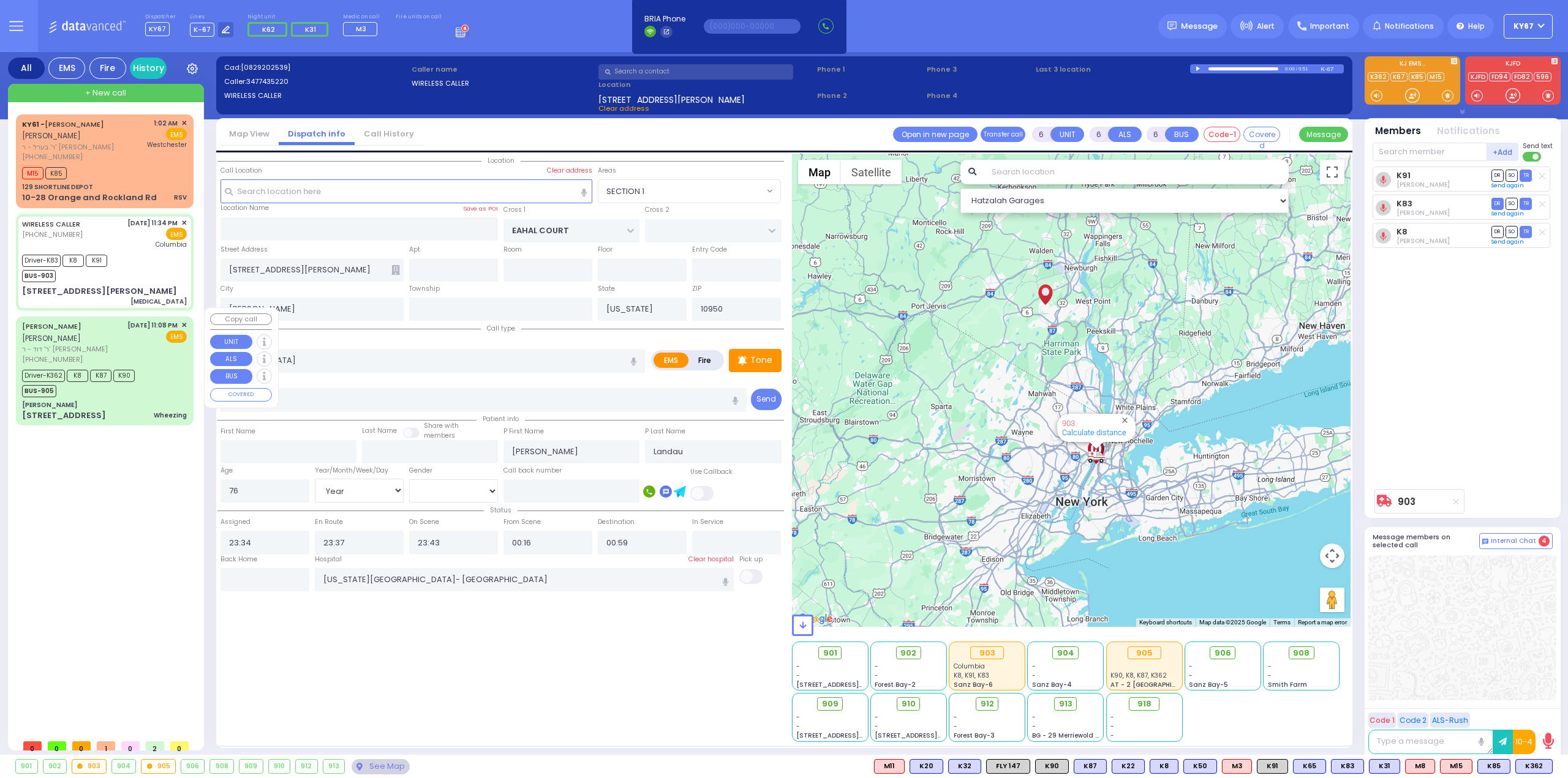
click at [162, 369] on div "Driver-K362 K8 K87 K90 BUS-905" at bounding box center [104, 382] width 164 height 31
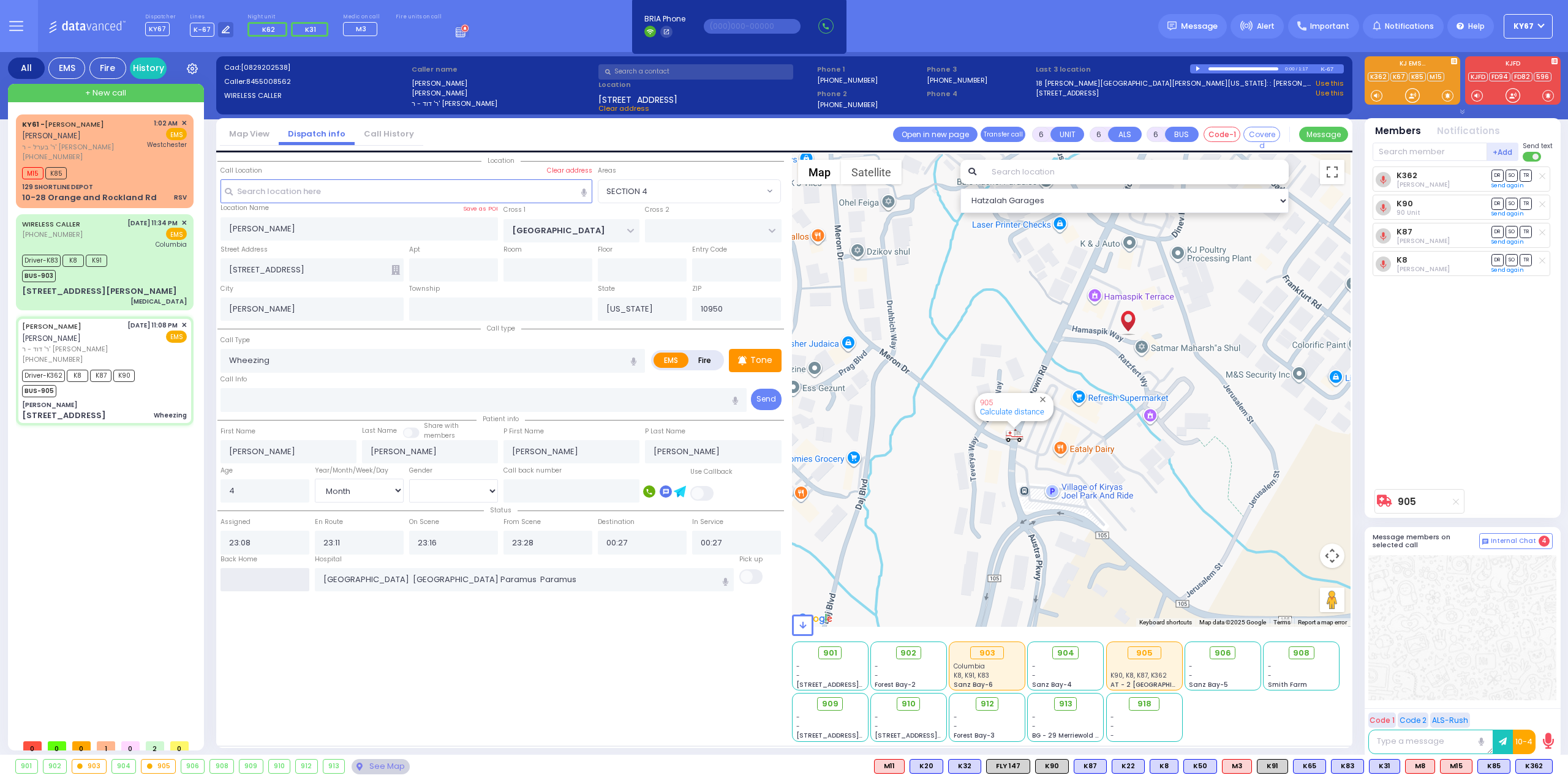
click at [245, 573] on input "text" at bounding box center [265, 580] width 89 height 23
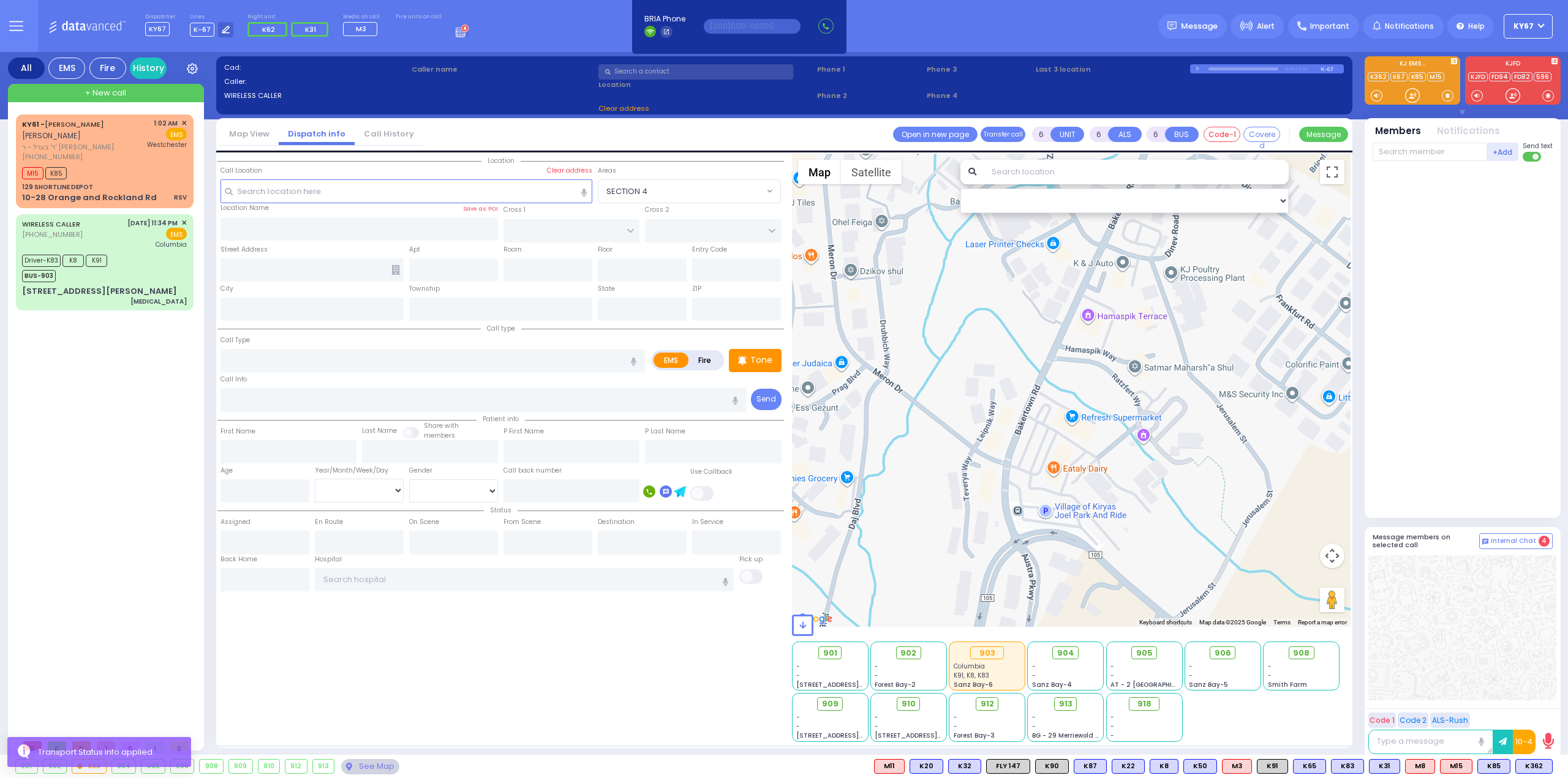
click at [153, 429] on div "KY61 - ARON ZEV POLACHECK אהרן זאב פאלאטשעק ר' בערל - ר' שמואל דוד מארקאוויטש (…" at bounding box center [107, 425] width 183 height 619
click at [111, 161] on div "[PHONE_NUMBER]" at bounding box center [83, 157] width 121 height 11
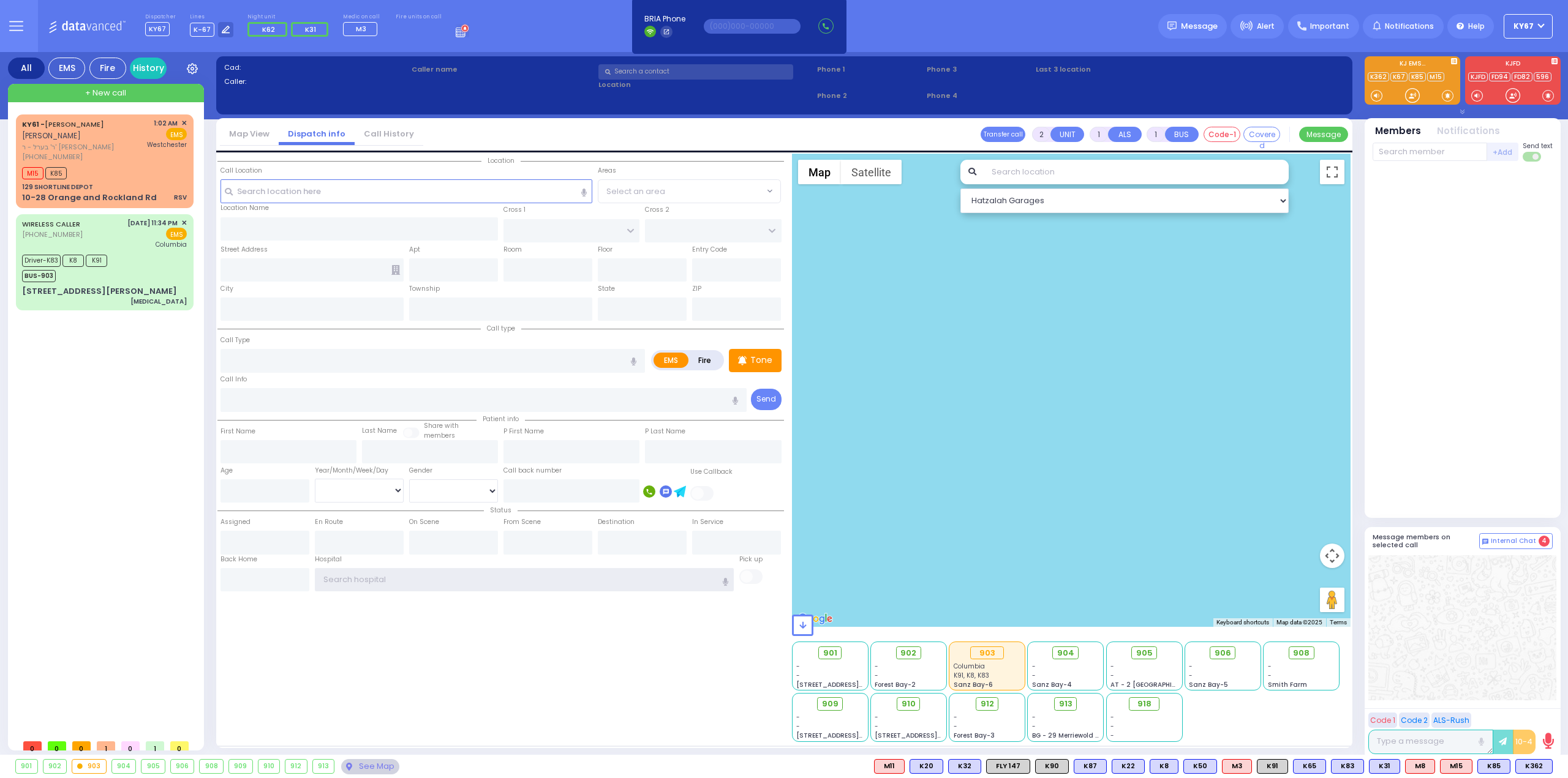
type input "Ky67"
click at [115, 155] on div "[PHONE_NUMBER]" at bounding box center [83, 157] width 121 height 11
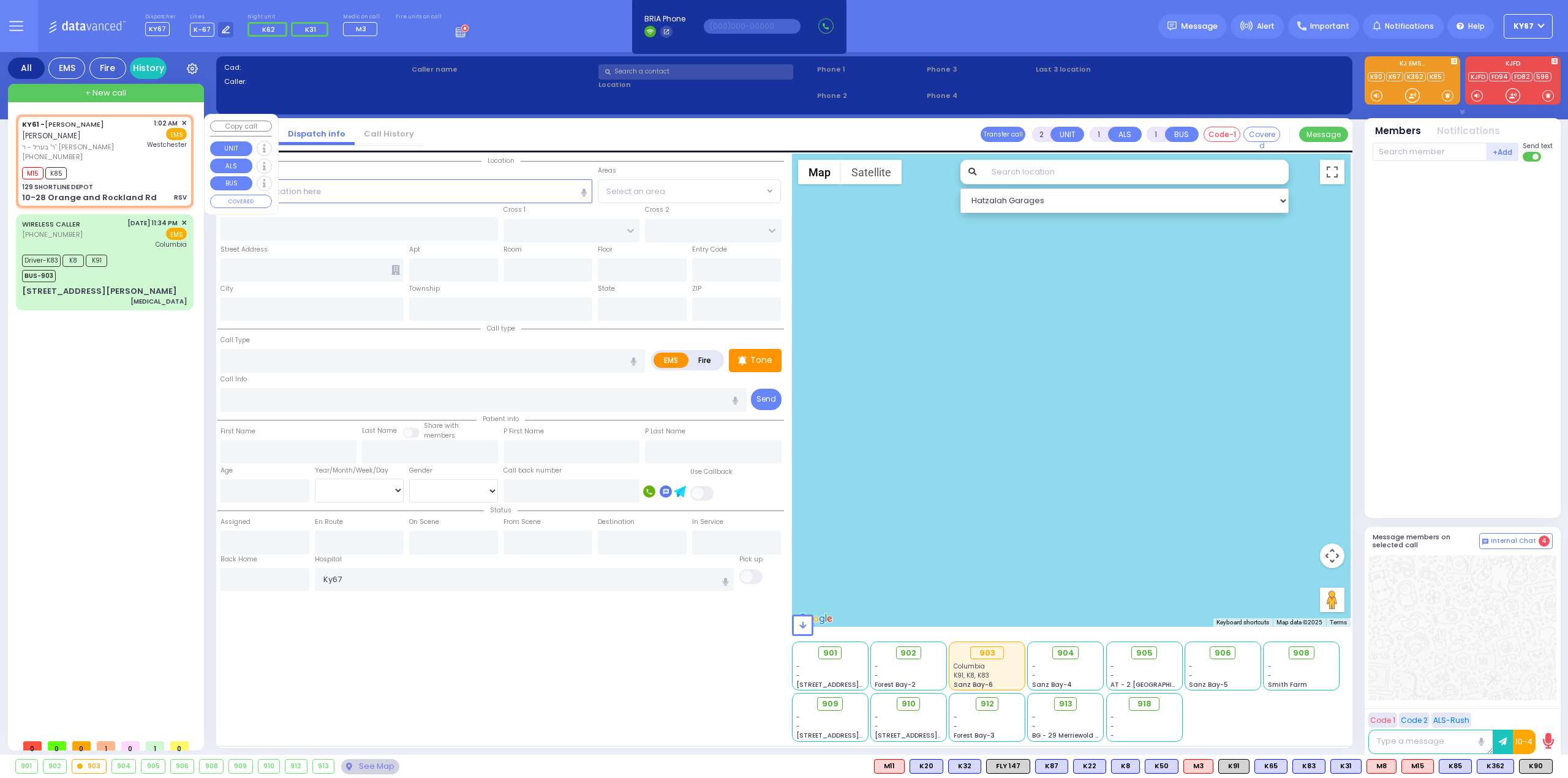
select select
type input "RSV"
radio input "true"
type input "[PERSON_NAME]"
type input "POLACHECK"
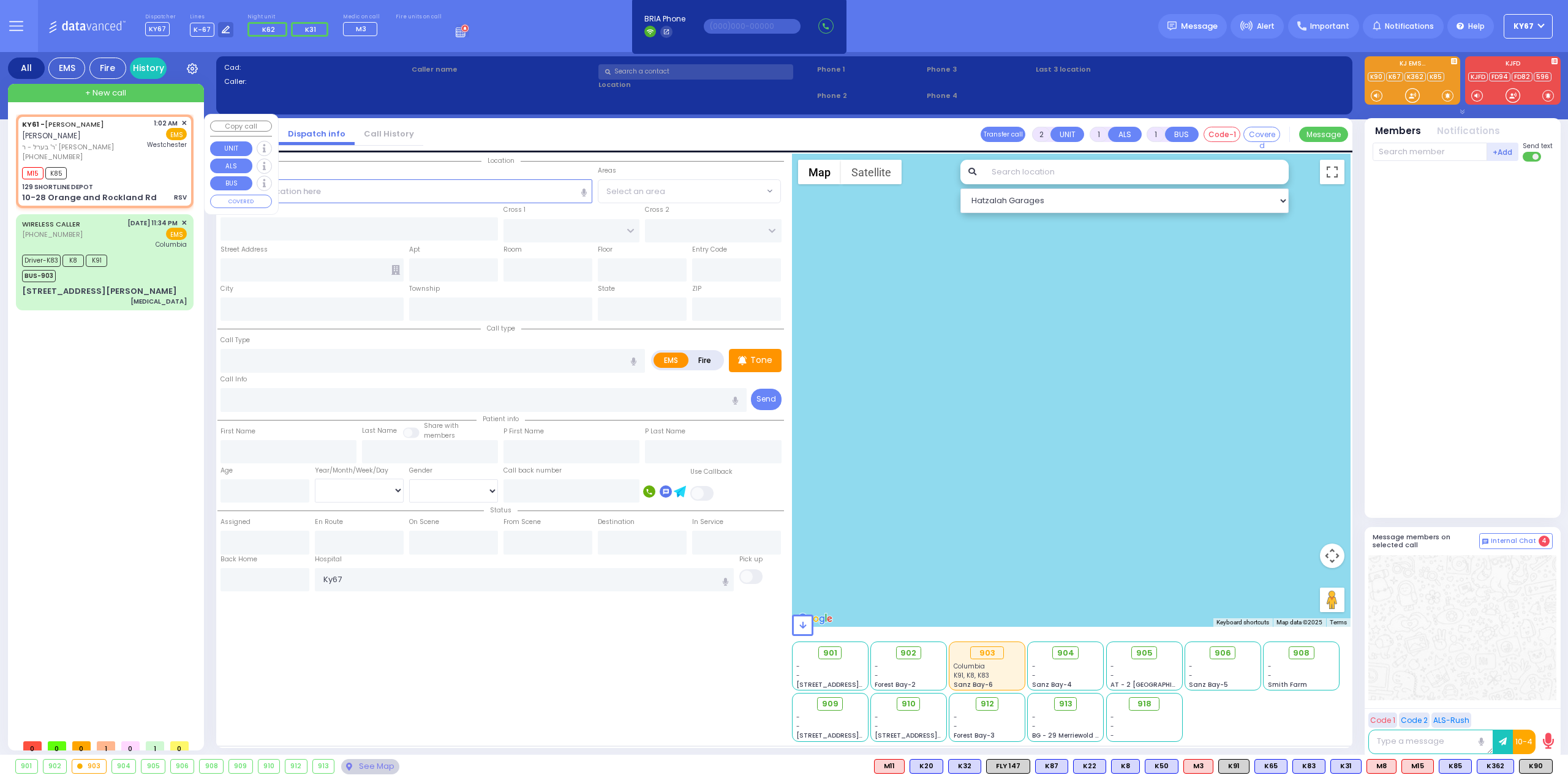
type input "15"
select select "Month"
type input "01:02"
type input "01:04"
type input "[GEOGRAPHIC_DATA]-[PERSON_NAME][GEOGRAPHIC_DATA]"
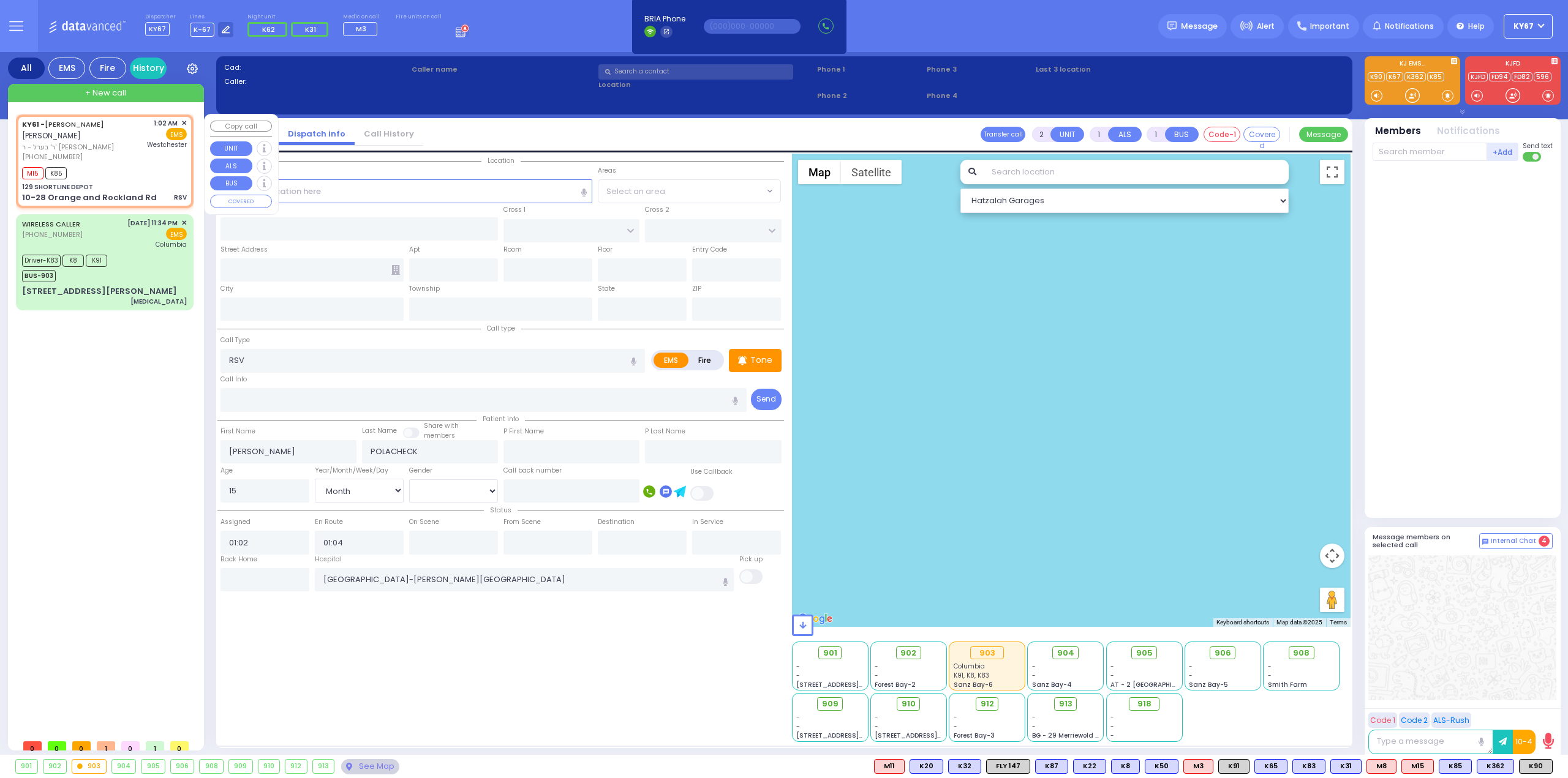
select select "Hatzalah Garages"
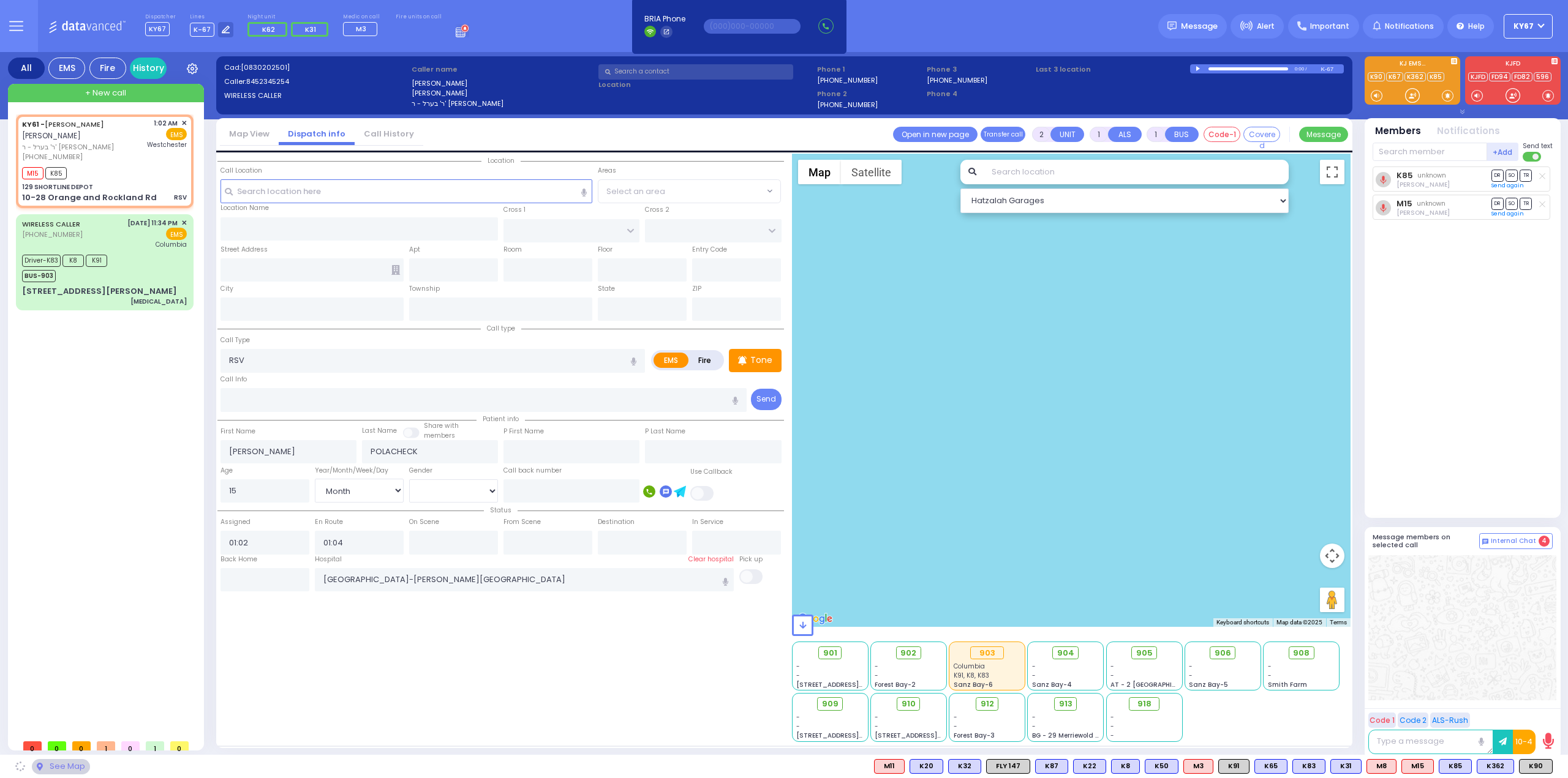
type input "129 SHORTLINE DEPOT"
type input "10-28 Orange and Rockland Rd"
type input "Monroe"
type input "[US_STATE]"
type input "10950"
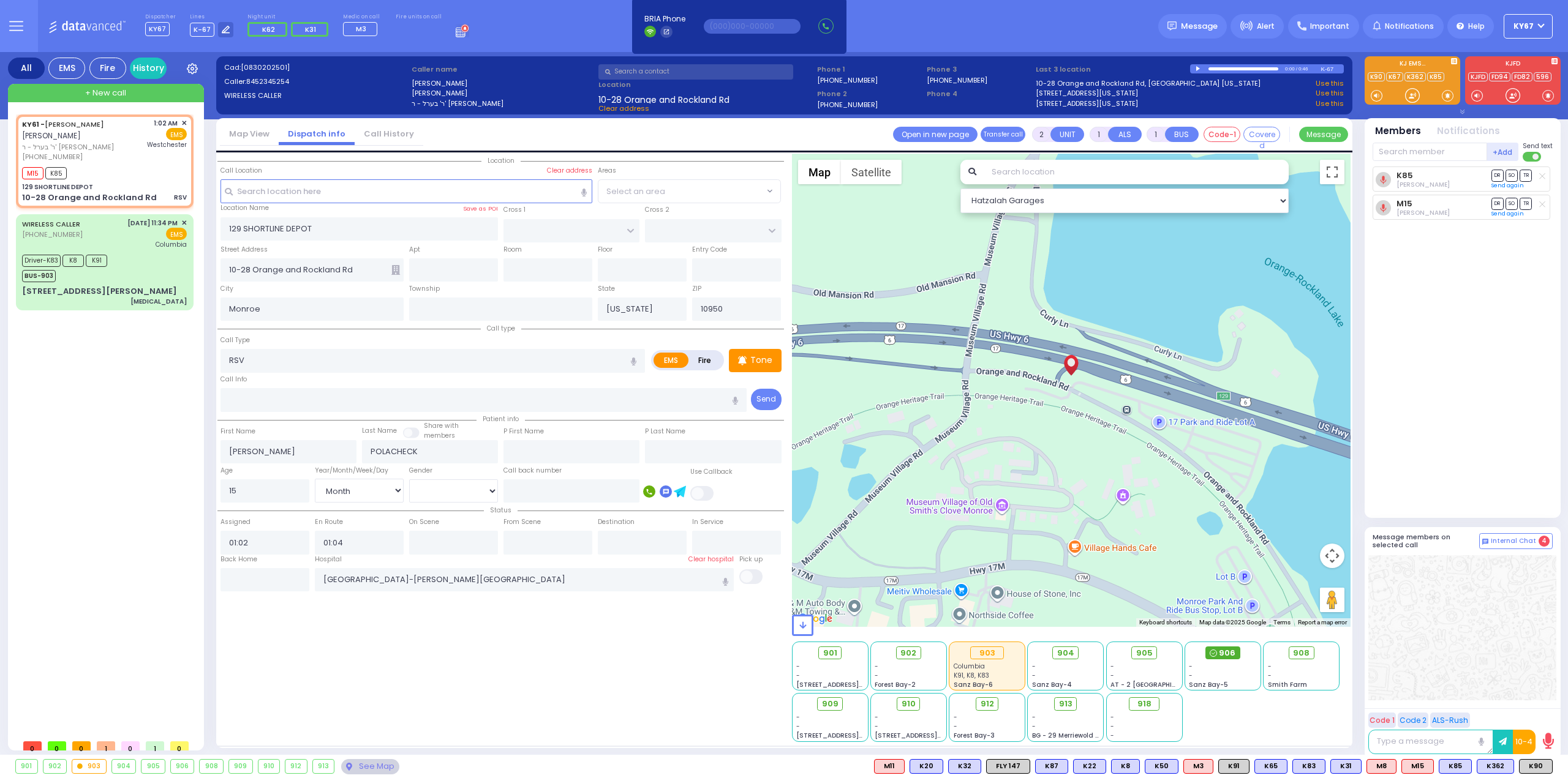
click at [1225, 652] on span "906" at bounding box center [1227, 653] width 17 height 12
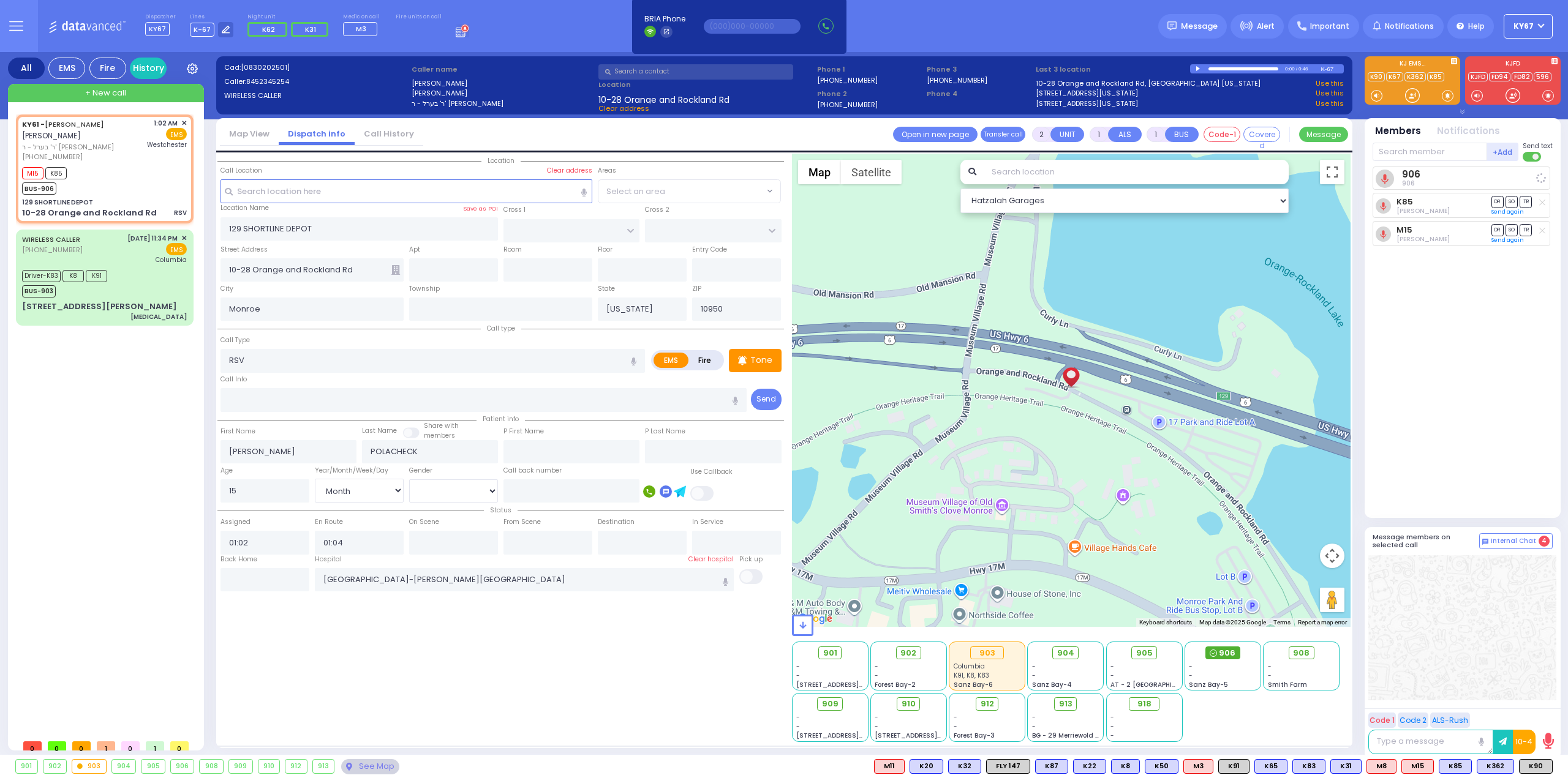
select select
radio input "true"
select select "Month"
select select "Hatzalah Garages"
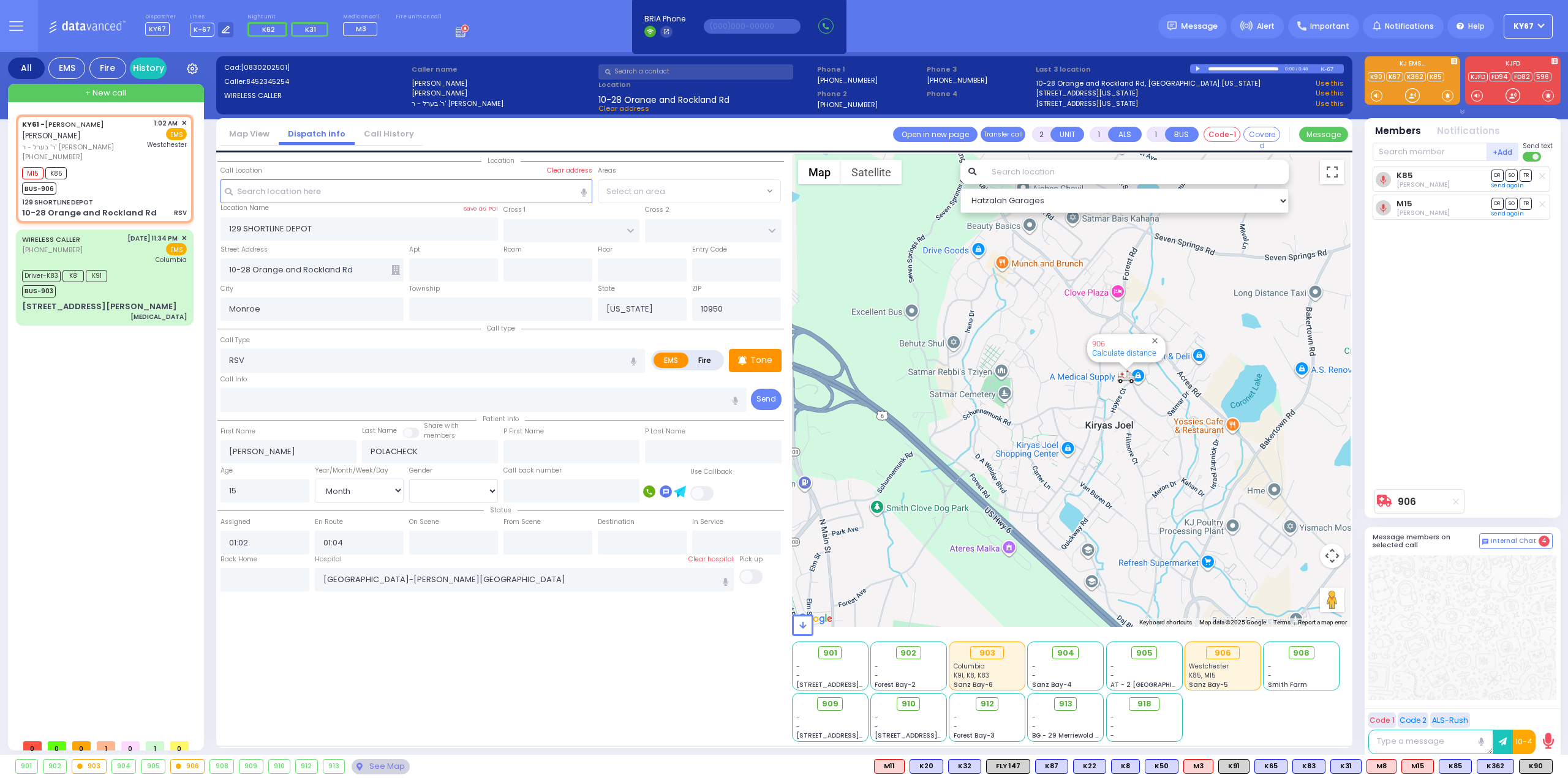
click at [612, 679] on div "Location [GEOGRAPHIC_DATA]" at bounding box center [501, 448] width 567 height 588
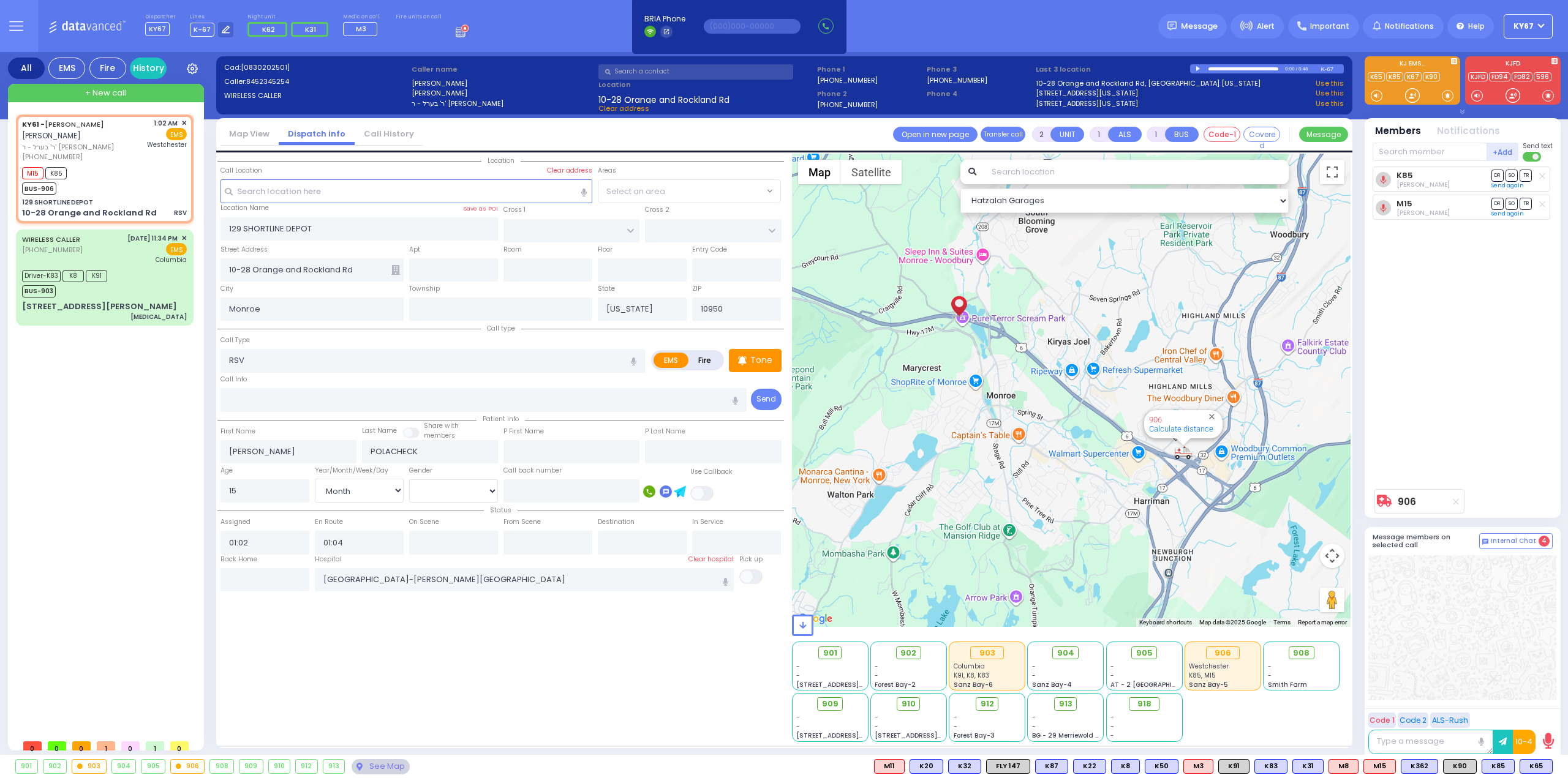
type input "6"
select select
radio input "true"
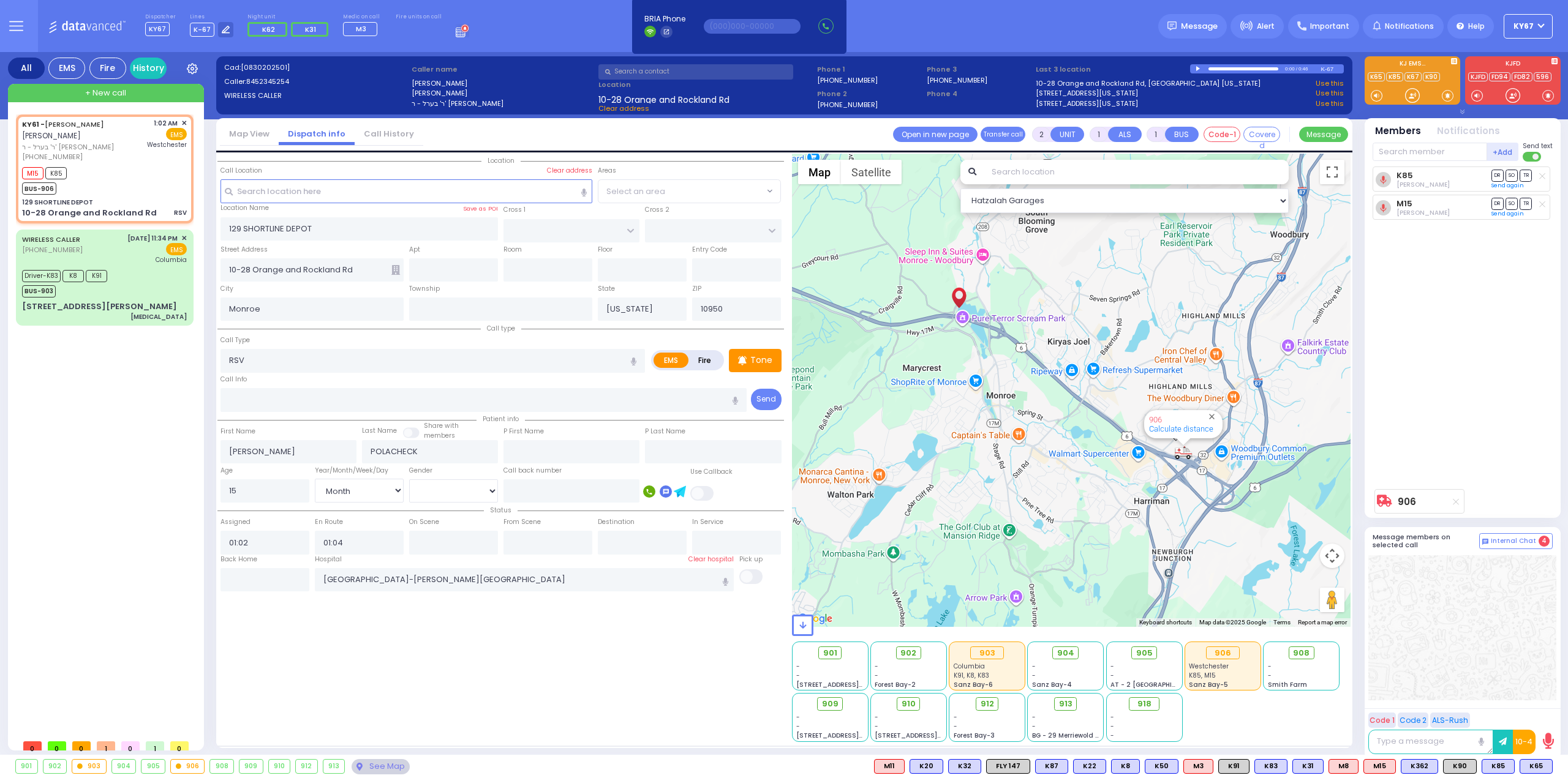
type input "Unknown"
select select "Year"
select select "Hatzalah Garages"
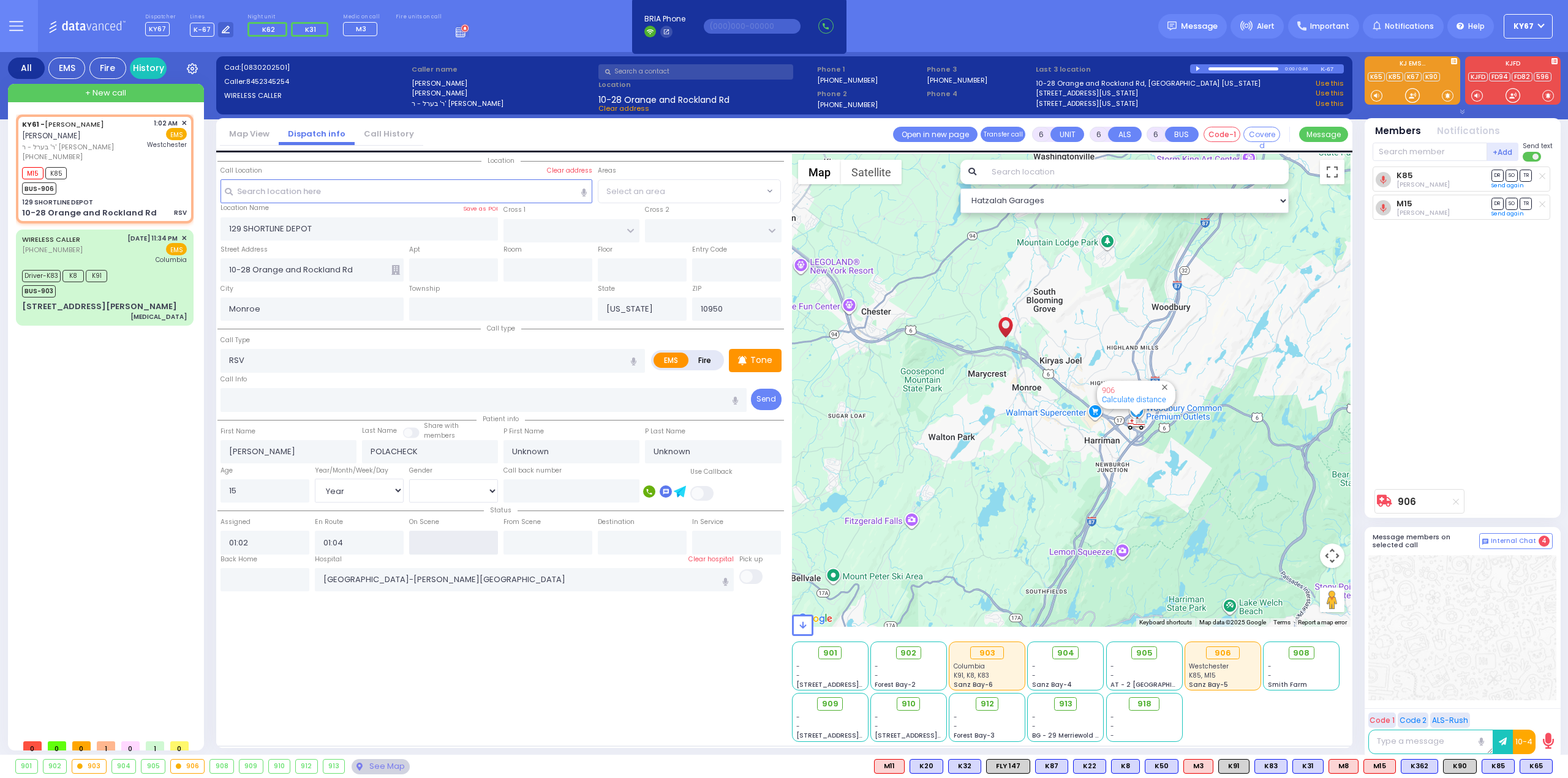
click at [465, 541] on input "text" at bounding box center [454, 543] width 89 height 23
type input "01:24"
drag, startPoint x: 598, startPoint y: 664, endPoint x: 535, endPoint y: 560, distance: 121.6
click at [598, 663] on div "Location [GEOGRAPHIC_DATA]" at bounding box center [501, 448] width 567 height 588
select select
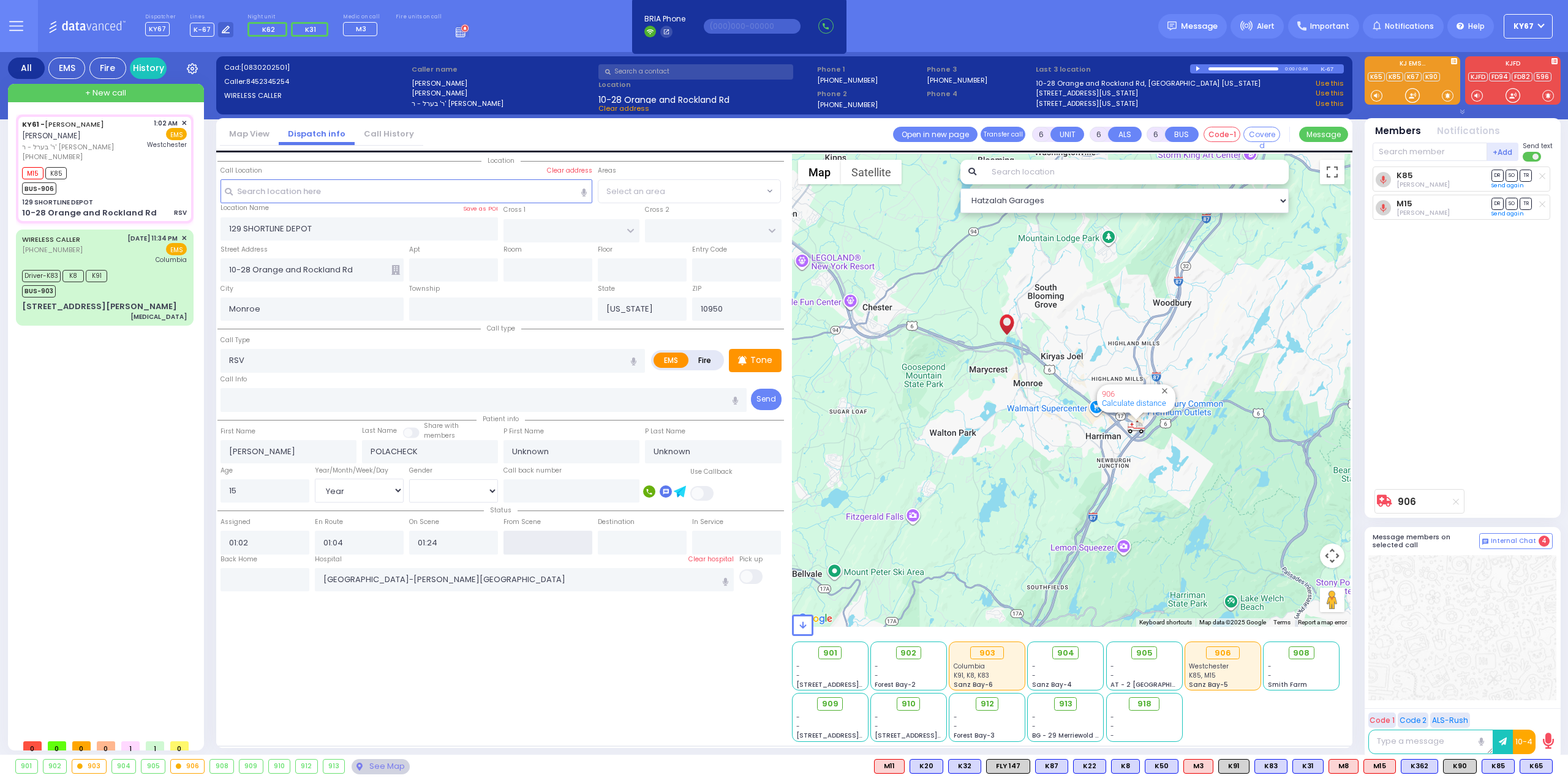
radio input "true"
select select "Year"
click at [530, 541] on input "text" at bounding box center [548, 543] width 89 height 23
select select "Hatzalah Garages"
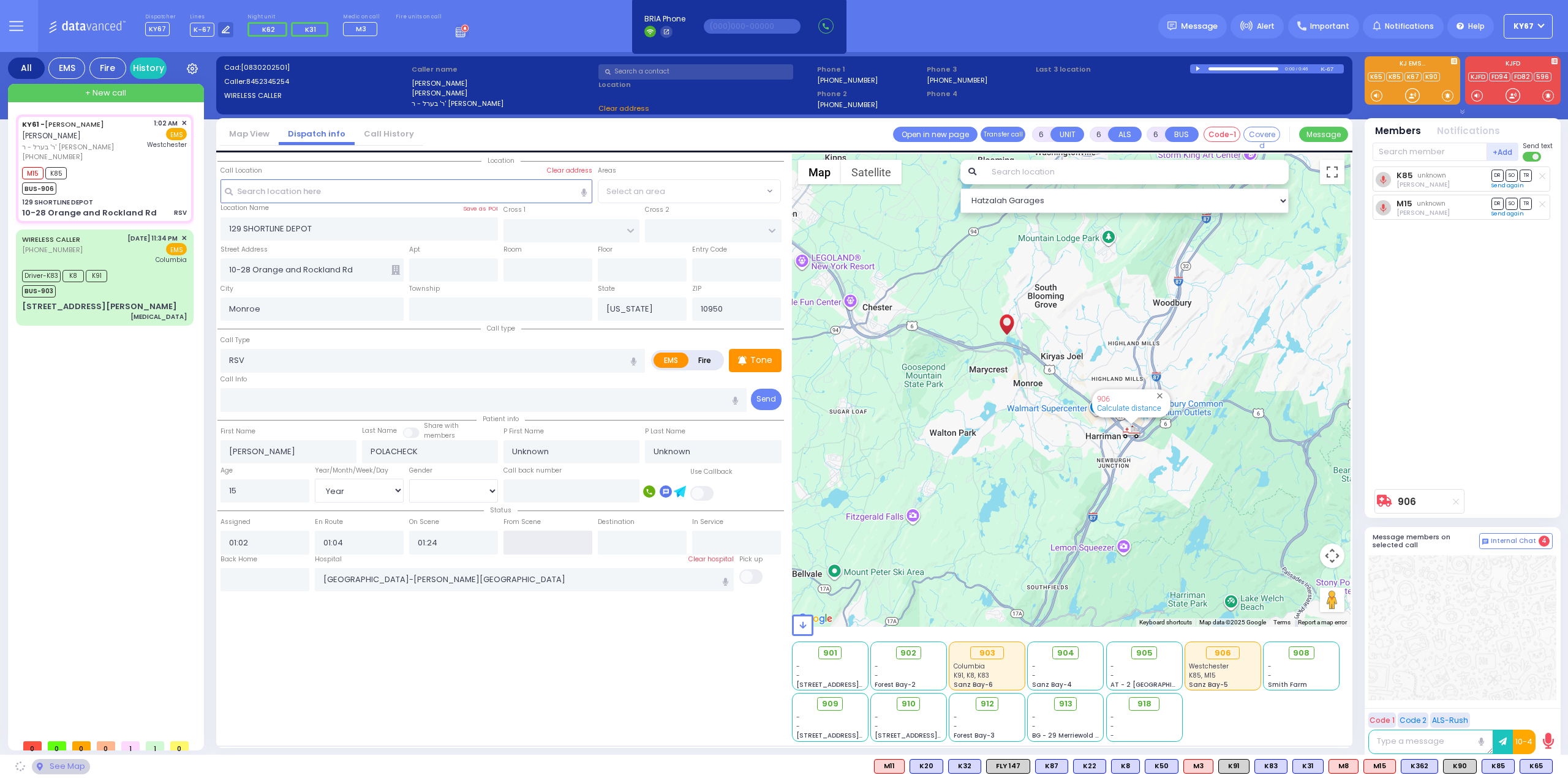
click at [529, 541] on input "text" at bounding box center [548, 543] width 89 height 23
type input "01:34"
click at [583, 657] on div "Location [GEOGRAPHIC_DATA]" at bounding box center [501, 448] width 567 height 588
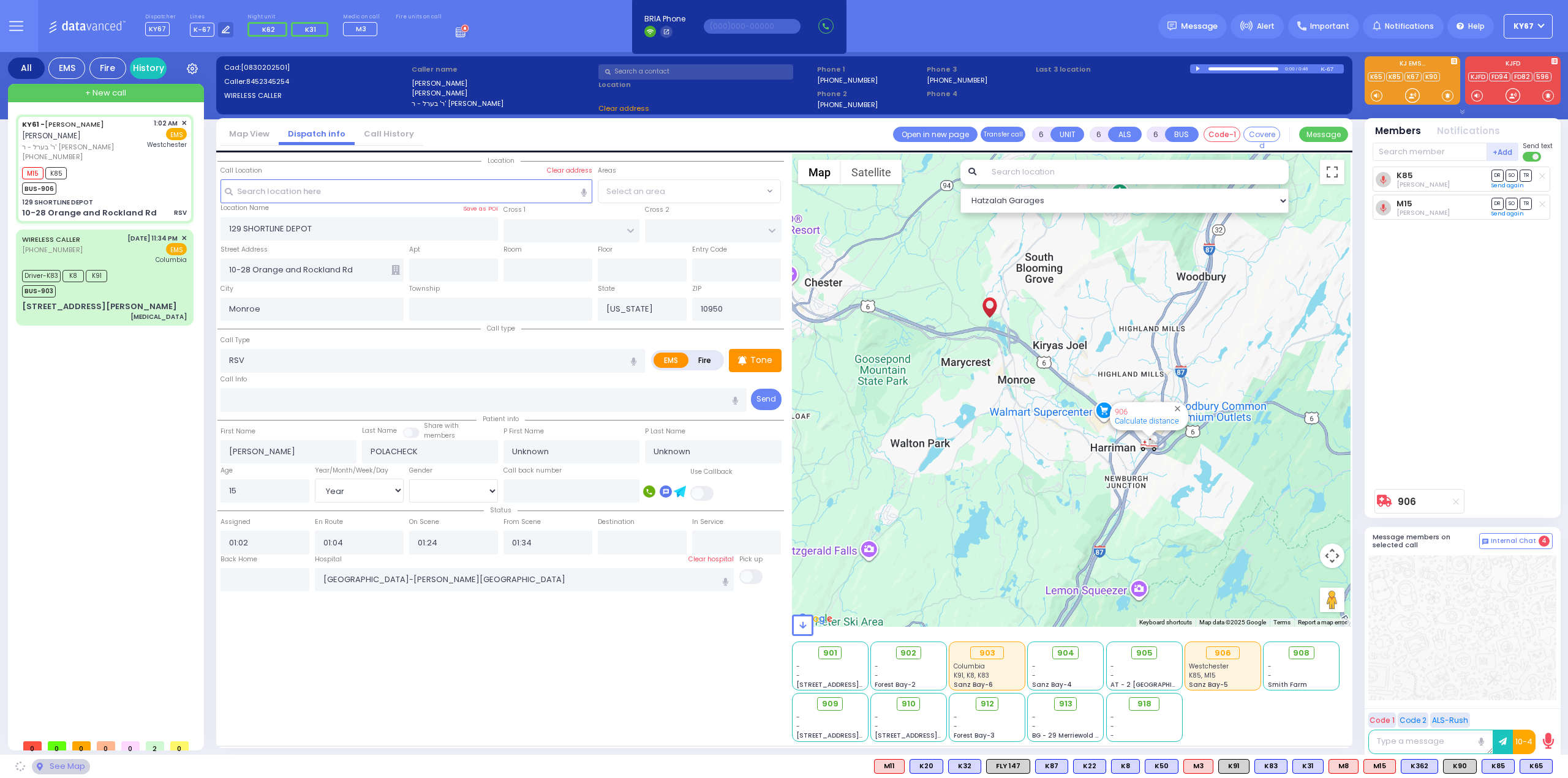
select select
radio input "true"
select select "Year"
select select "Hatzalah Garages"
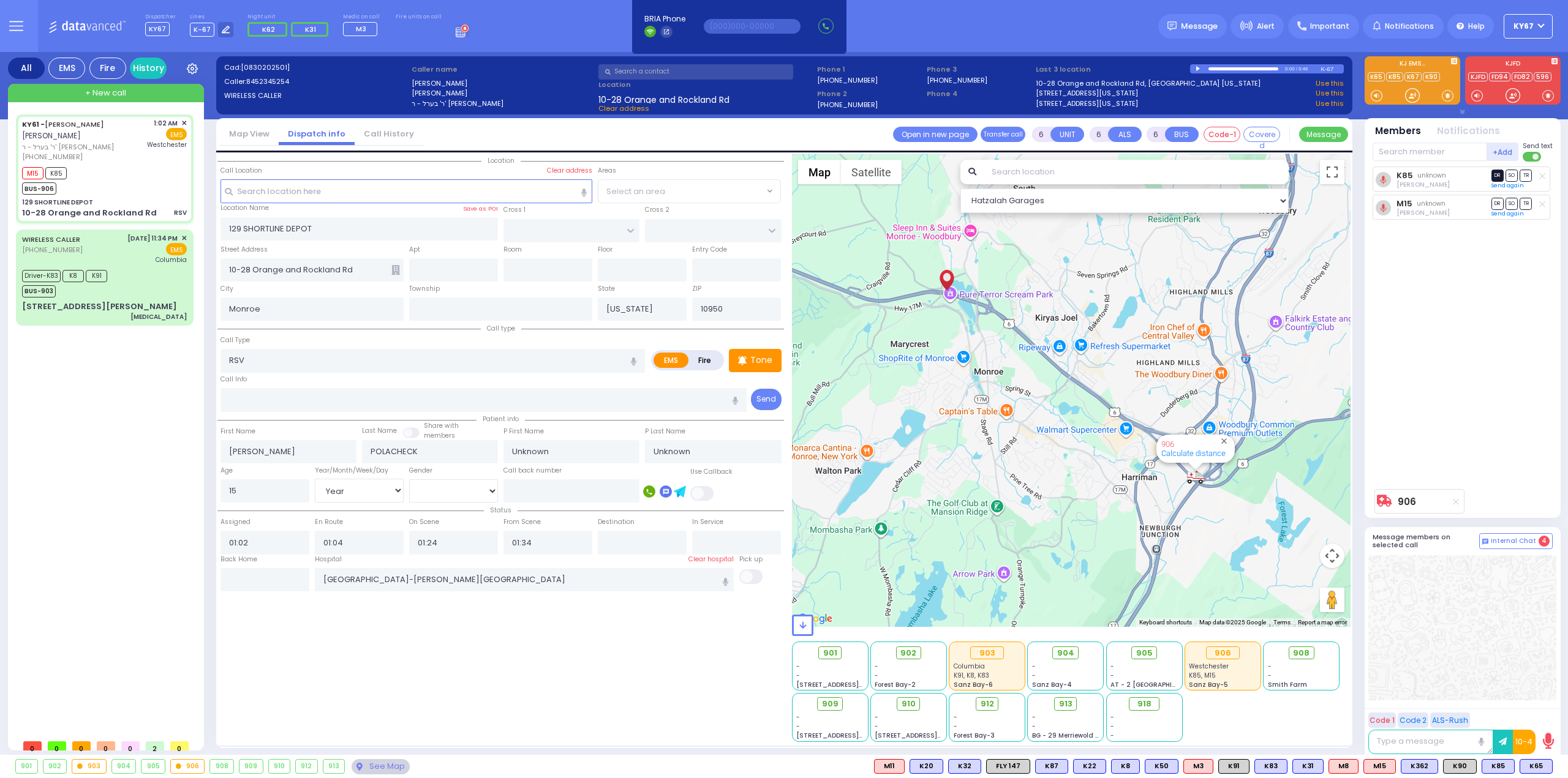
click at [1498, 177] on span "DR" at bounding box center [1497, 175] width 12 height 12
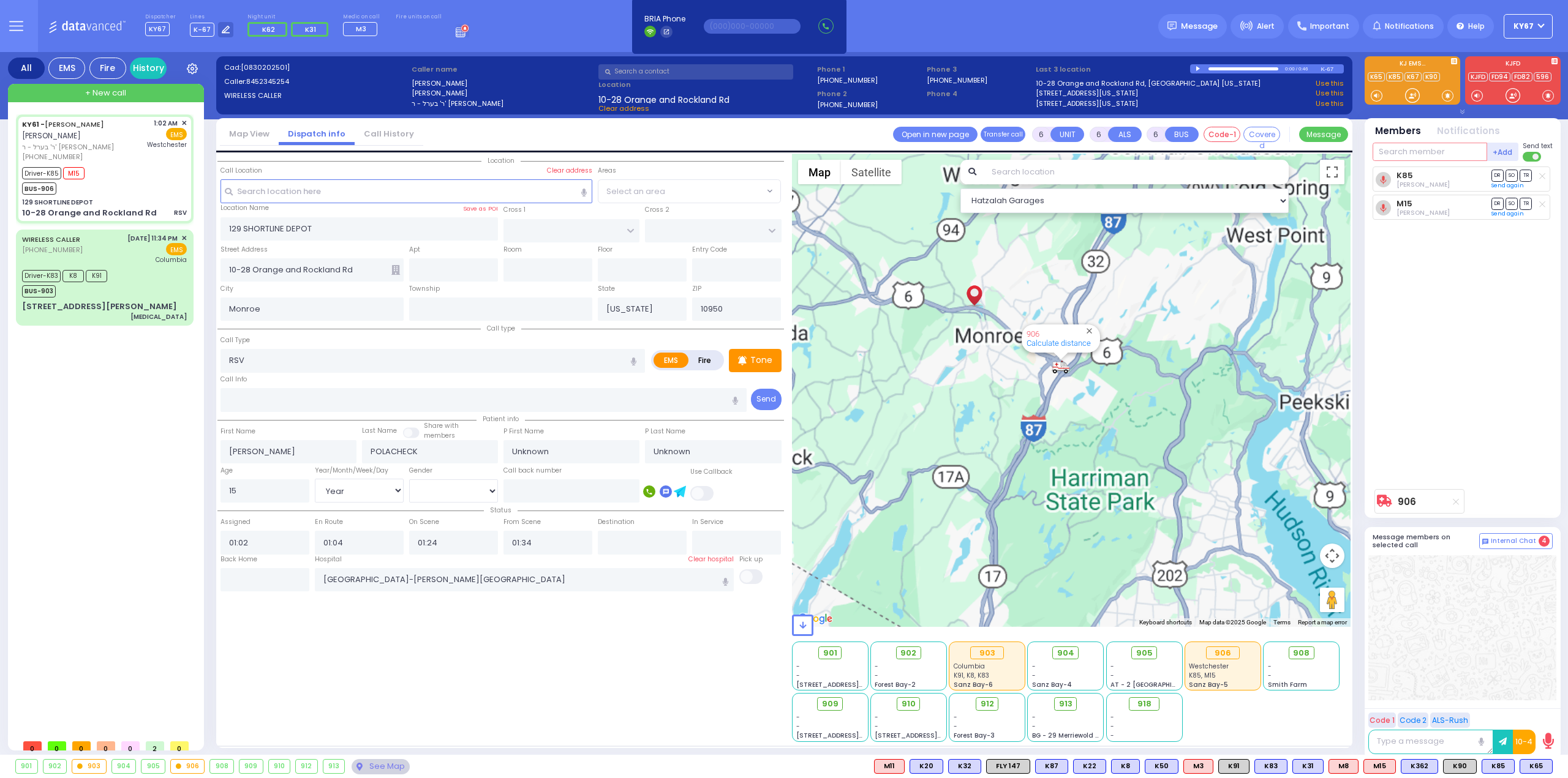
select select
radio input "true"
select select "Year"
click at [1432, 145] on input "text" at bounding box center [1429, 152] width 115 height 18
select select "Hatzalah Garages"
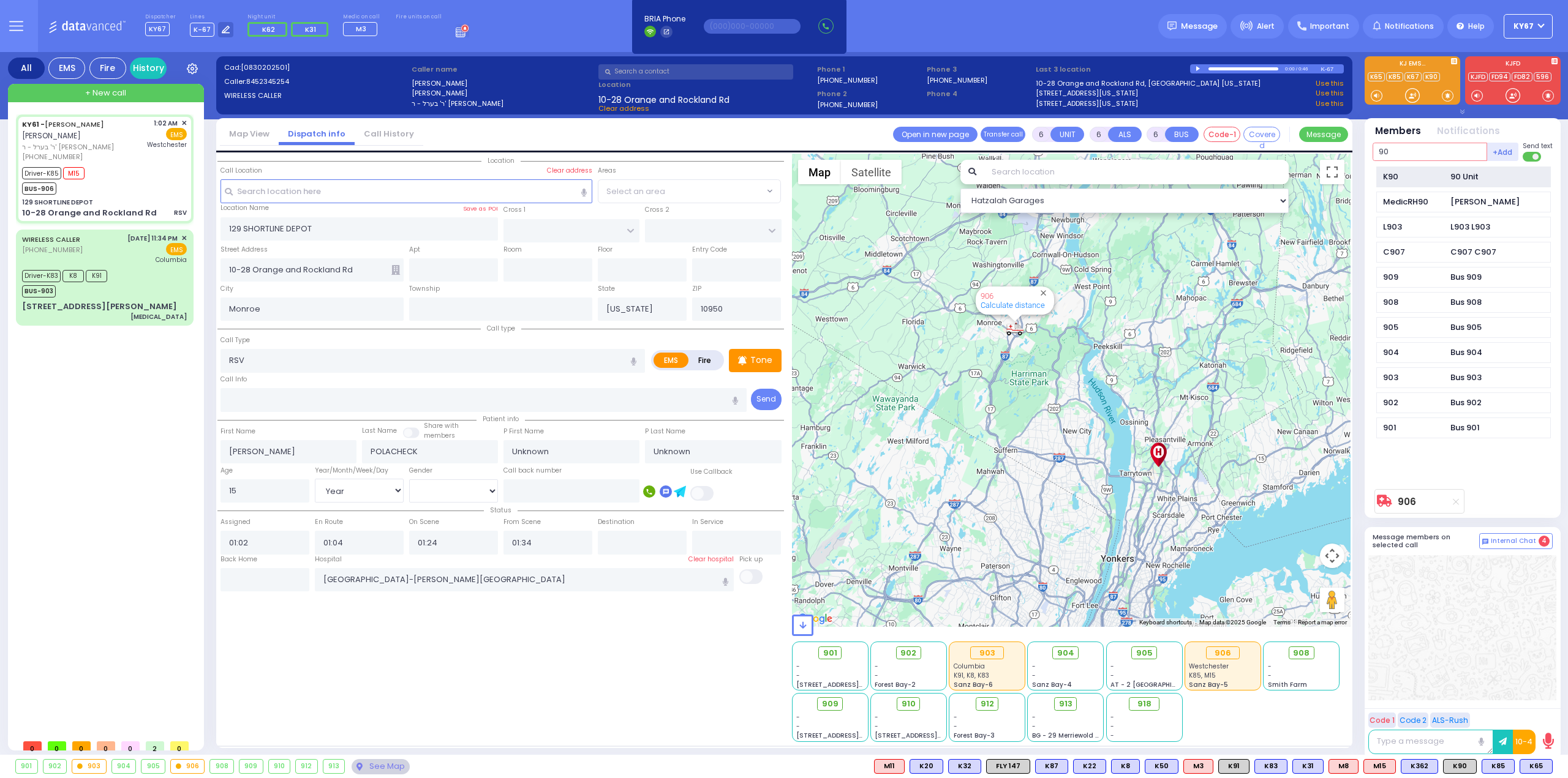
type input "90"
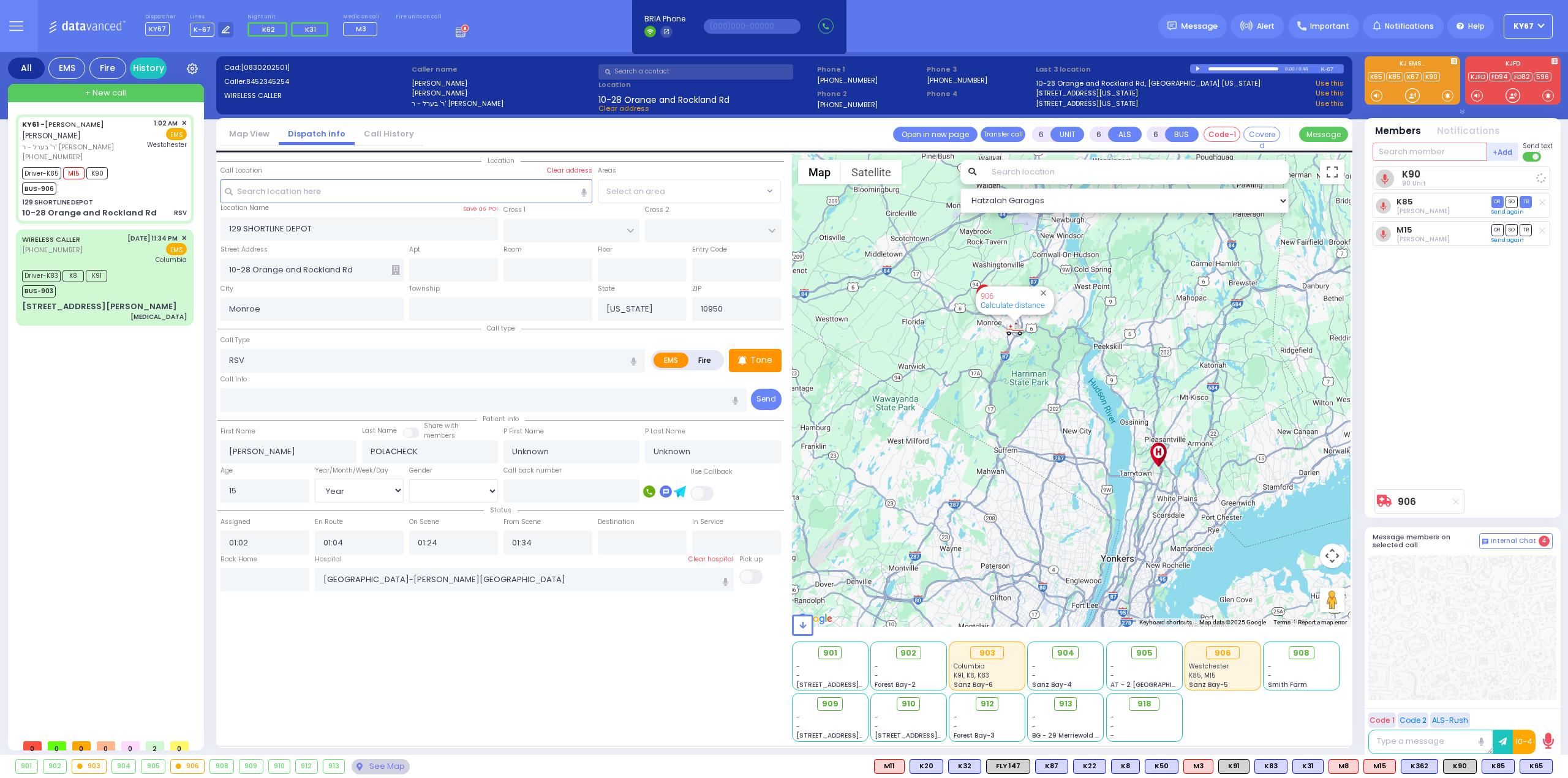
select select
radio input "true"
select select "Year"
select select "Hatzalah Garages"
click at [1527, 176] on span "TR" at bounding box center [1525, 175] width 12 height 12
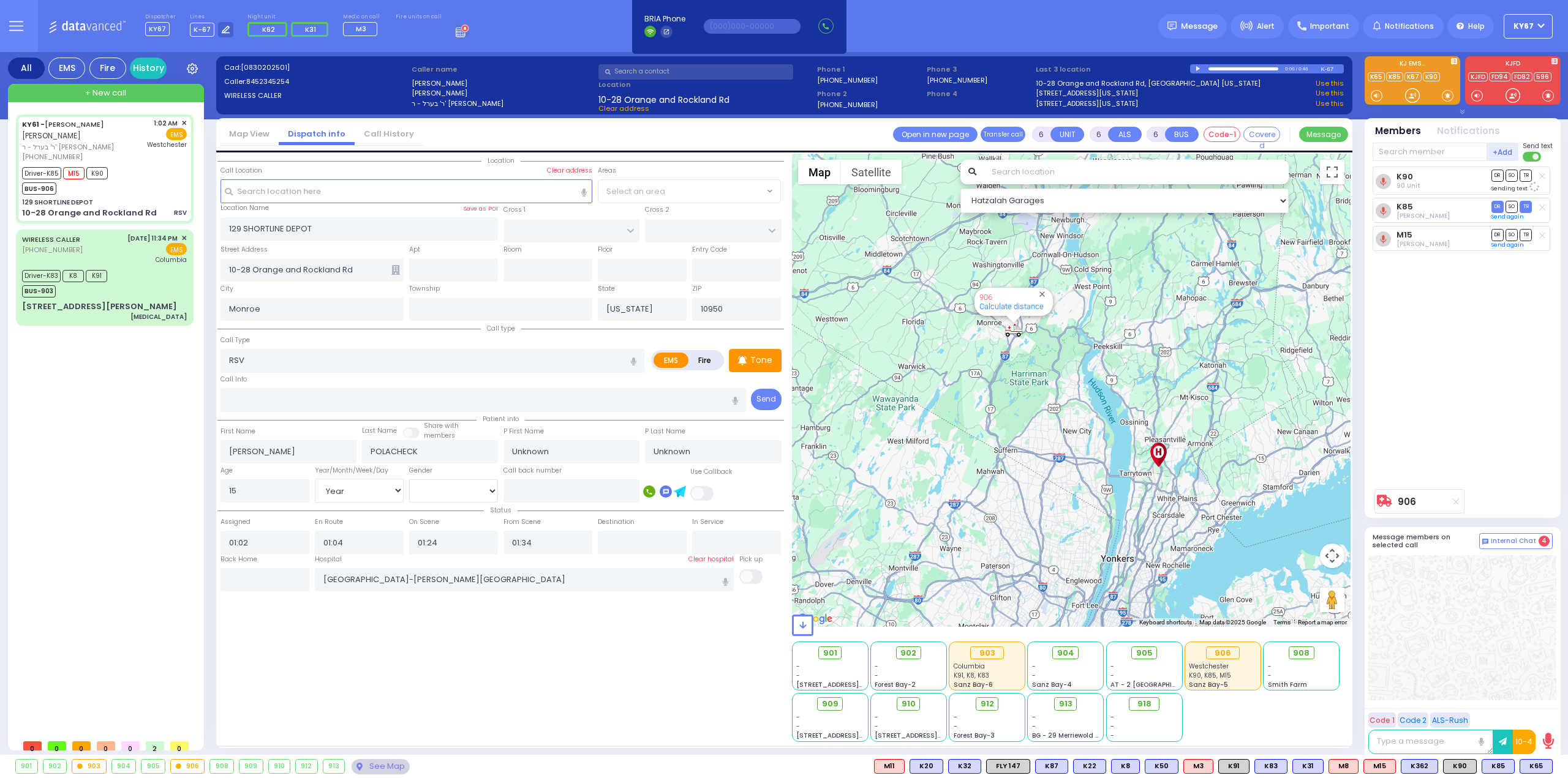
select select
radio input "true"
select select "Year"
select select "Hatzalah Garages"
click at [1525, 234] on span "TR" at bounding box center [1525, 232] width 12 height 12
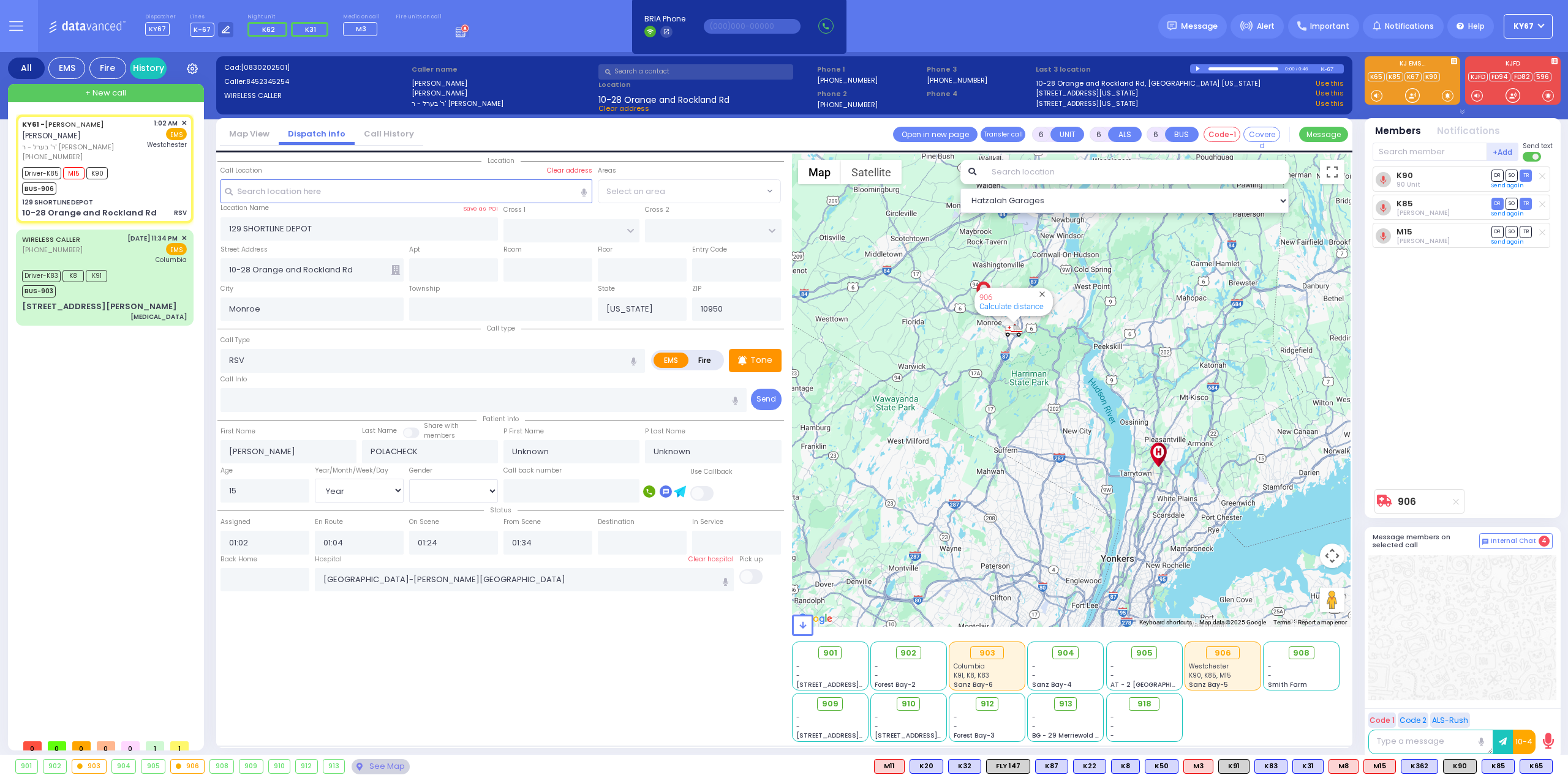
select select
radio input "true"
select select "Year"
select select "Hatzalah Garages"
click at [581, 691] on div "Location [GEOGRAPHIC_DATA]" at bounding box center [501, 448] width 567 height 588
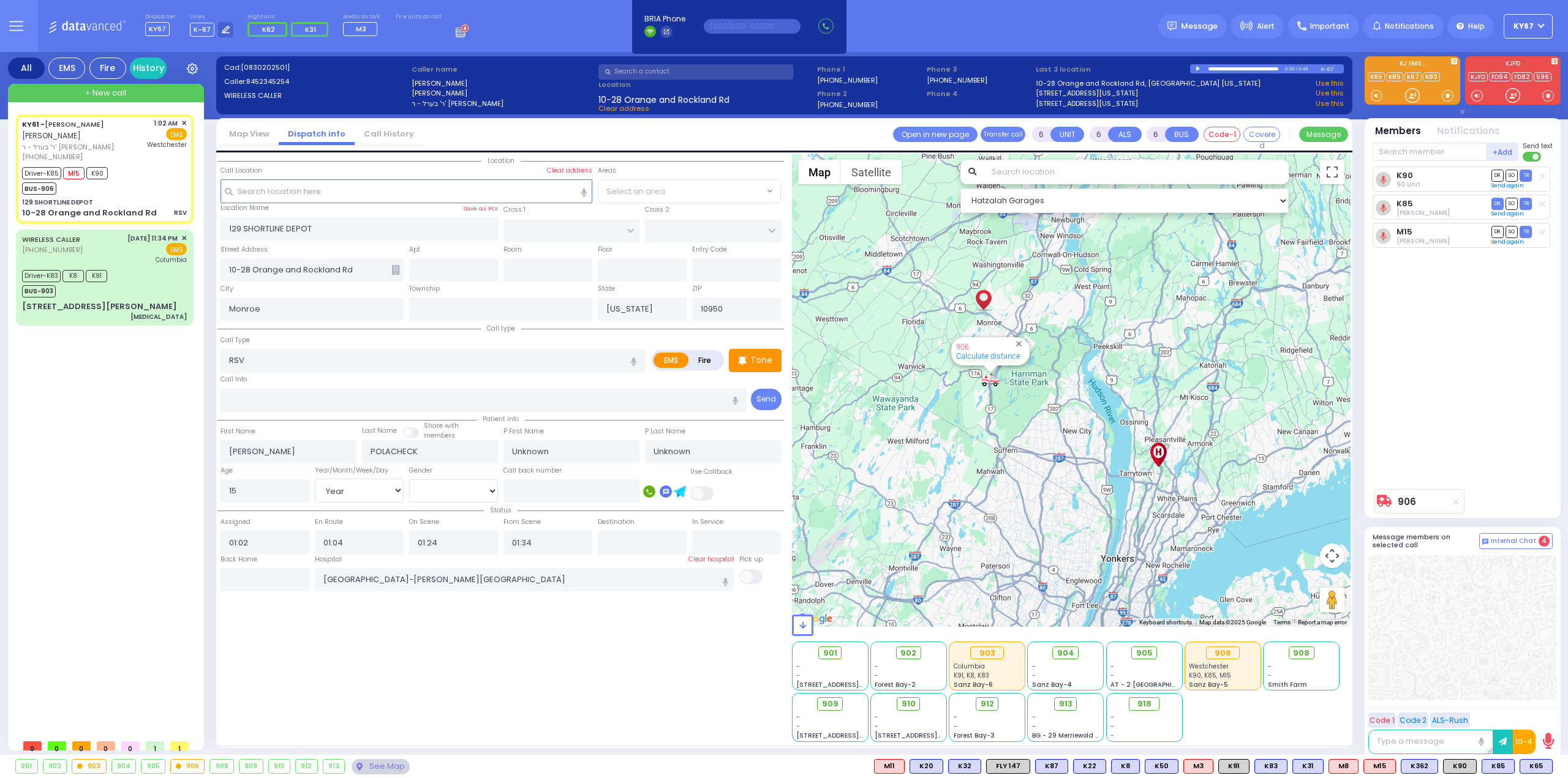
select select
radio input "true"
select select "Year"
select select "Hatzalah Garages"
click at [135, 287] on div "Driver-K83 K8 K91 BUS-903" at bounding box center [104, 282] width 164 height 31
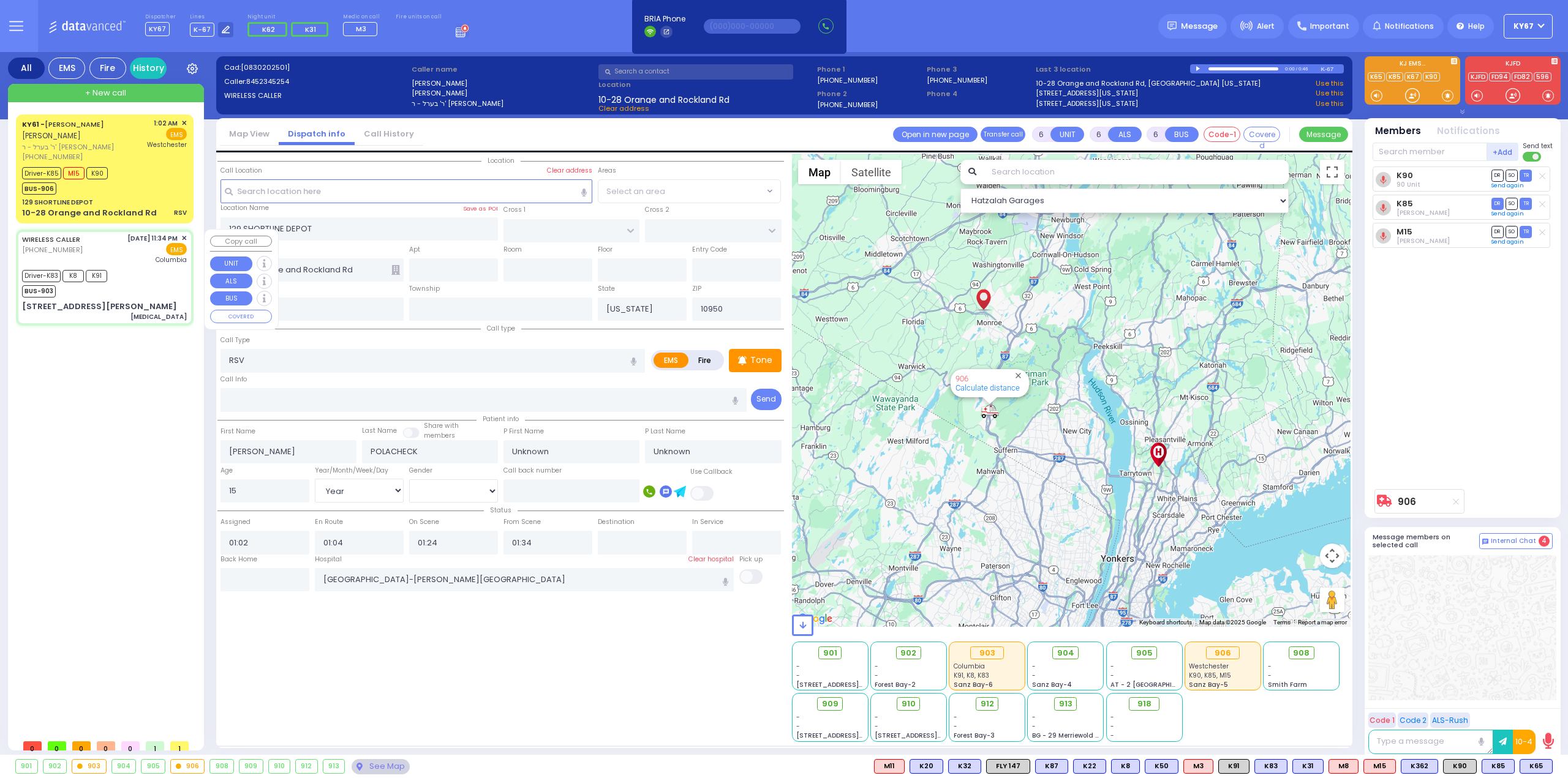
select select
type input "[MEDICAL_DATA]"
radio input "true"
type input "[PERSON_NAME]"
type input "Landau"
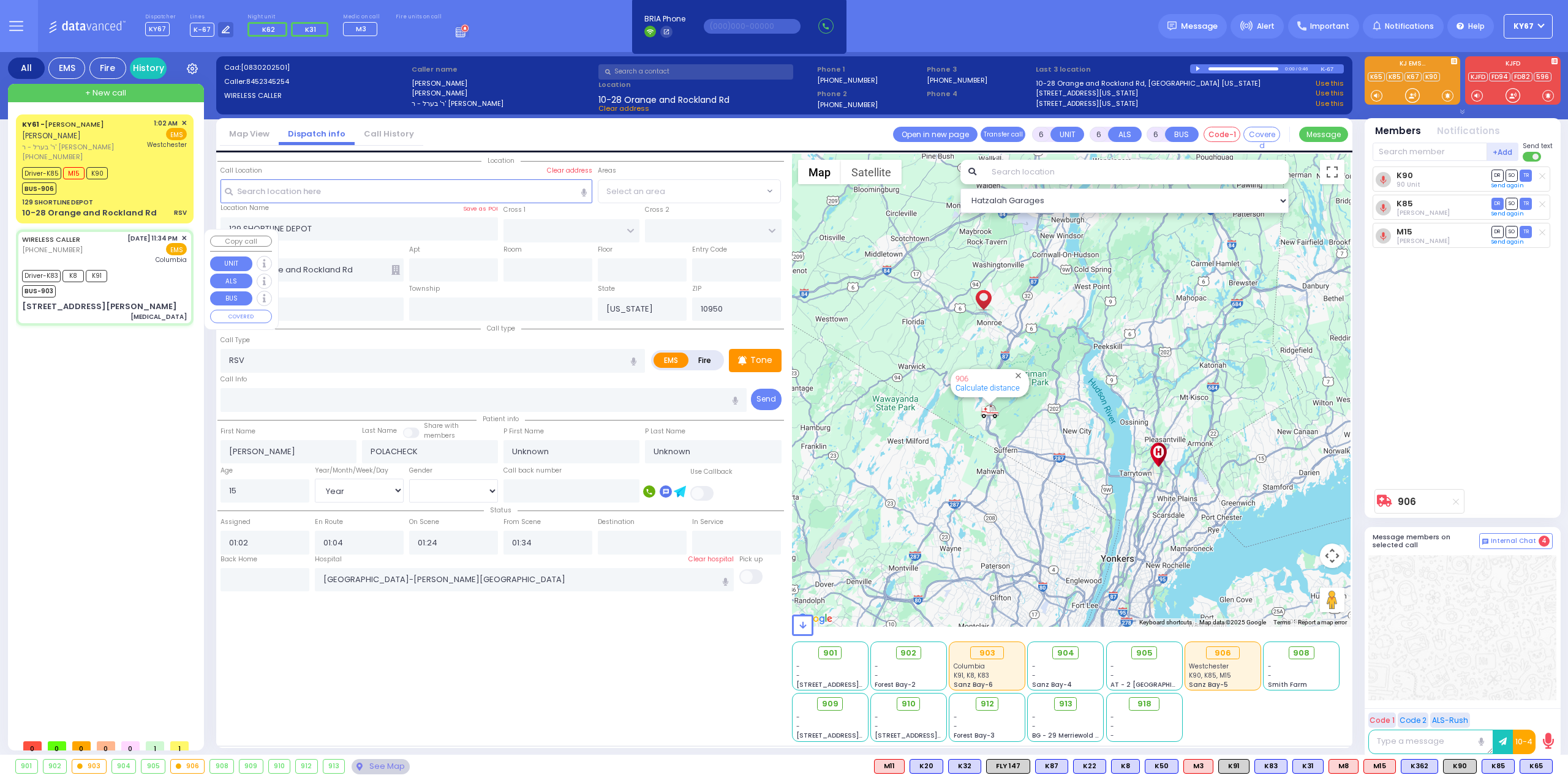
type input "76"
select select "Year"
select select "[DEMOGRAPHIC_DATA]"
type input "23:34"
type input "23:37"
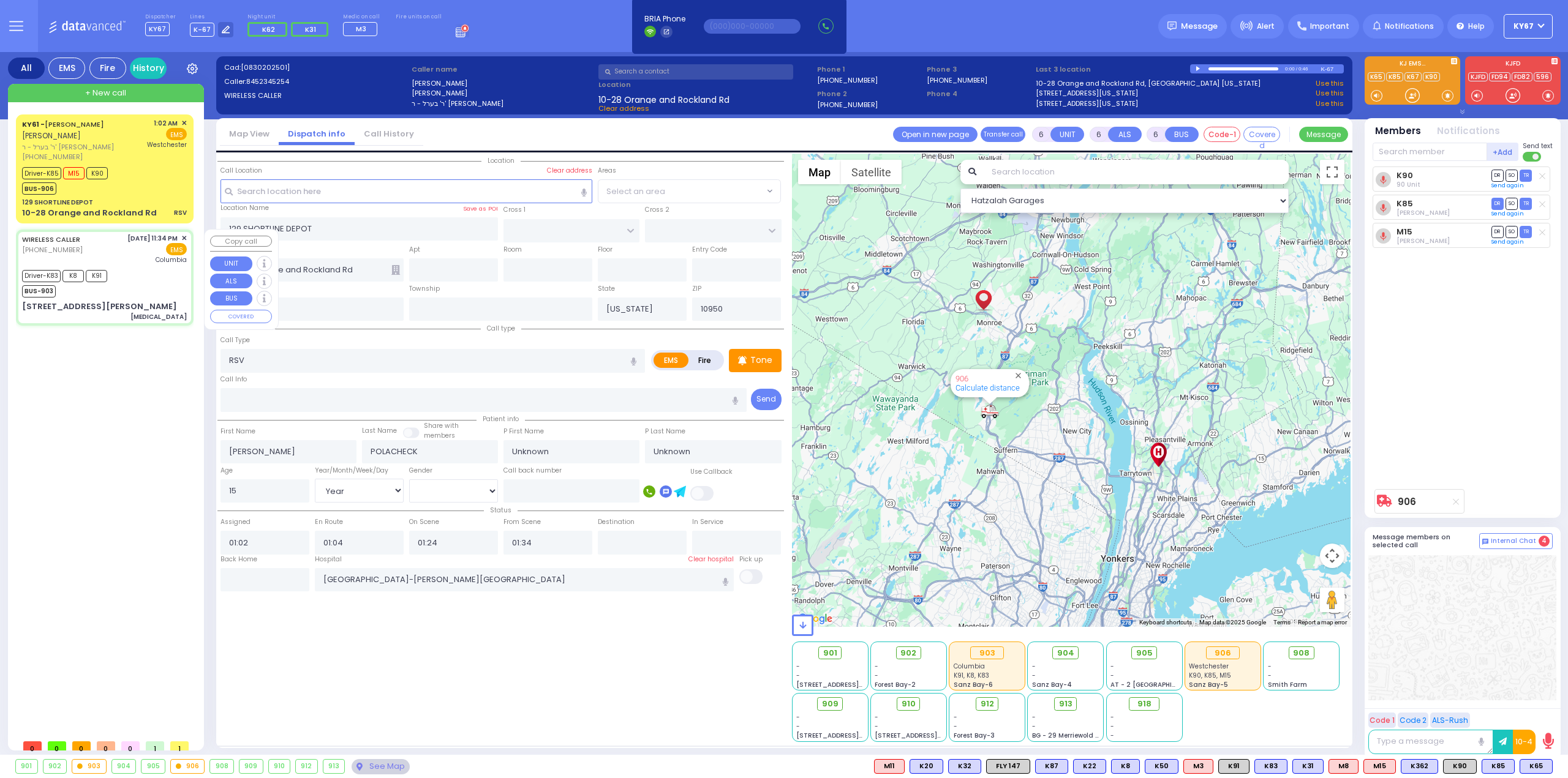
type input "23:43"
type input "00:16"
type input "00:59"
type input "01:21"
type input "[US_STATE][GEOGRAPHIC_DATA]- [GEOGRAPHIC_DATA]"
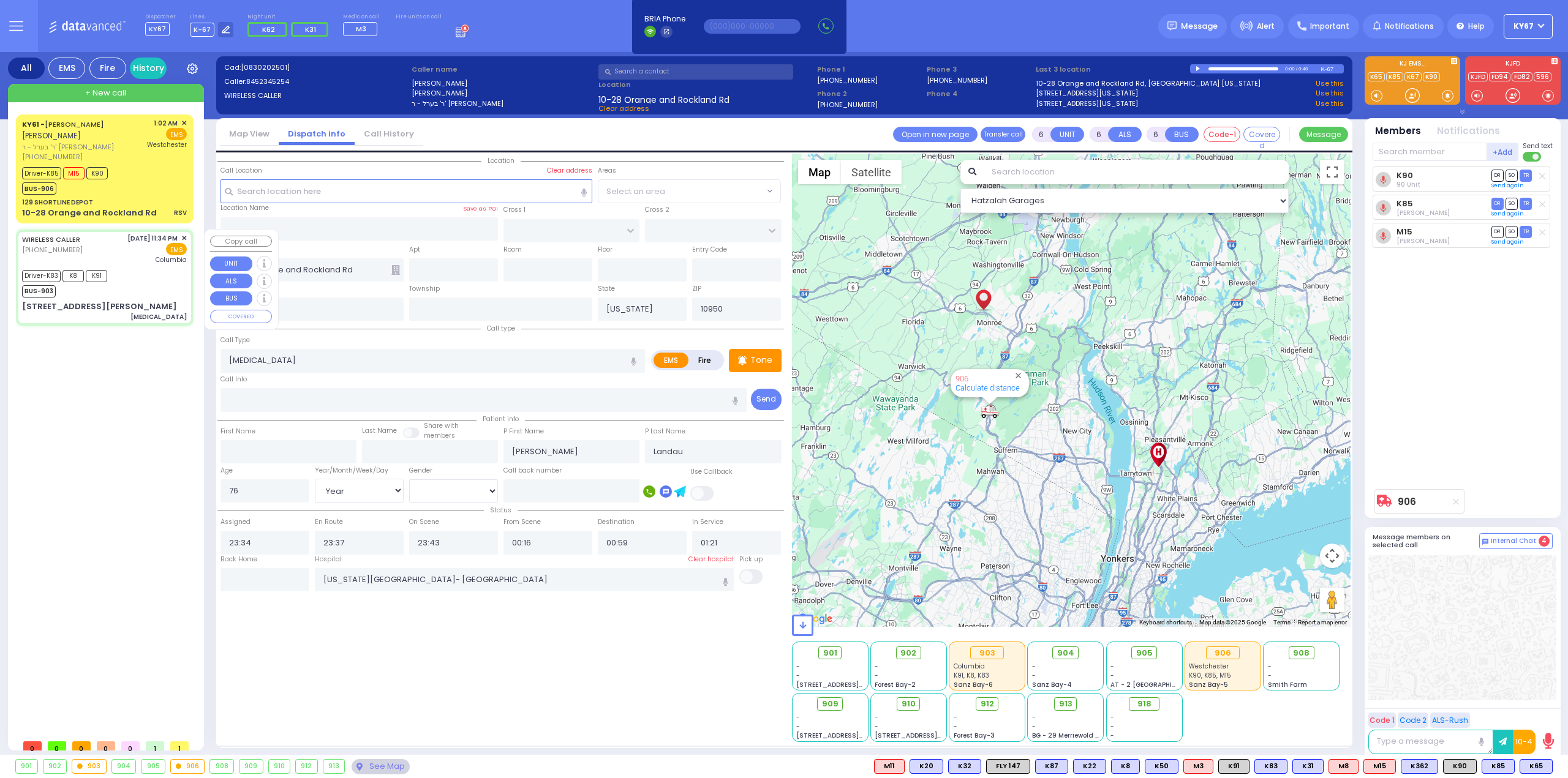
type input "EAHAL COURT"
type input "[STREET_ADDRESS][PERSON_NAME]"
type input "[PERSON_NAME]"
select select "Hatzalah Garages"
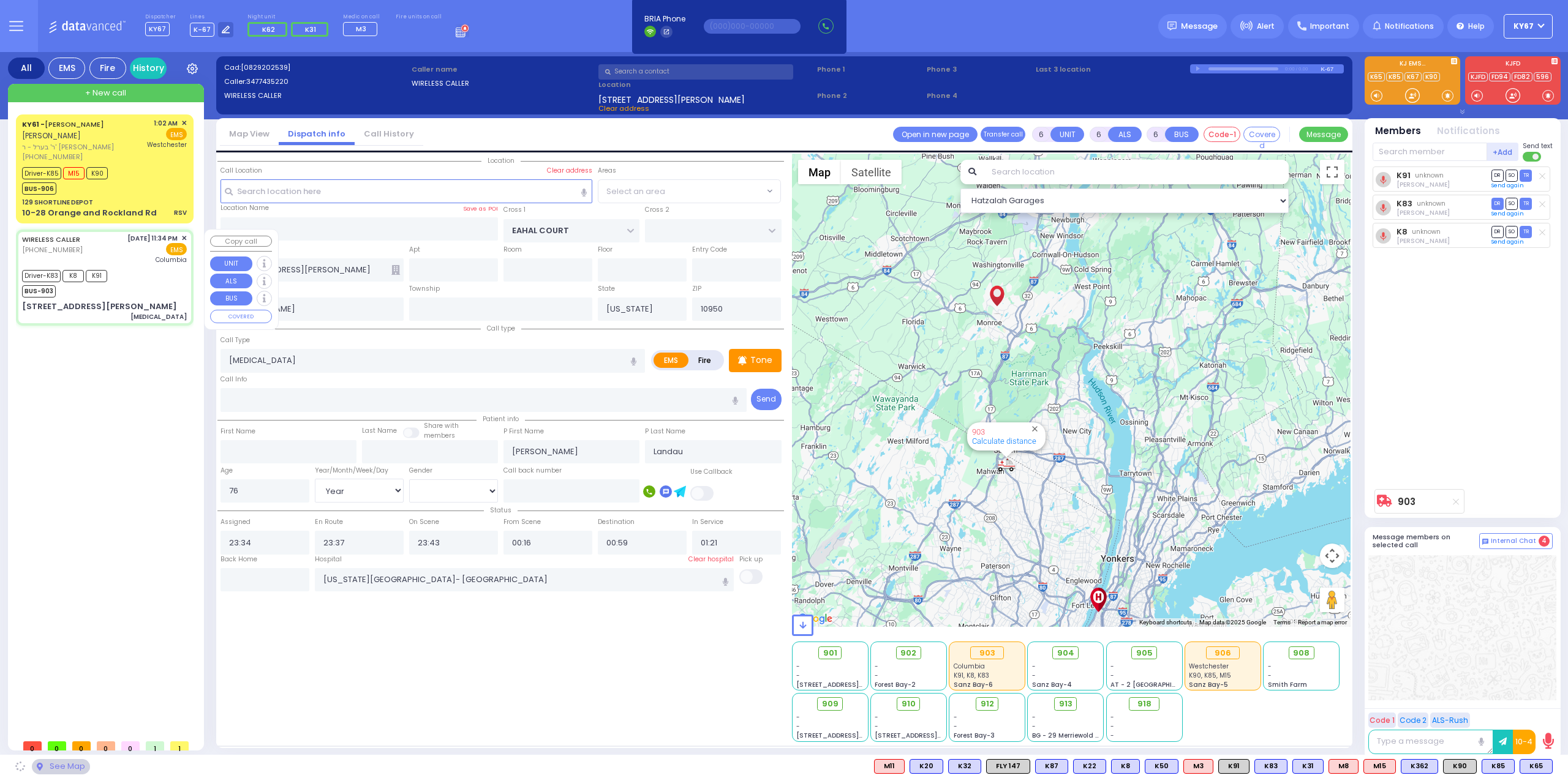
select select "SECTION 1"
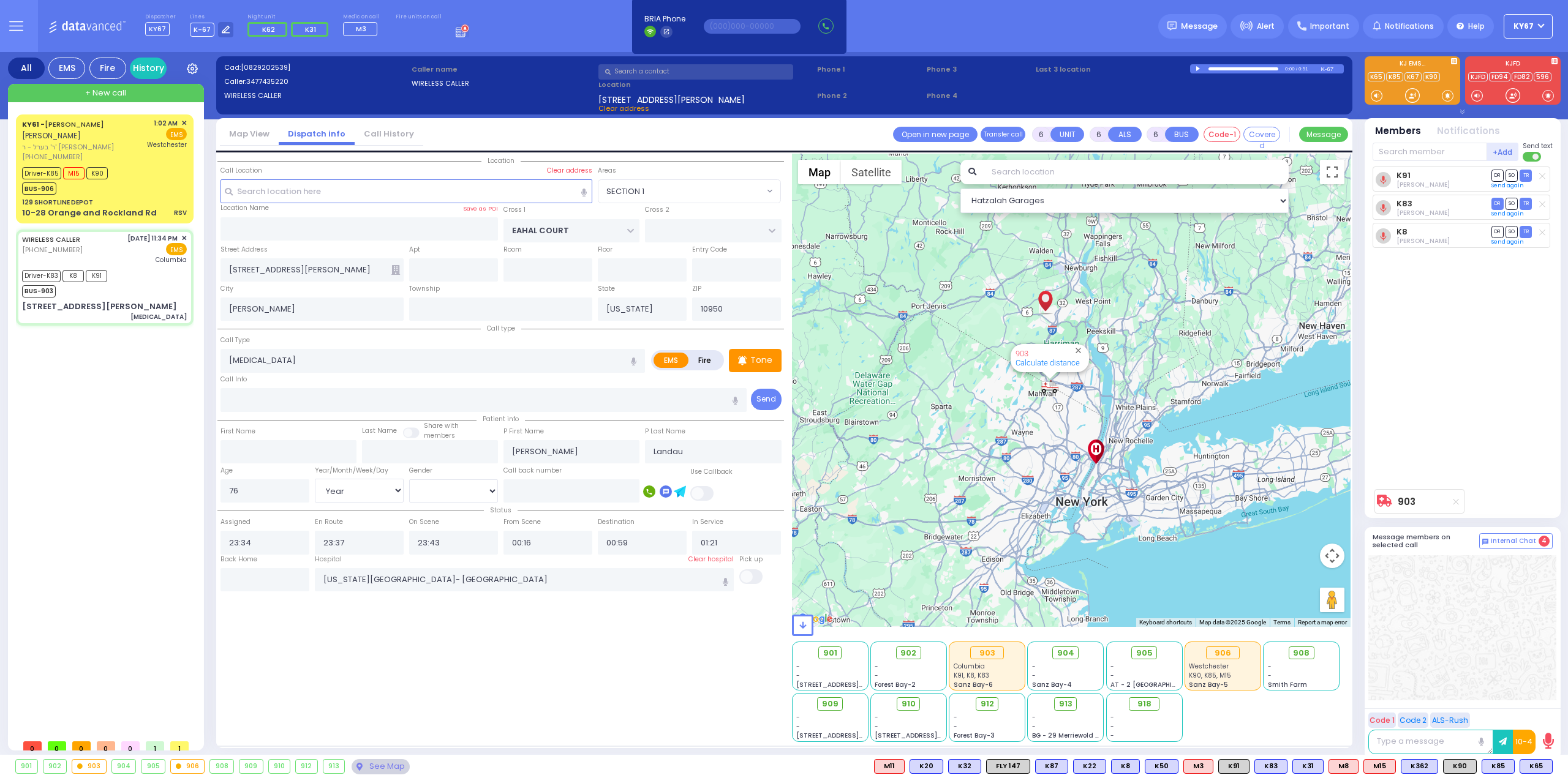
click at [124, 426] on div "KY61 - [PERSON_NAME] [PERSON_NAME] ר' בערל - ר' [PERSON_NAME] [PHONE_NUMBER] 1:…" at bounding box center [107, 425] width 183 height 619
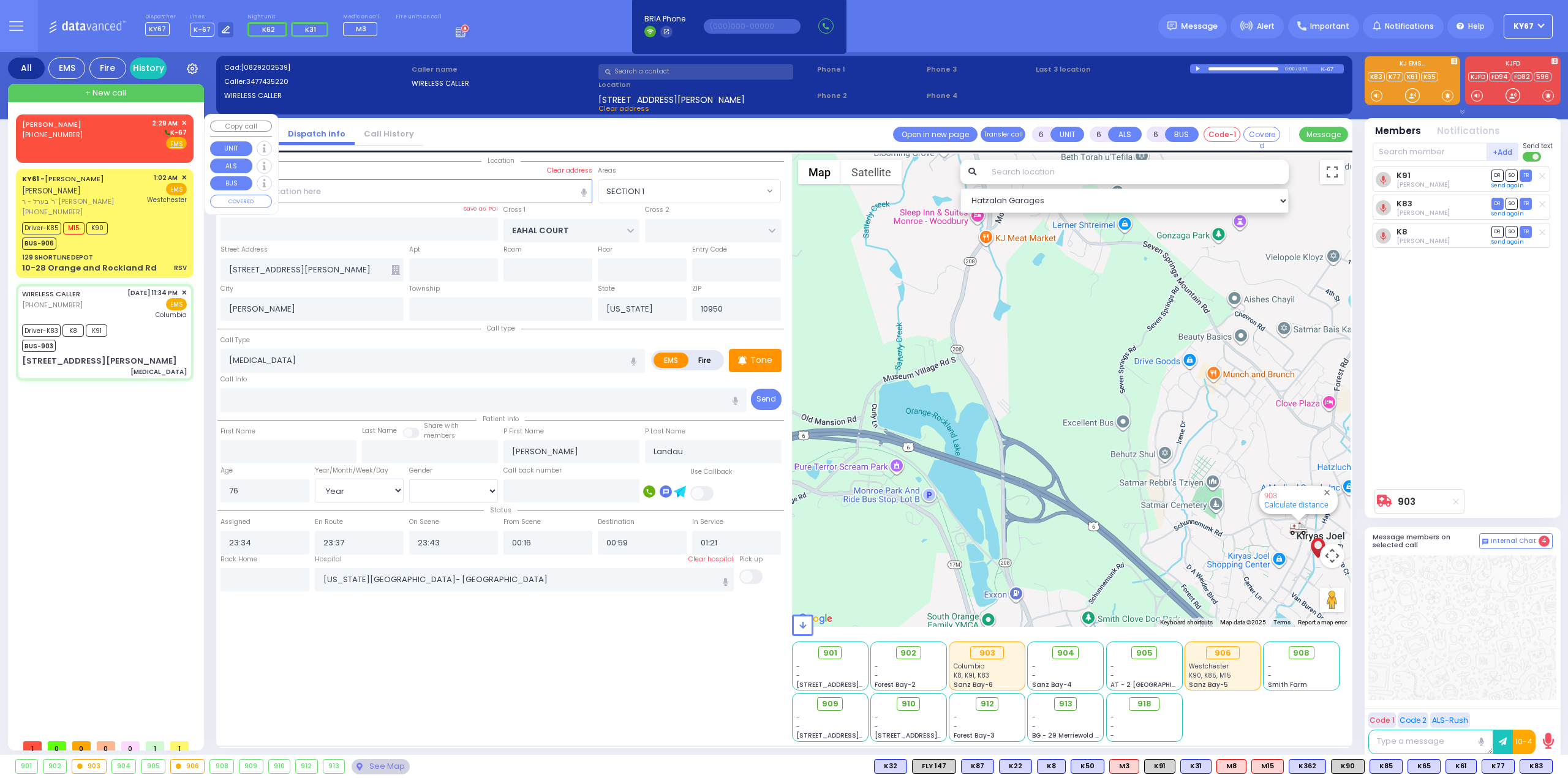
click at [125, 133] on div "[PERSON_NAME] [PHONE_NUMBER] 2:29 AM ✕ K-67 EMS" at bounding box center [104, 134] width 164 height 32
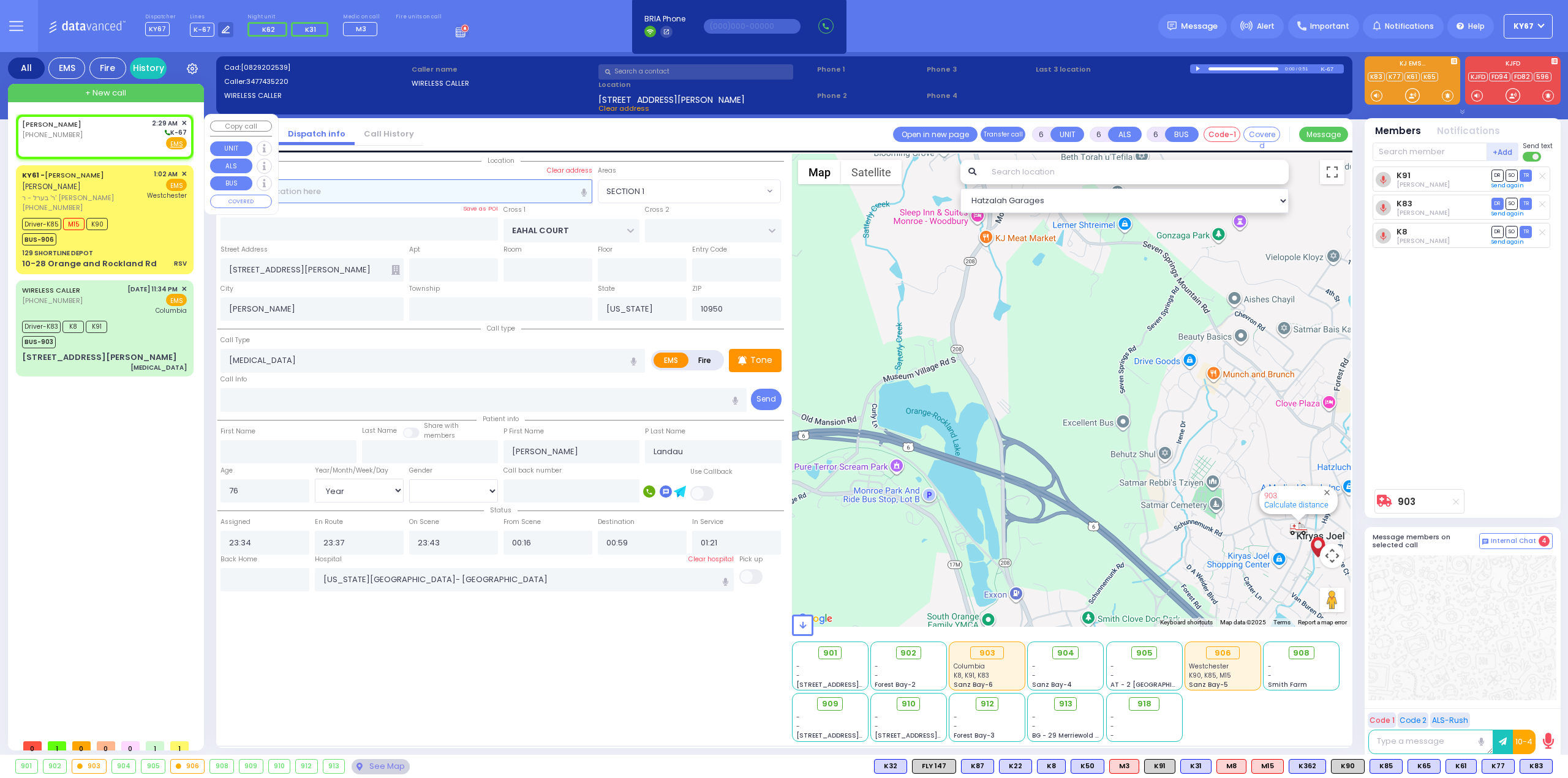
type input "2"
type input "1"
select select
radio input "true"
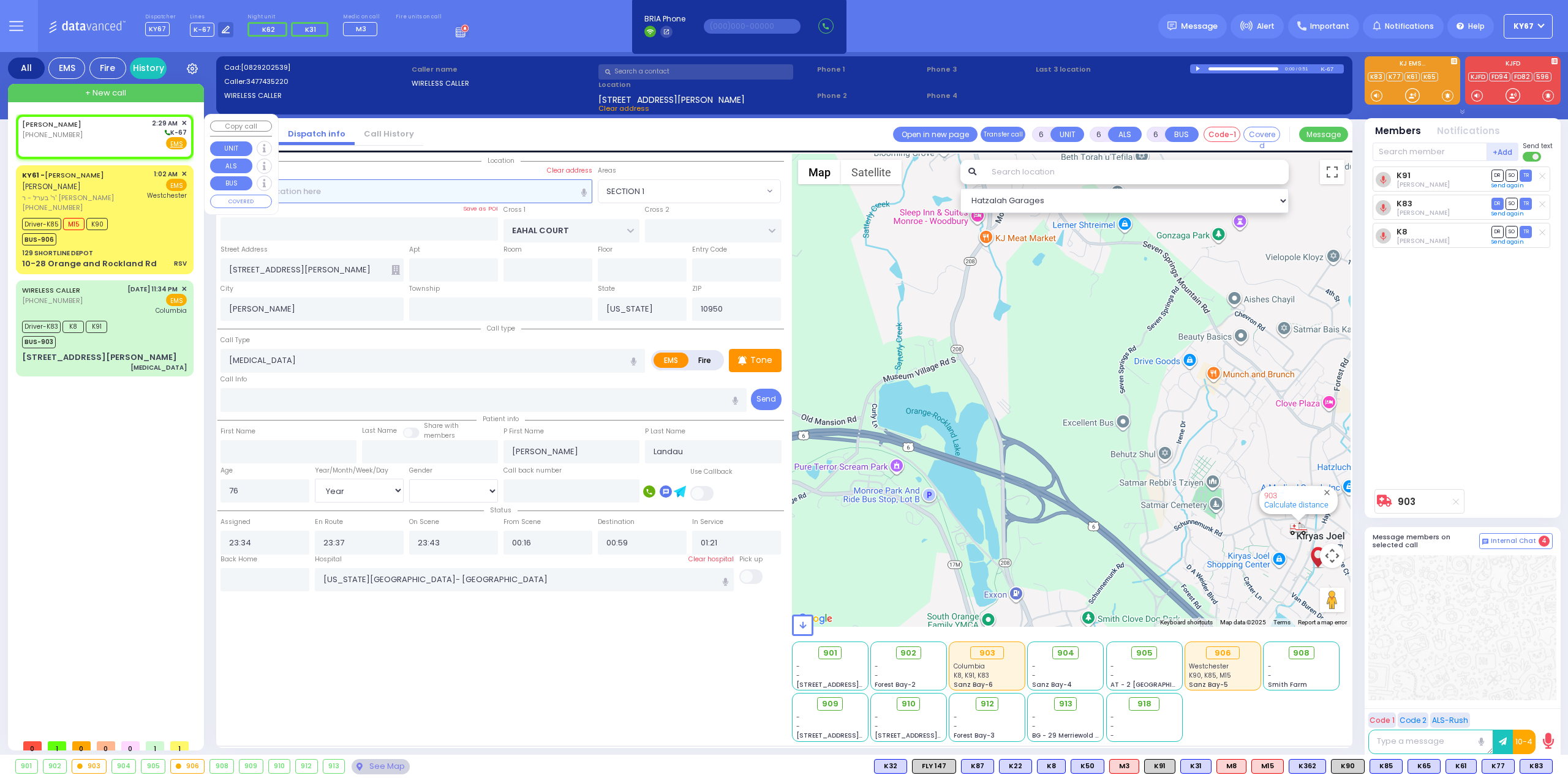
select select
type input "02:29"
select select "Hatzalah Garages"
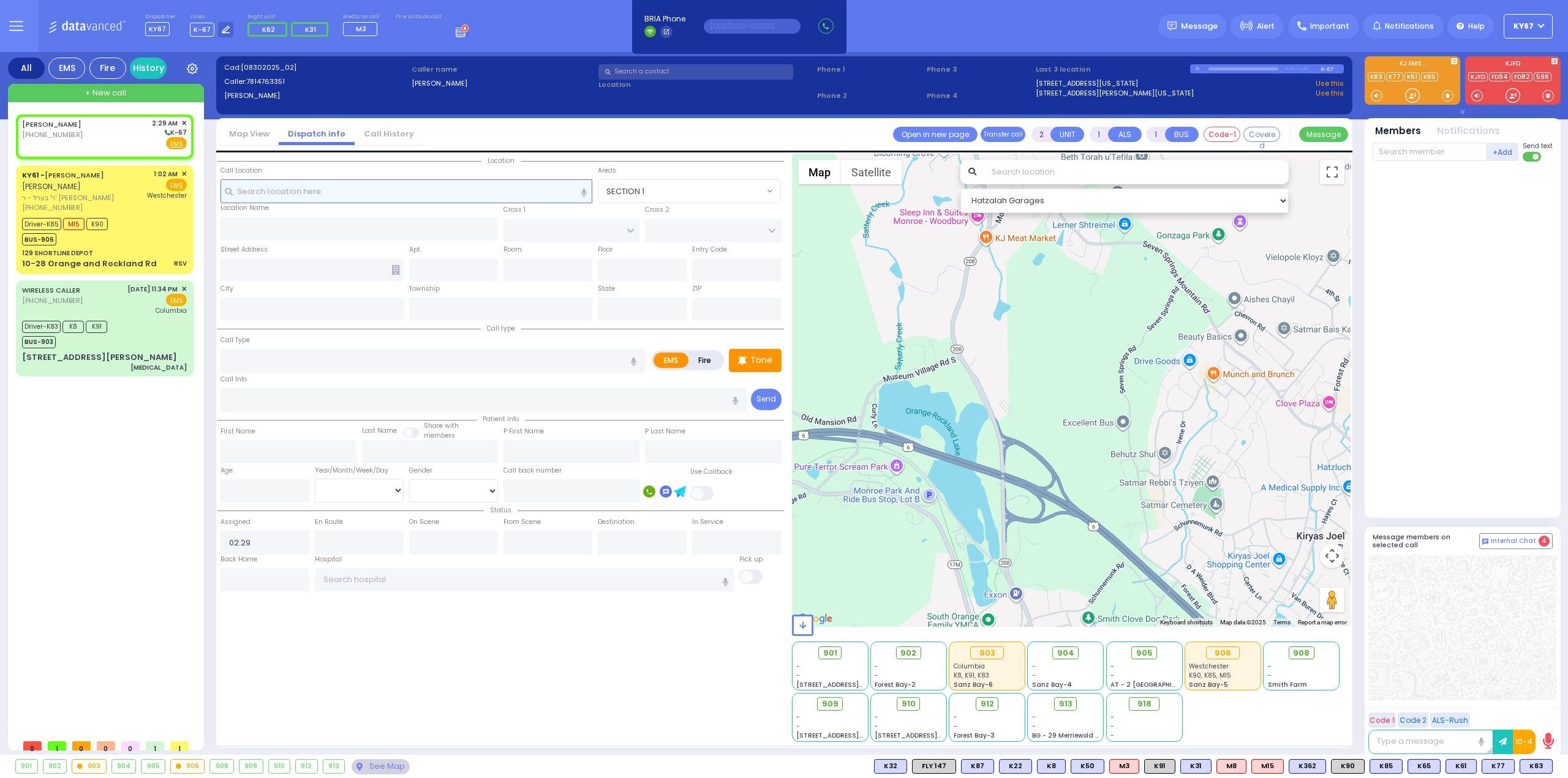
select select
radio input "true"
select select
select select "Hatzalah Garages"
click at [330, 192] on input "text" at bounding box center [406, 191] width 373 height 23
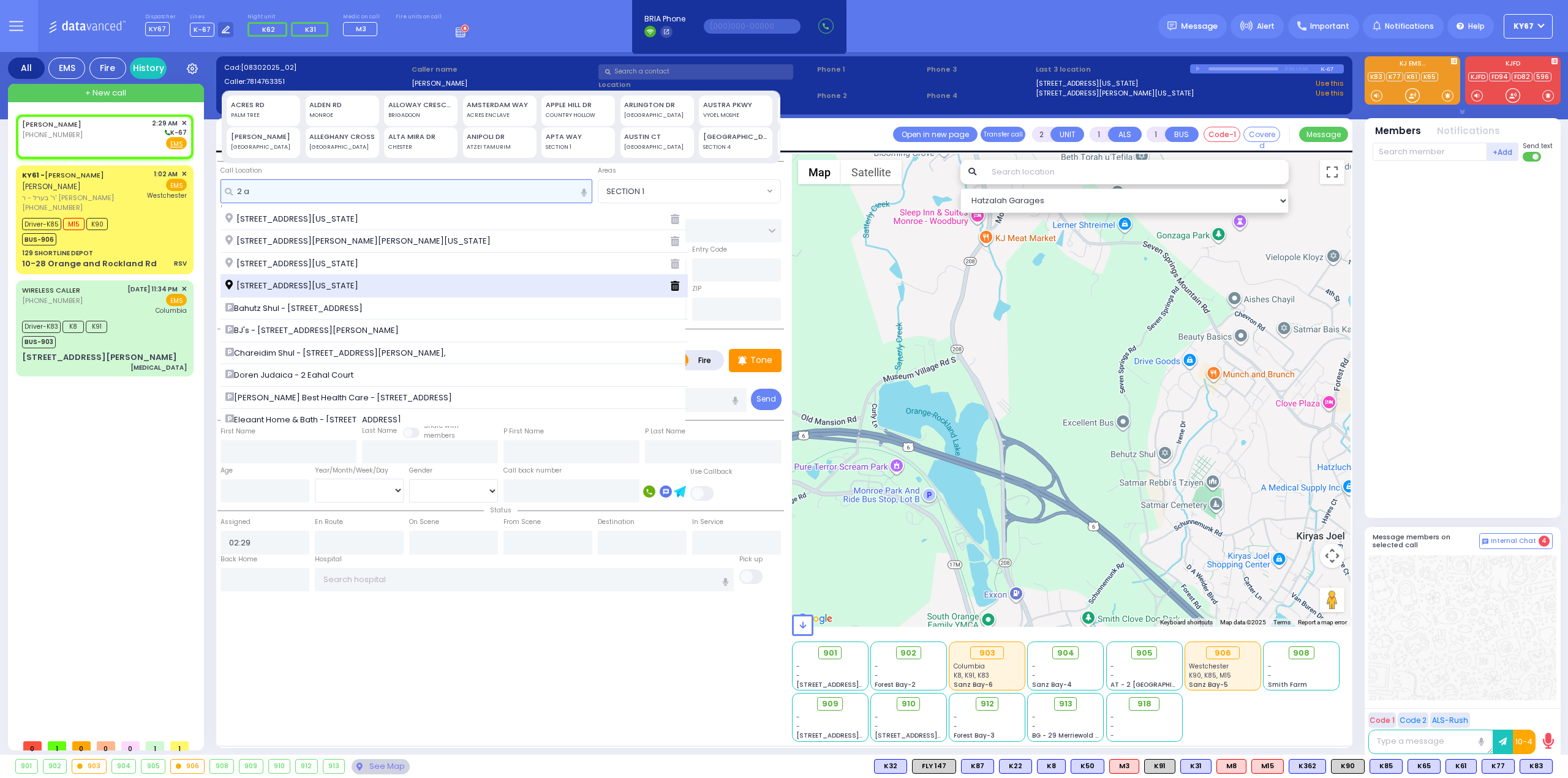
type input "2 a"
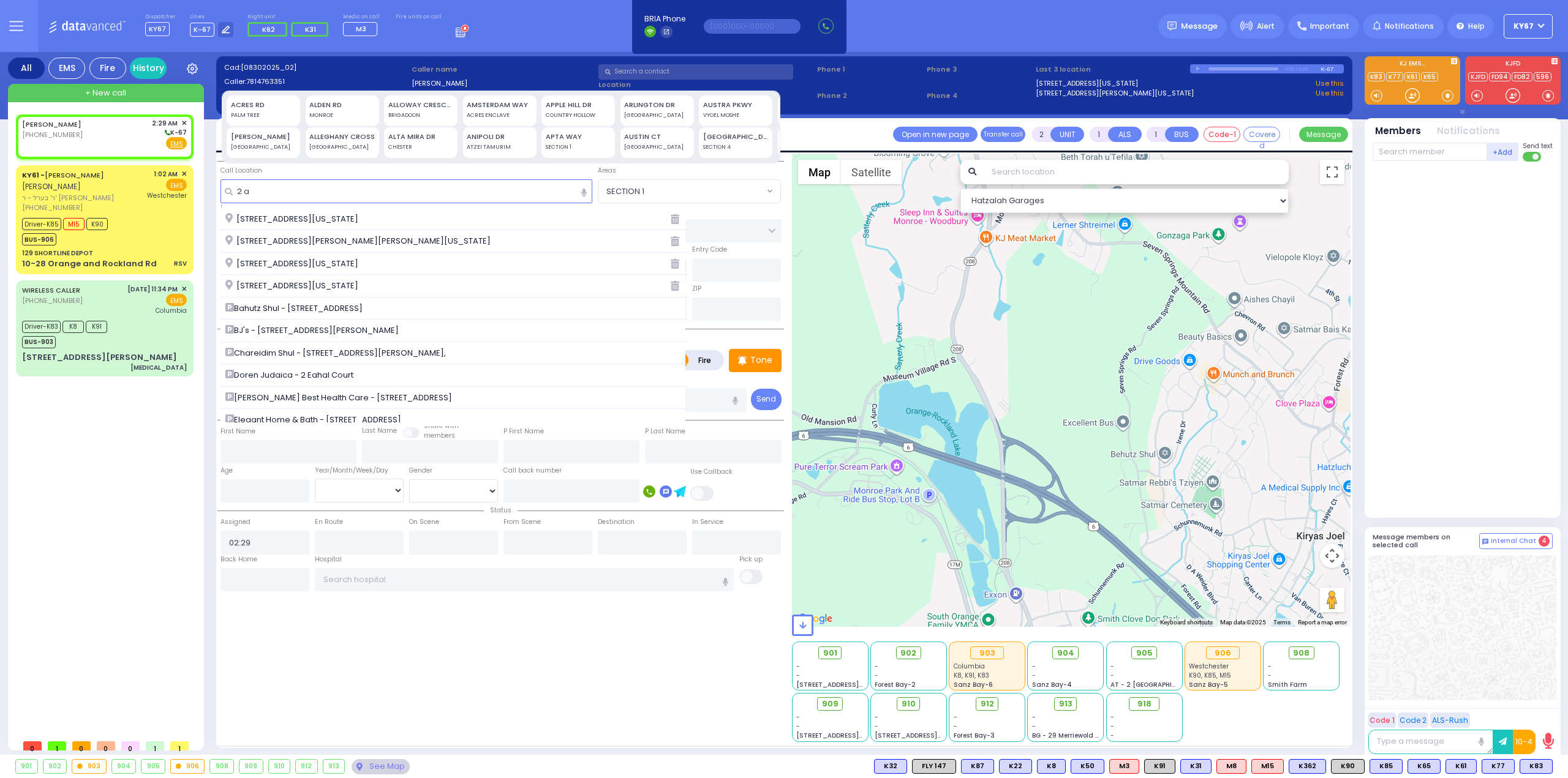
click at [332, 289] on span "[STREET_ADDRESS][US_STATE]" at bounding box center [294, 286] width 137 height 12
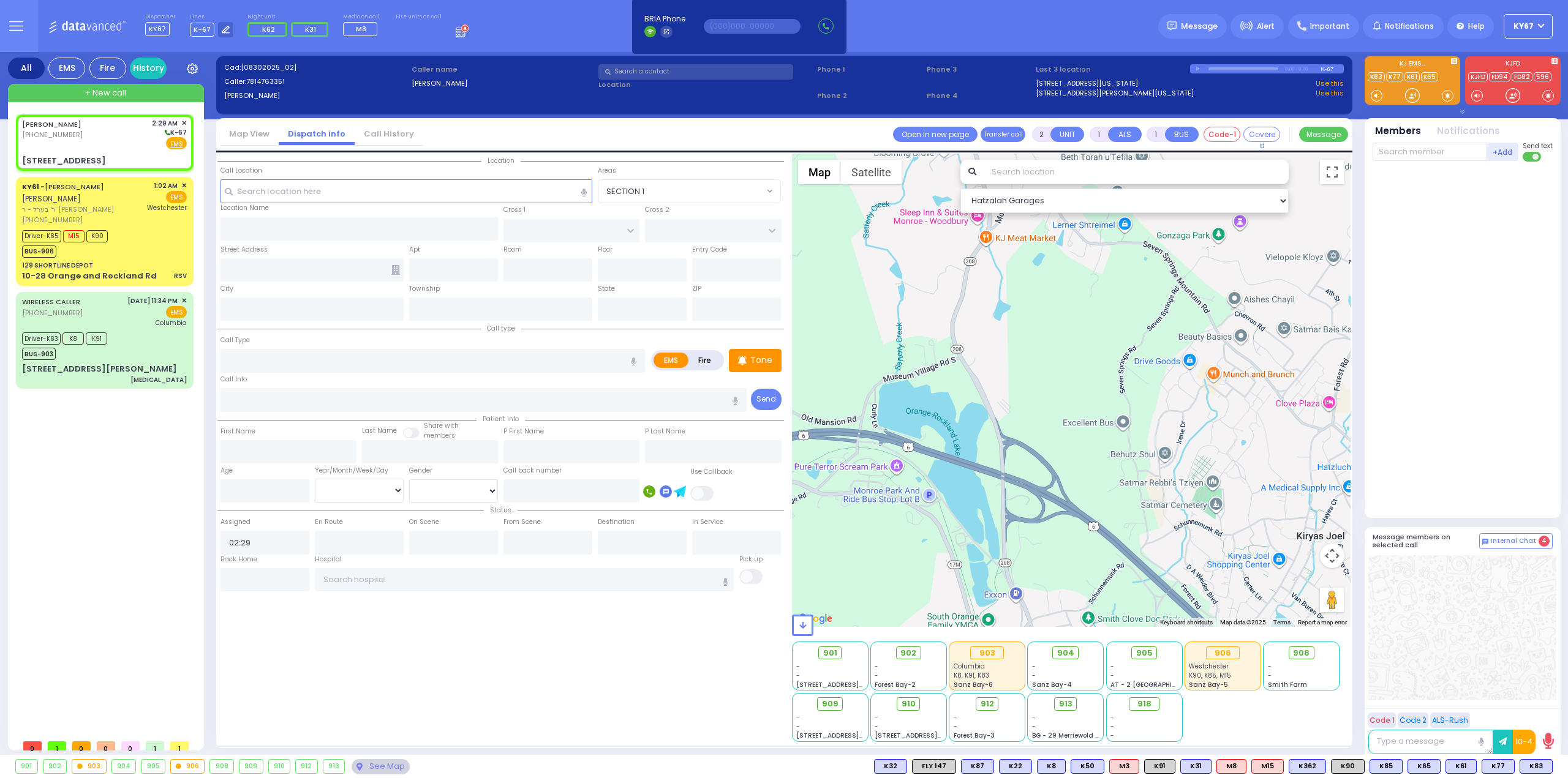
select select
radio input "true"
select select
select select "Hatzalah Garages"
type input "ACRES RD"
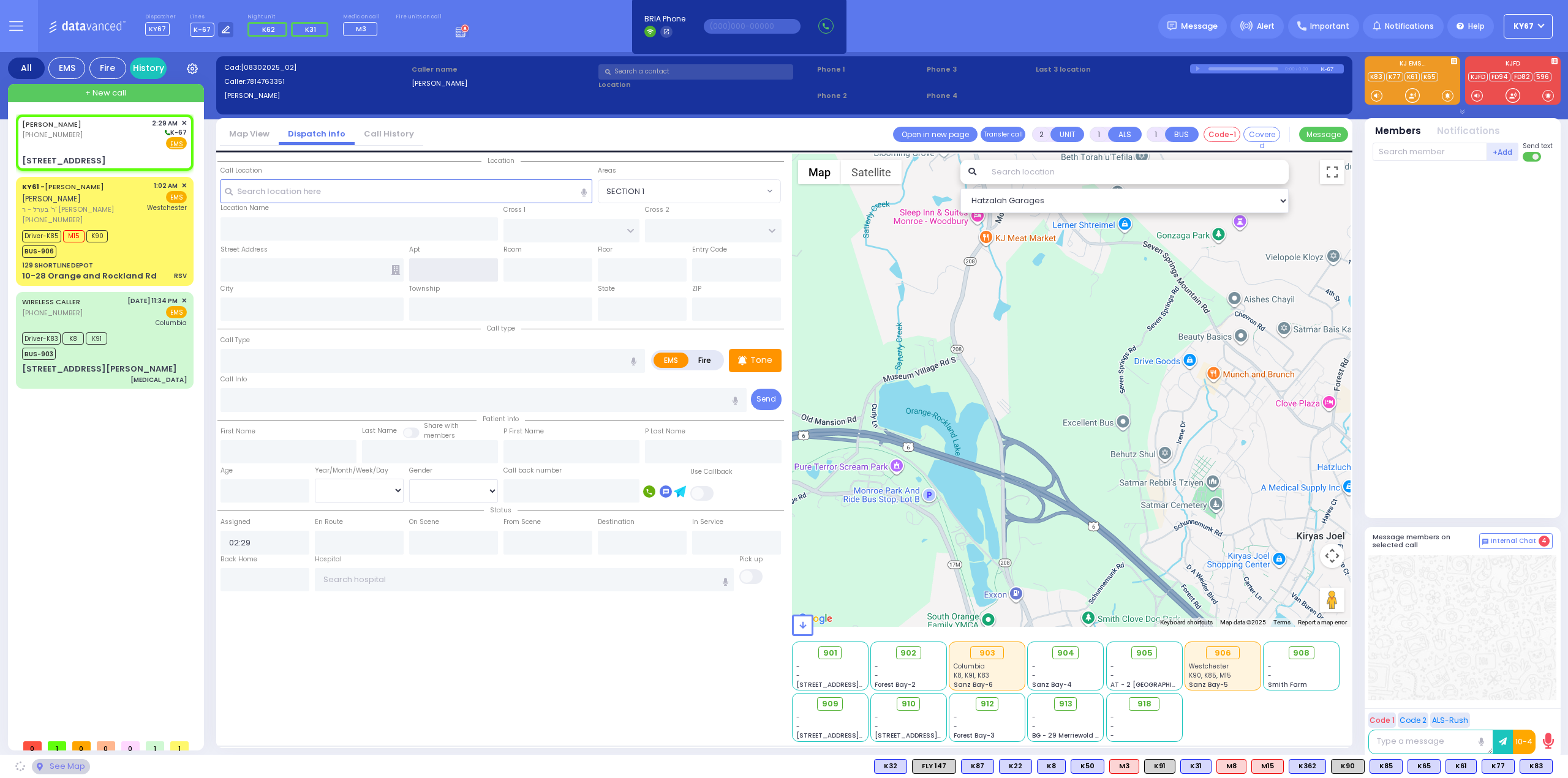
type input "DINEV RD"
type input "[STREET_ADDRESS]"
type input "Monroe"
type input "[US_STATE]"
type input "10950"
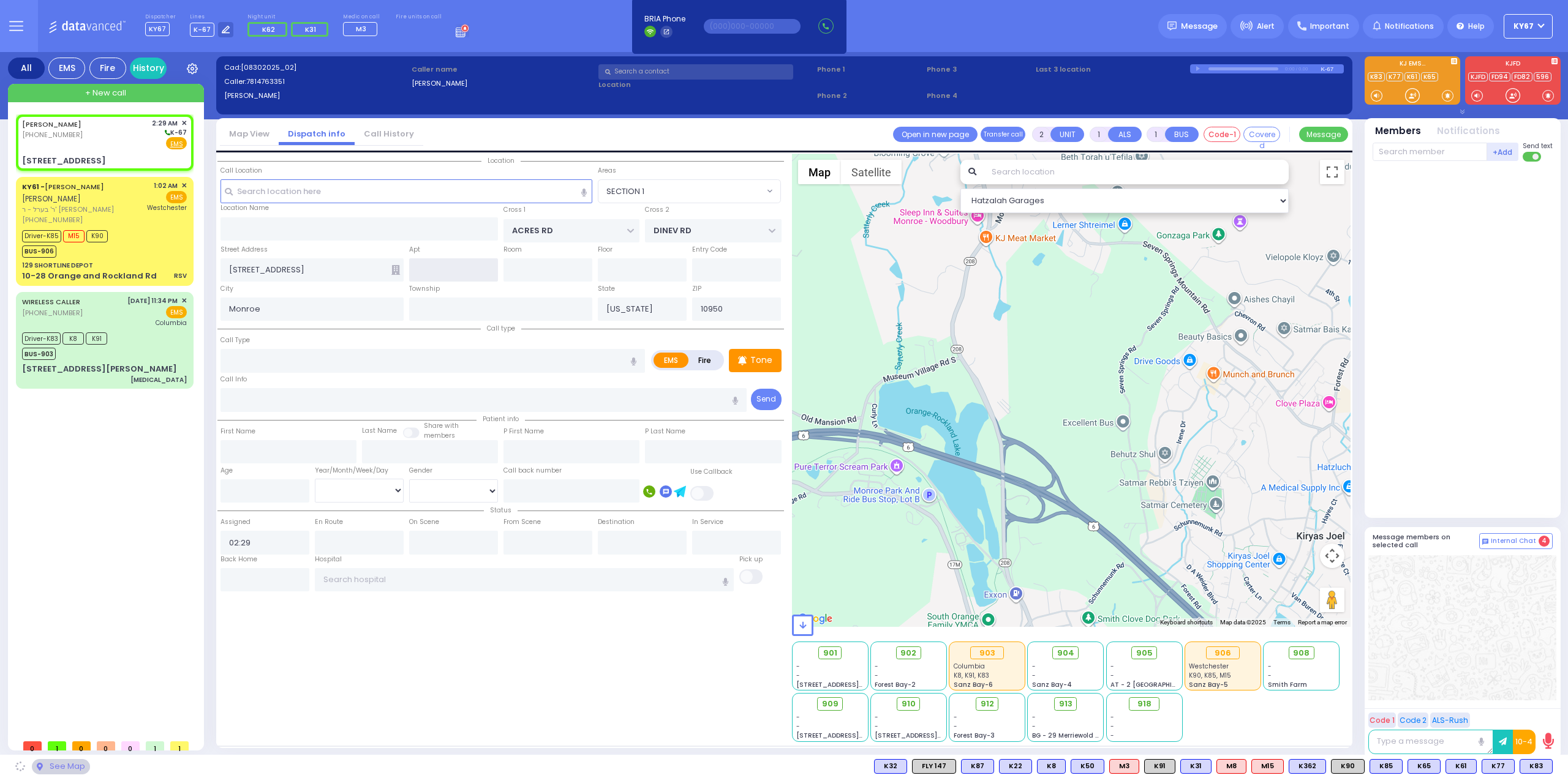
select select "PALM TREE"
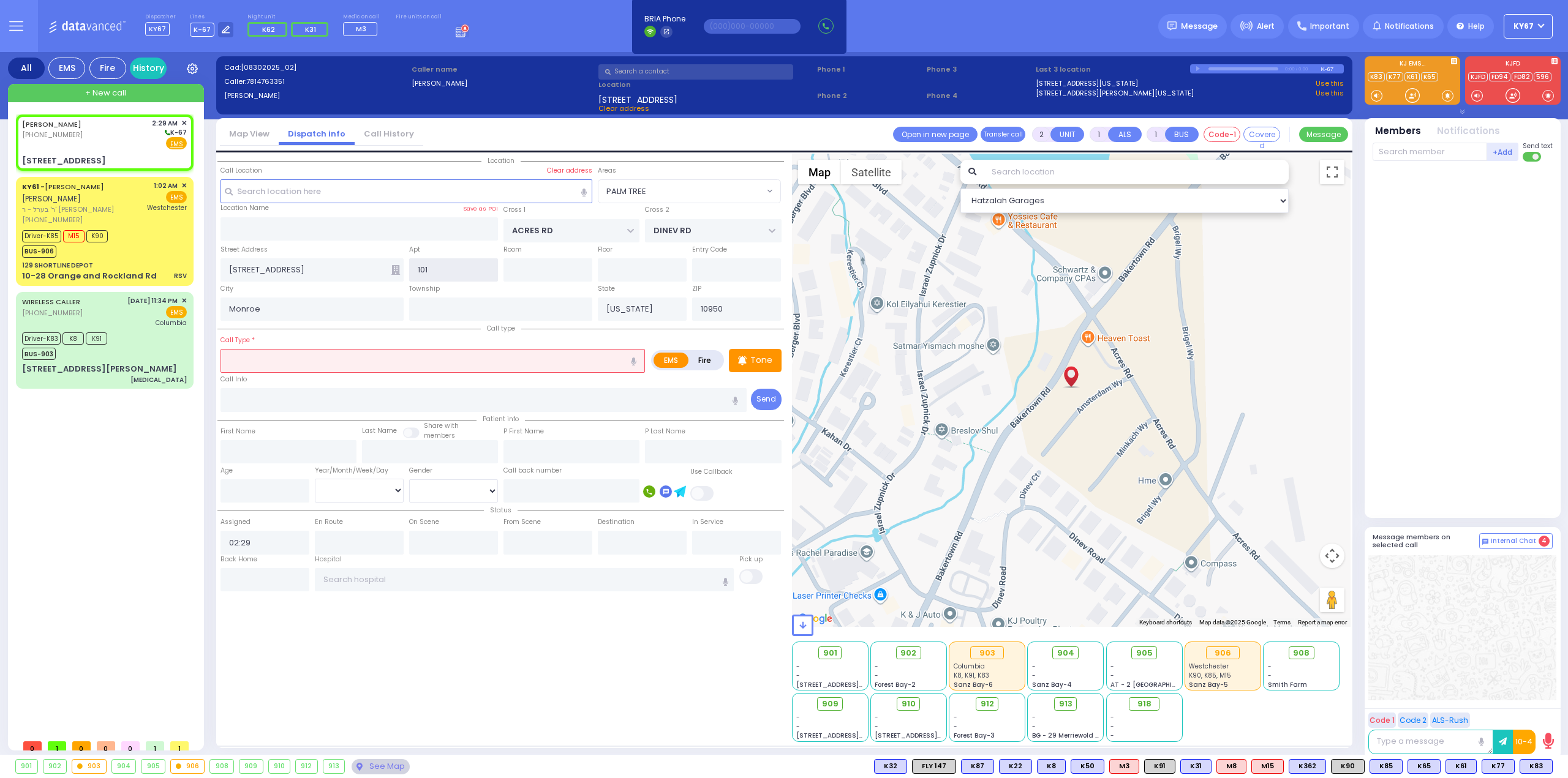
type input "101"
click at [314, 358] on input "text" at bounding box center [433, 361] width 425 height 23
select select
radio input "true"
select select
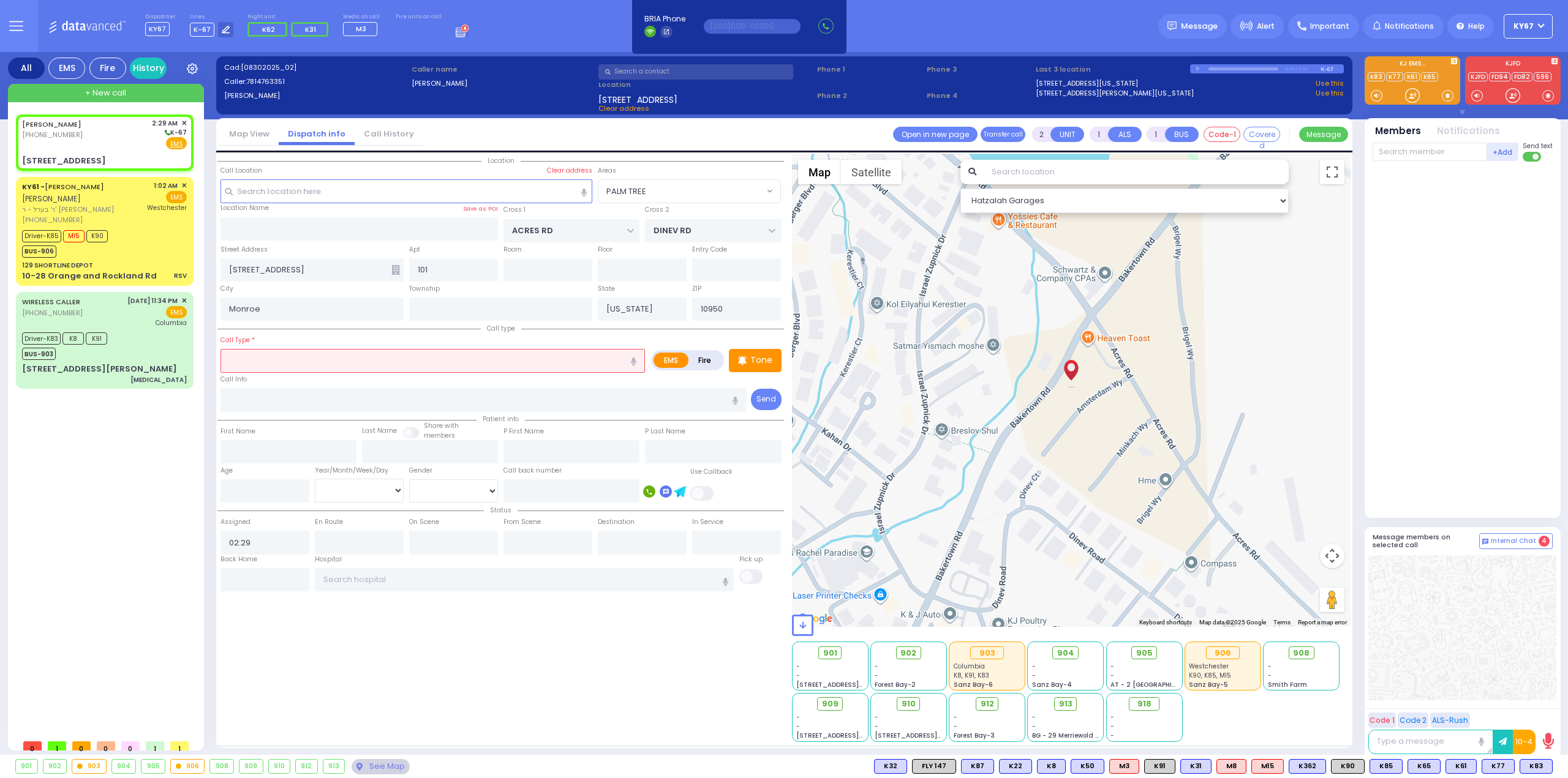
select select "Hatzalah Garages"
select select "PALM TREE"
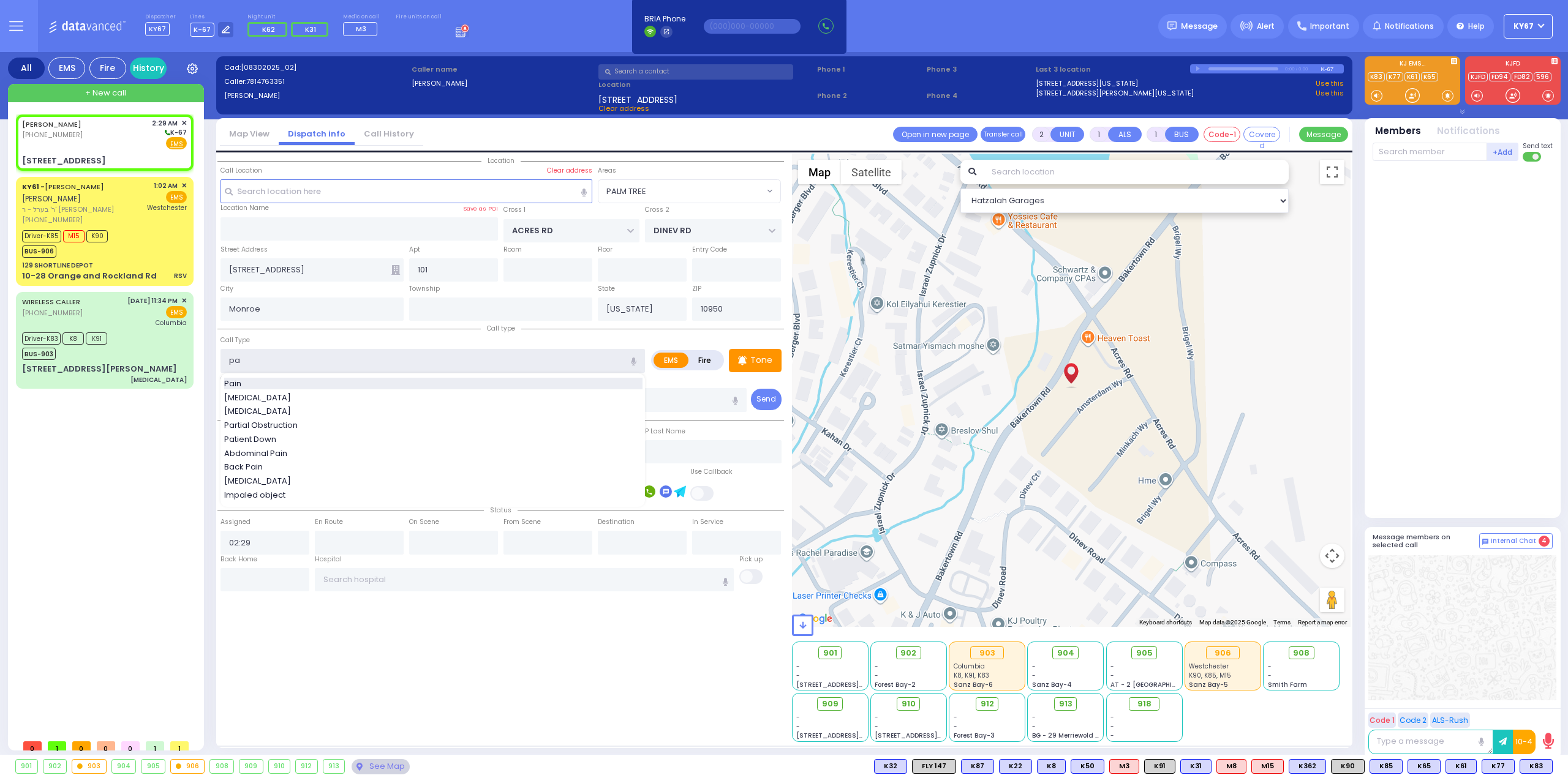
type input "Pain"
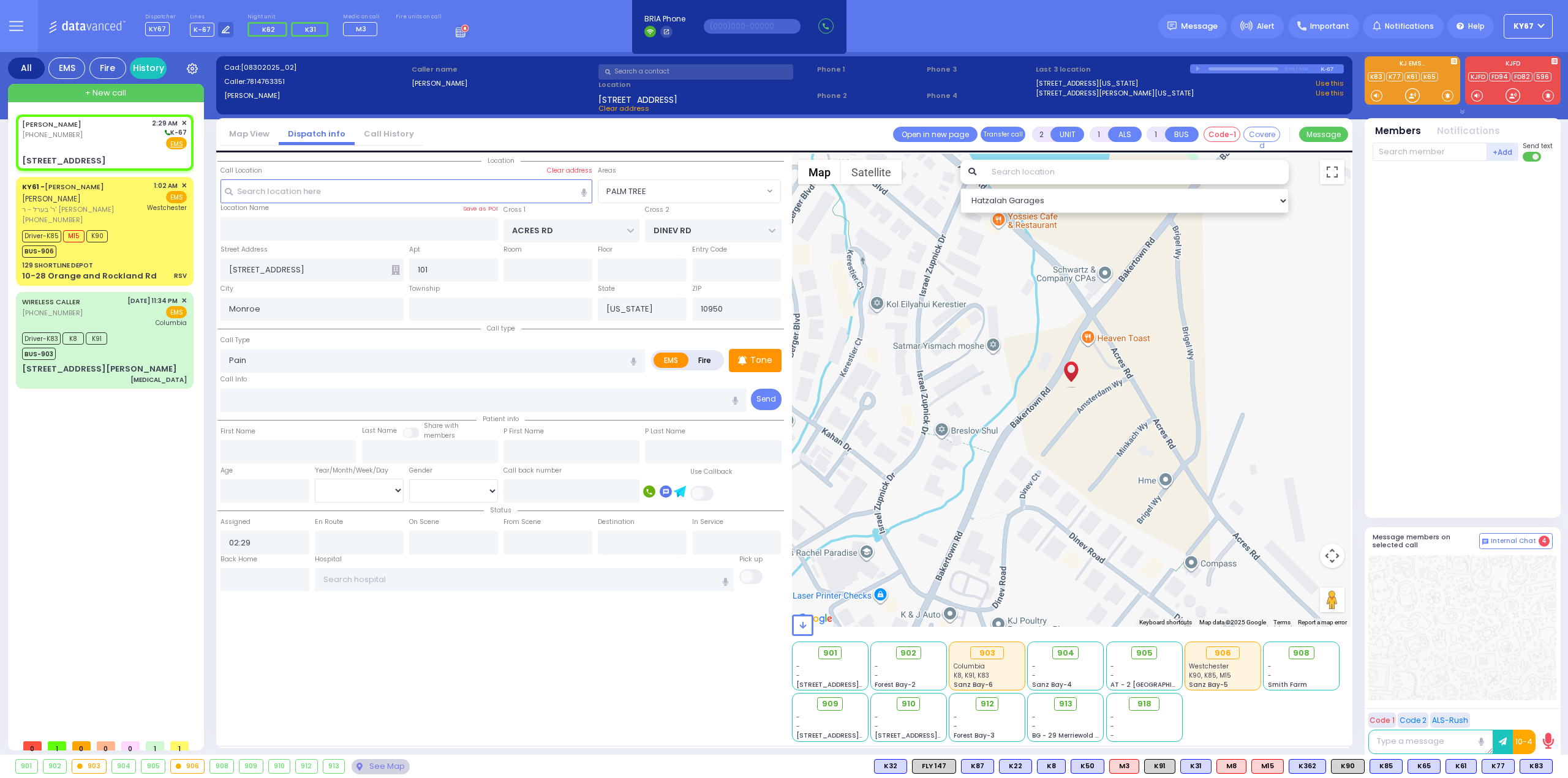
click at [593, 688] on div "Location" at bounding box center [501, 448] width 567 height 588
select select
radio input "true"
select select
select select "Hatzalah Garages"
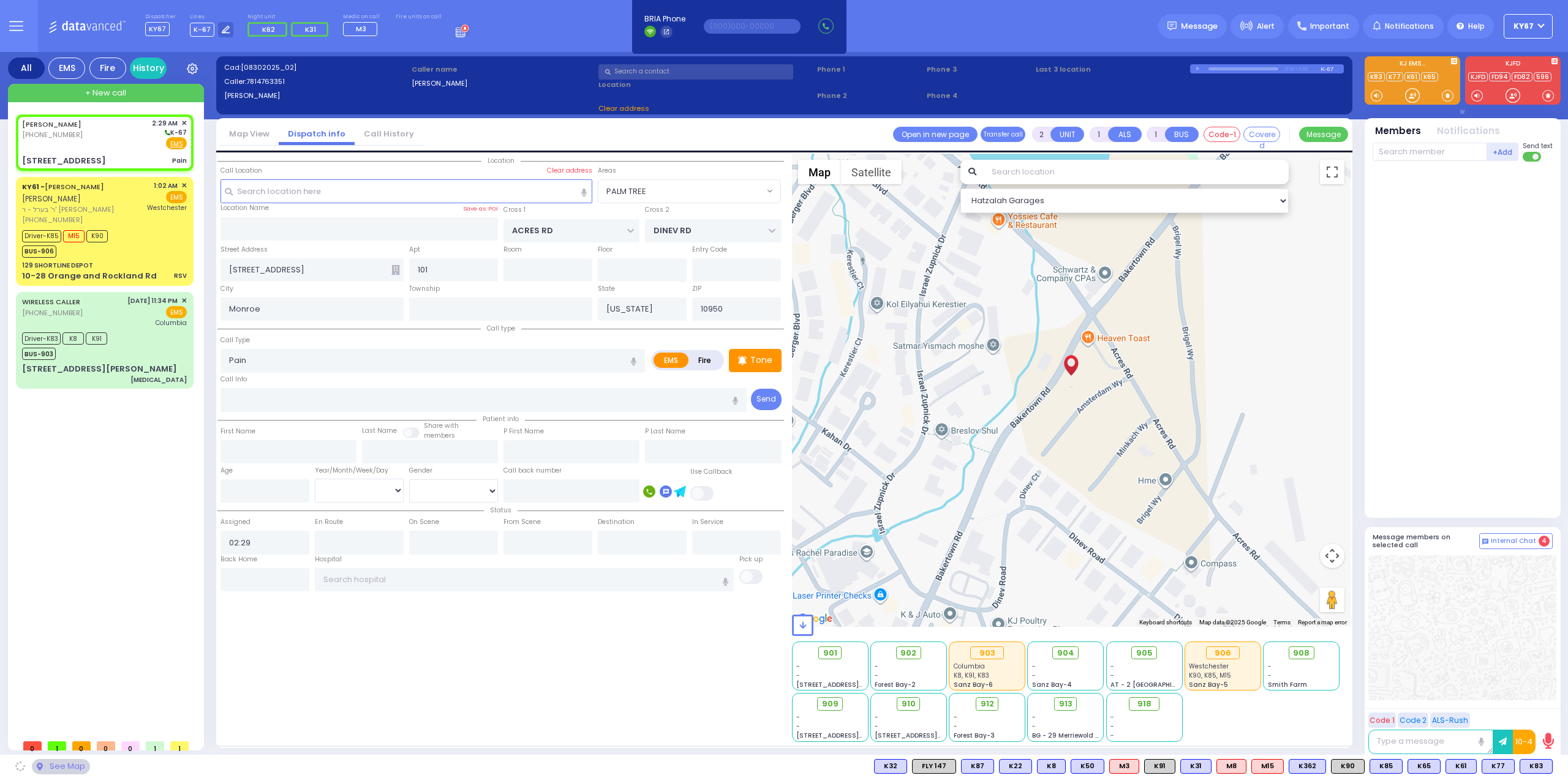
select select "PALM TREE"
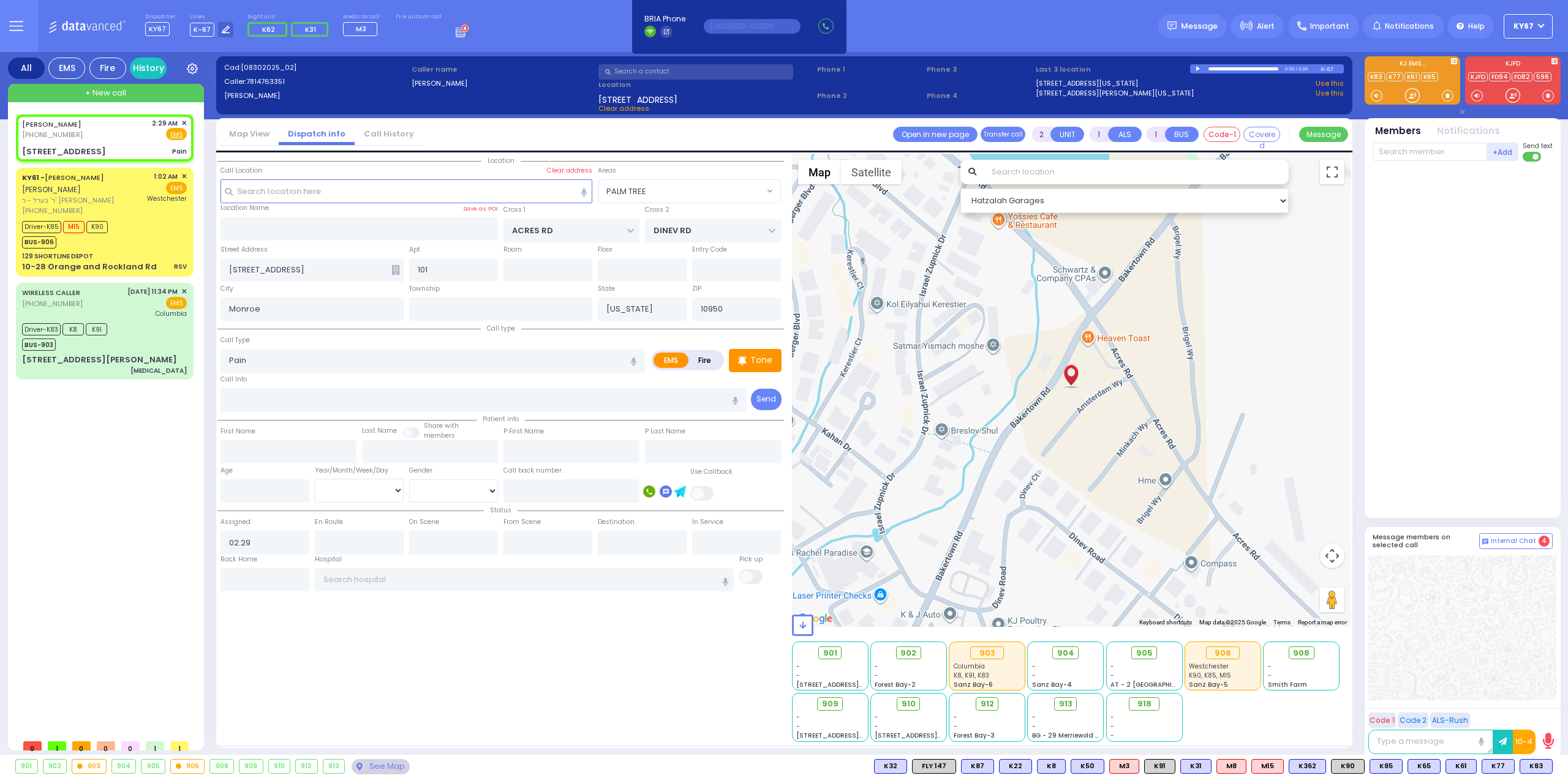
select select
radio input "true"
select select
select select "PALM TREE"
select select "Hatzalah Garages"
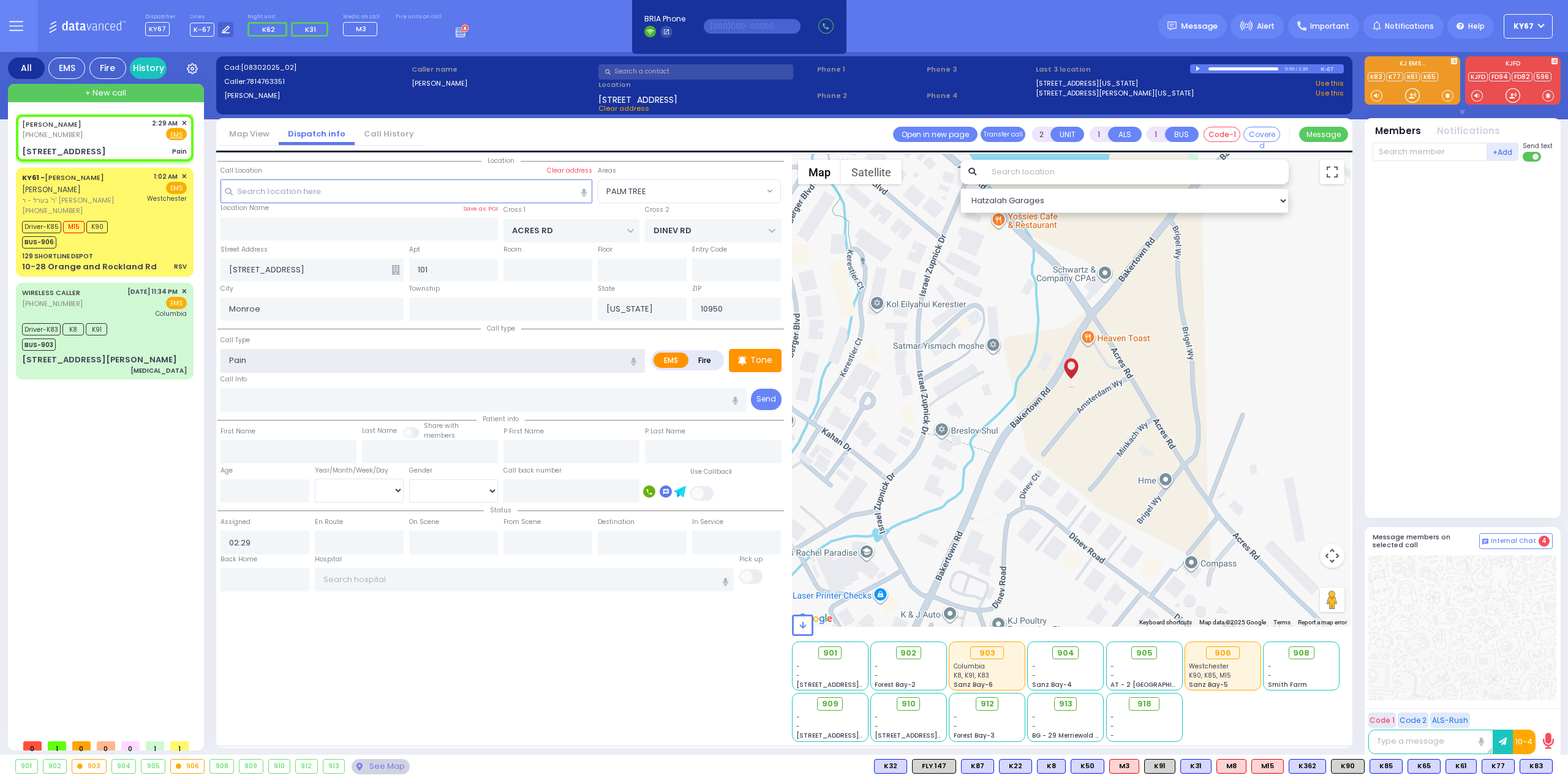
click at [317, 363] on input "Pain" at bounding box center [433, 361] width 425 height 23
type input "Pain in"
select select
radio input "true"
select select
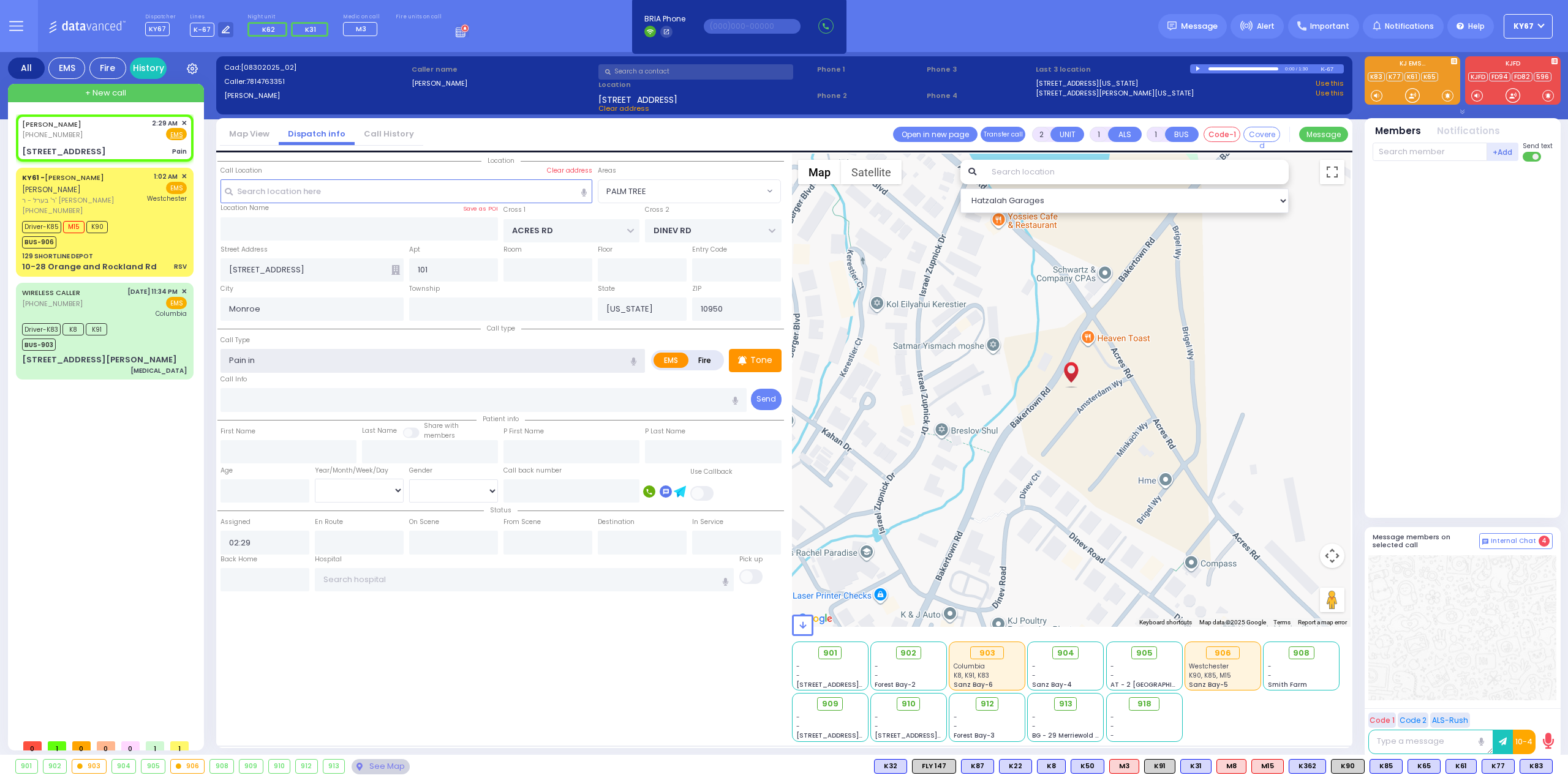
select select "Hatzalah Garages"
select select "PALM TREE"
type input "Pain in the hand"
drag, startPoint x: 475, startPoint y: 676, endPoint x: 478, endPoint y: 670, distance: 6.7
click at [477, 676] on div "Location" at bounding box center [501, 448] width 567 height 588
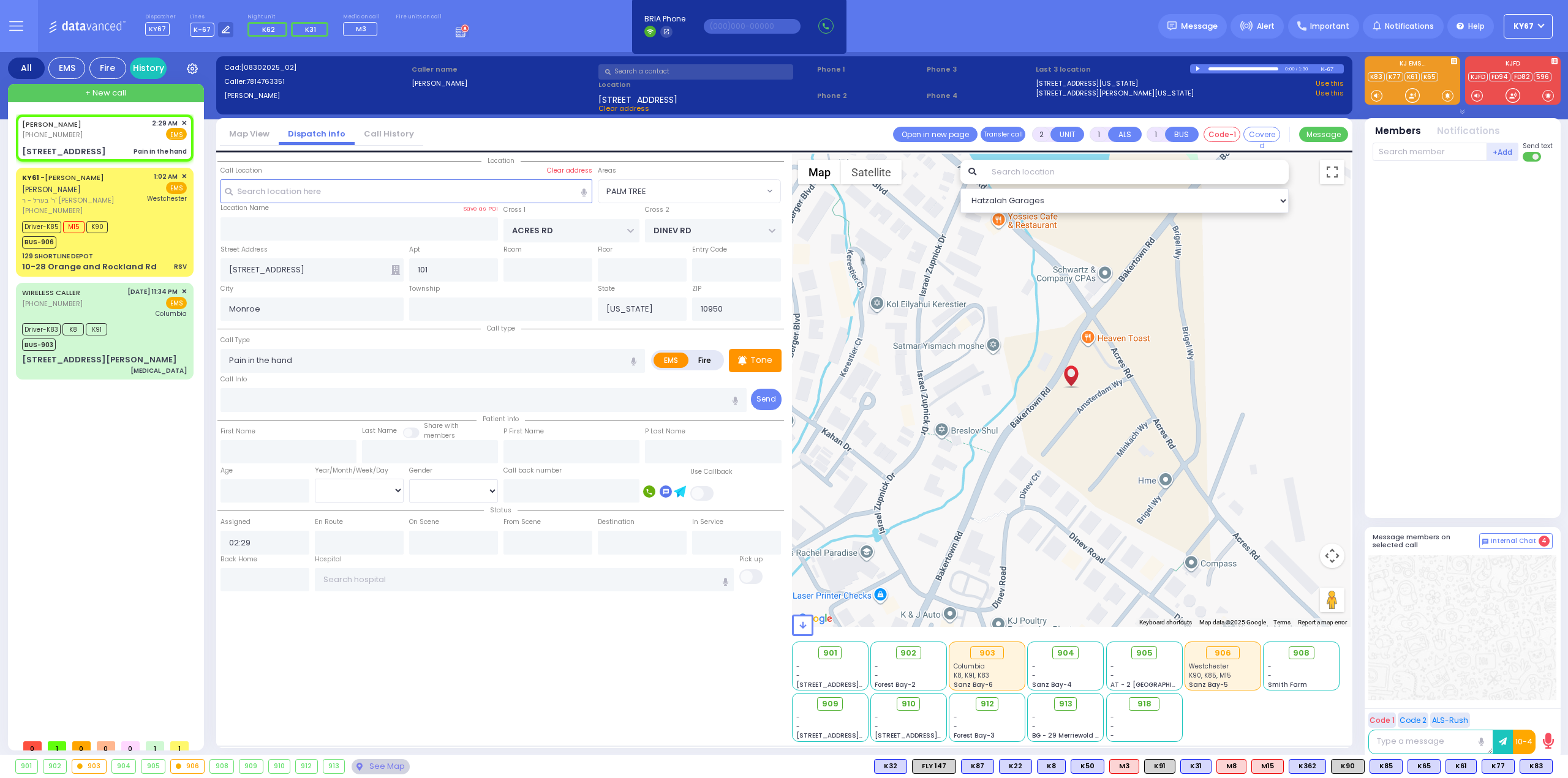
select select
radio input "true"
select select
select select "Hatzalah Garages"
select select "PALM TREE"
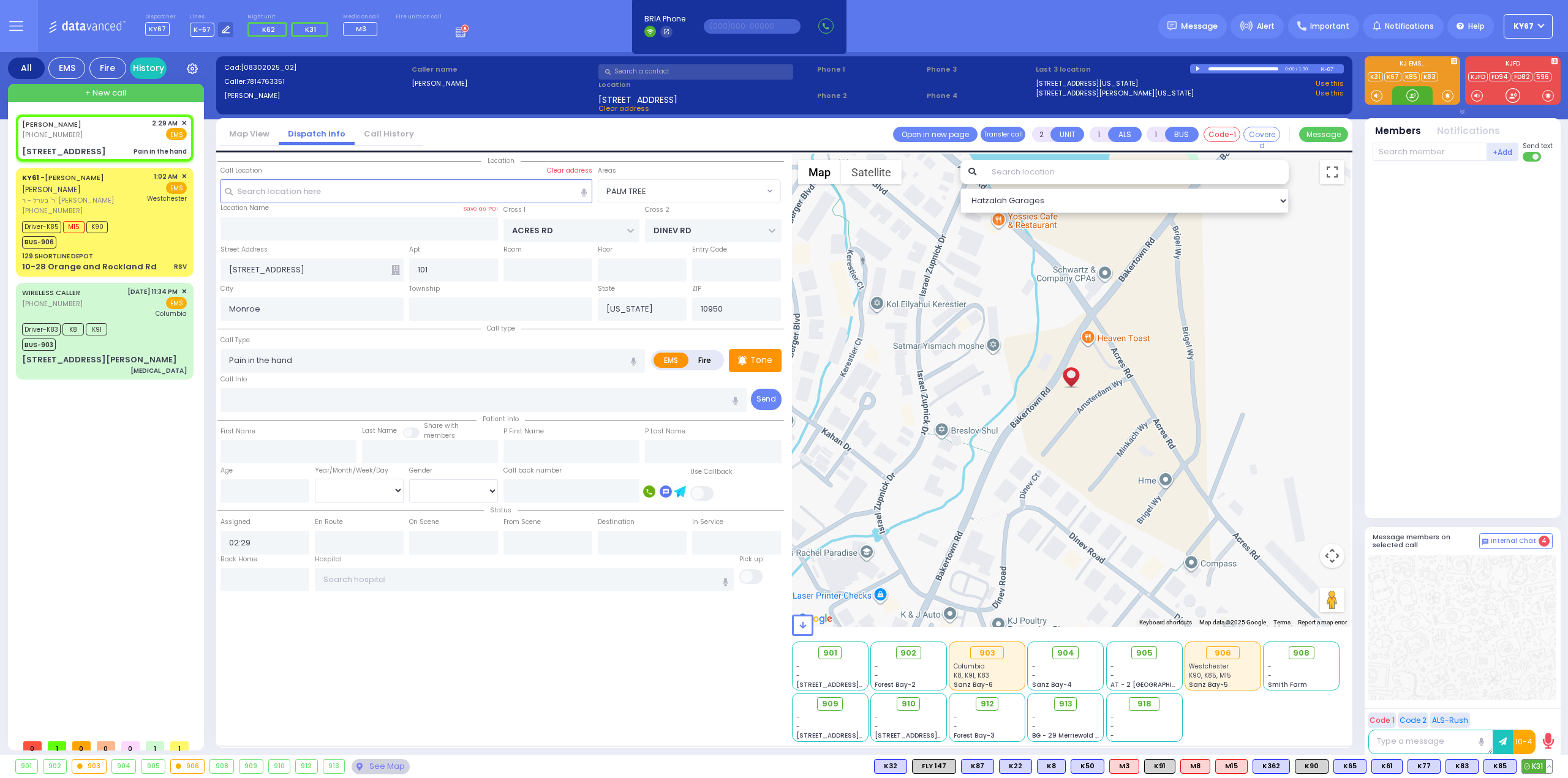
click at [1543, 766] on span "K31" at bounding box center [1537, 766] width 30 height 13
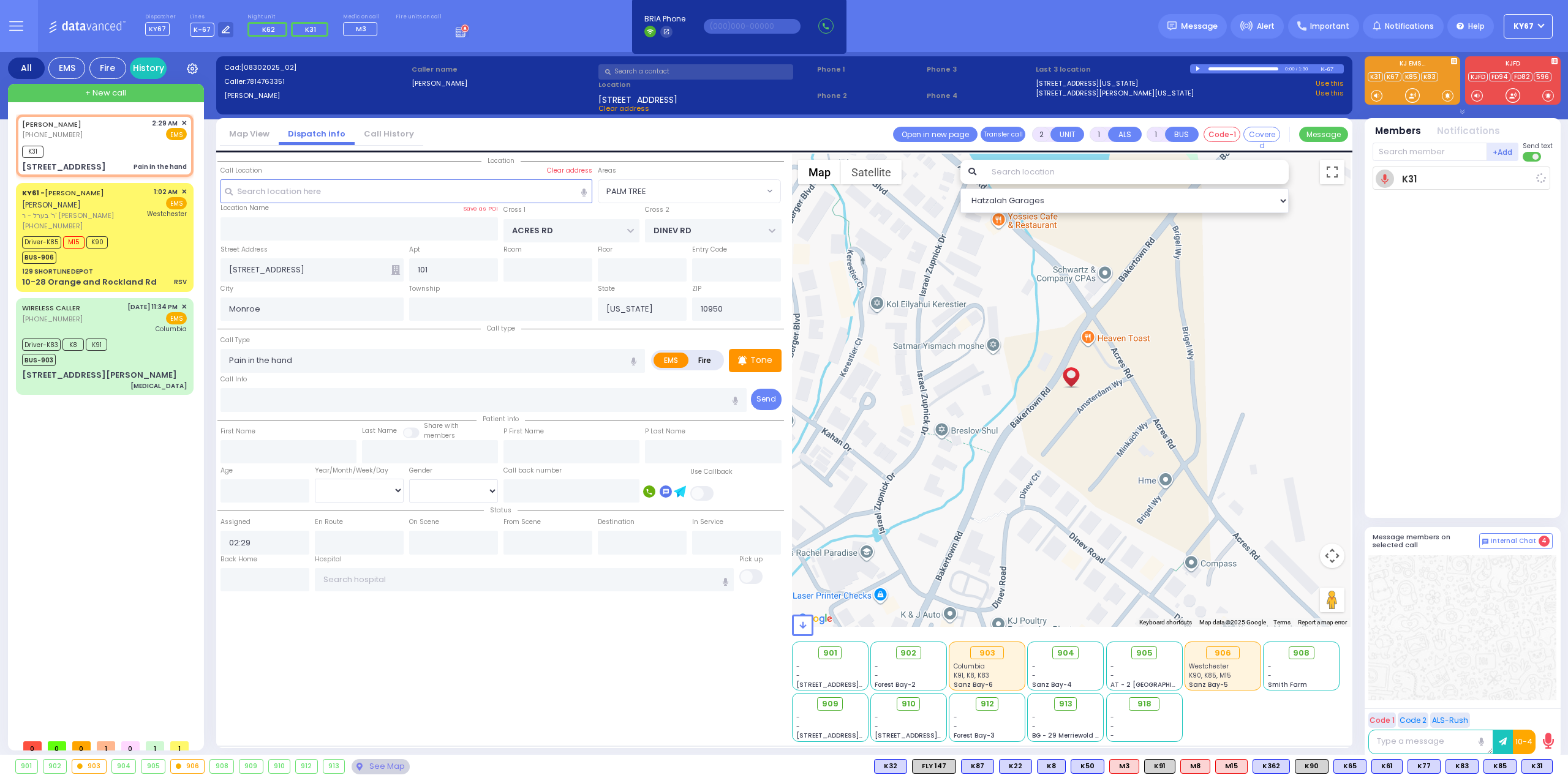
select select
radio input "true"
select select
type input "02:31"
select select "Hatzalah Garages"
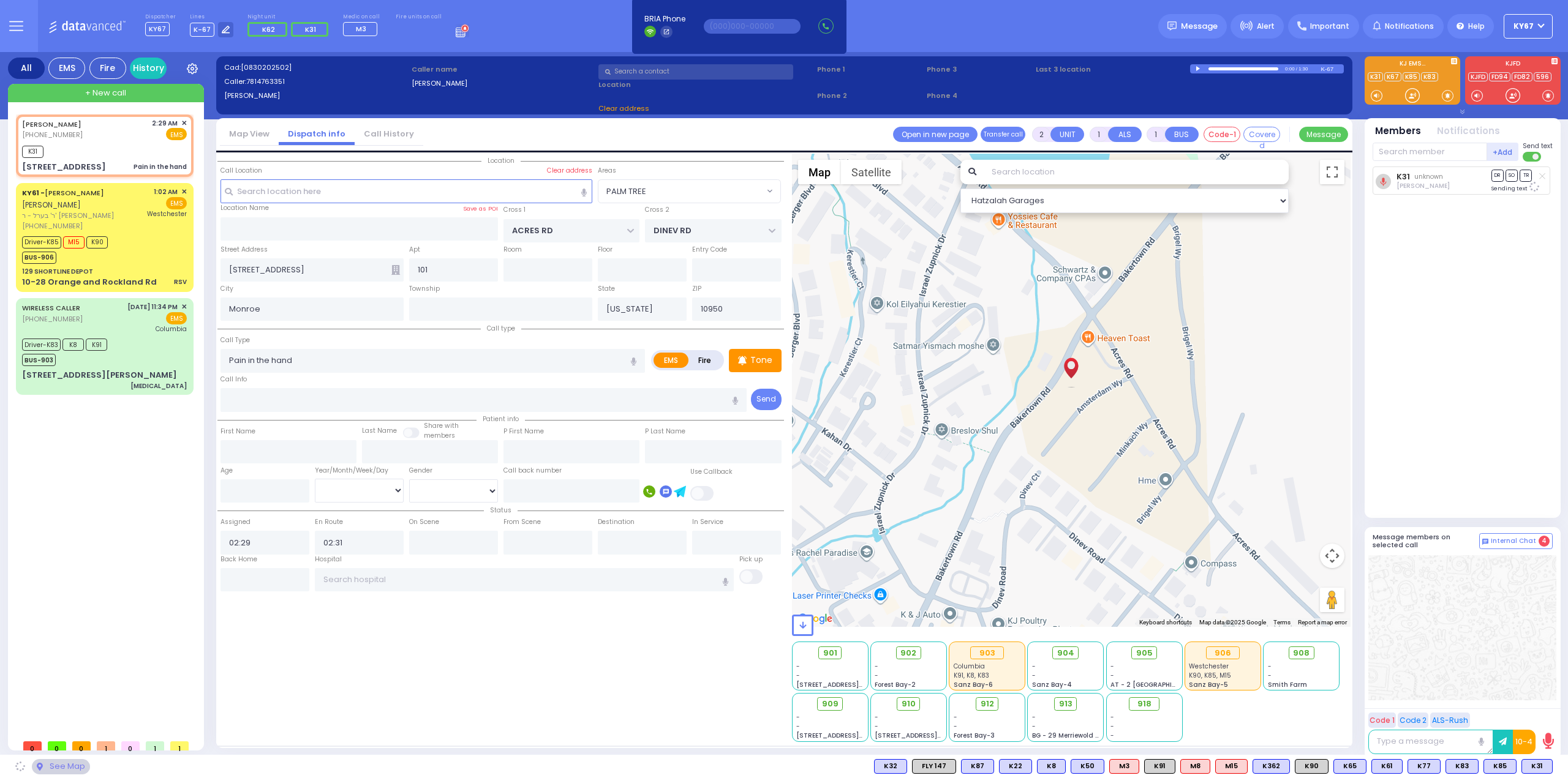
select select "PALM TREE"
click at [1459, 465] on div "K31 unknown [PERSON_NAME] DR SO TR Send again" at bounding box center [1463, 337] width 183 height 341
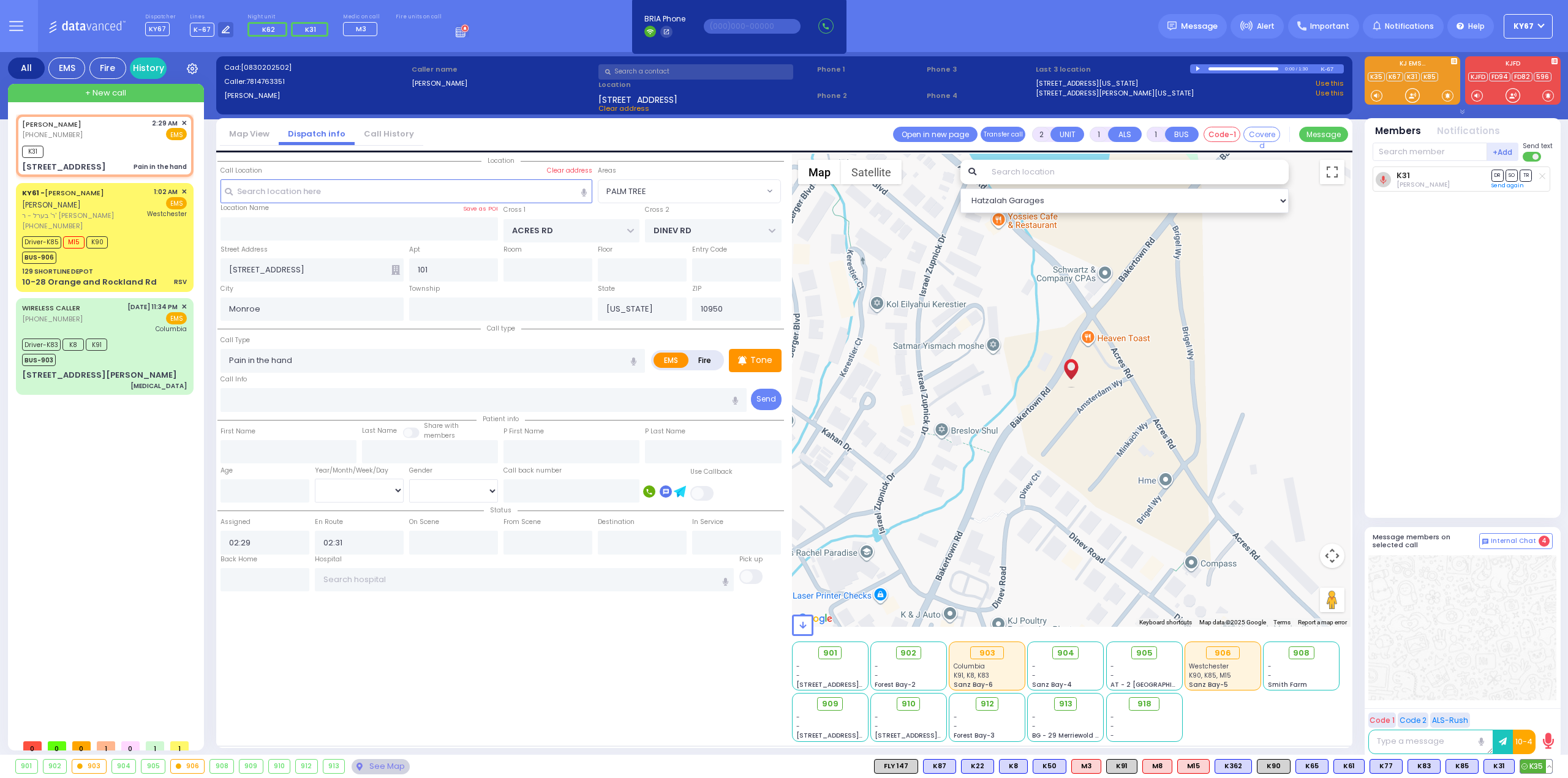
click at [1543, 766] on span "K35" at bounding box center [1536, 766] width 32 height 13
select select
radio input "true"
select select
select select "Hatzalah Garages"
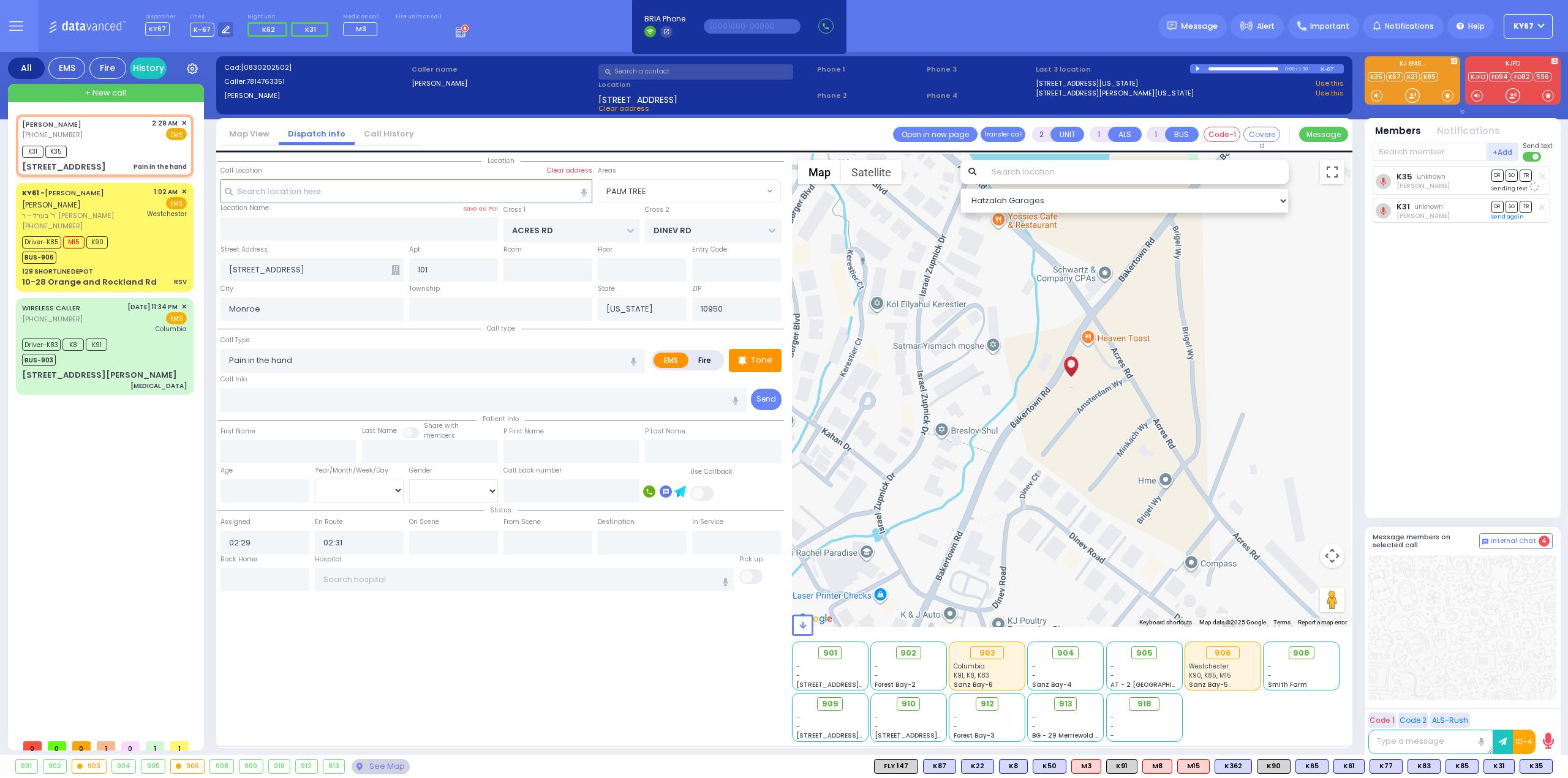
select select "PALM TREE"
click at [1151, 653] on span "905" at bounding box center [1148, 653] width 17 height 12
